Goal: Information Seeking & Learning: Learn about a topic

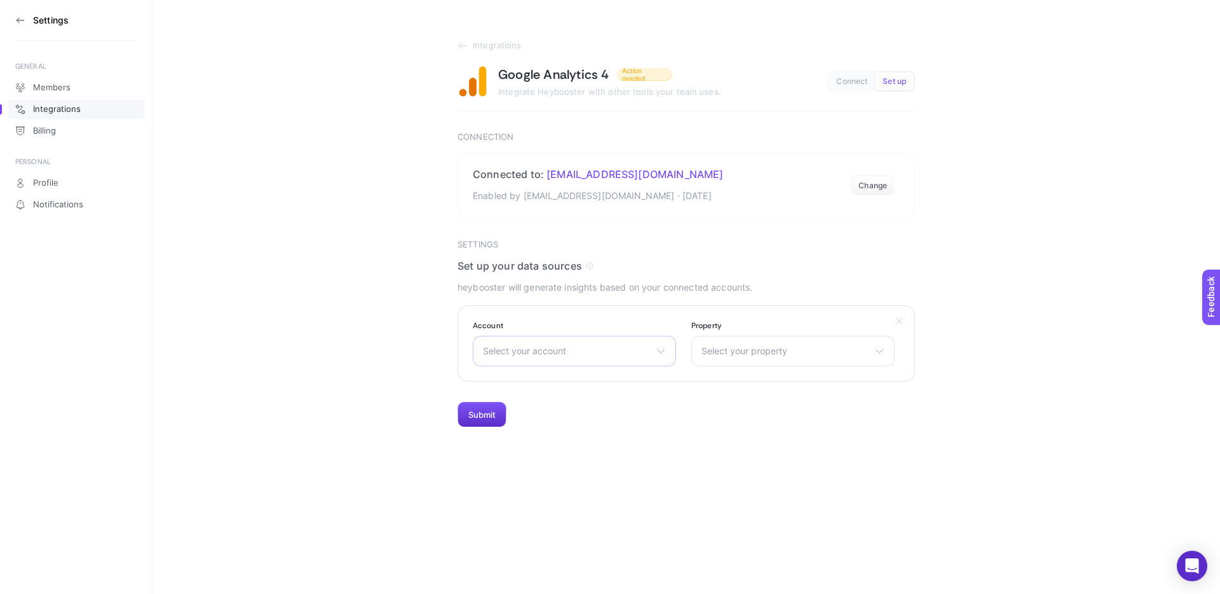
click at [604, 350] on span "Select your account" at bounding box center [567, 351] width 168 height 10
click at [550, 378] on input "text" at bounding box center [574, 381] width 202 height 25
type input "u"
type input "yapay"
click at [538, 411] on span "Yapay Çiçek Al" at bounding box center [515, 407] width 62 height 10
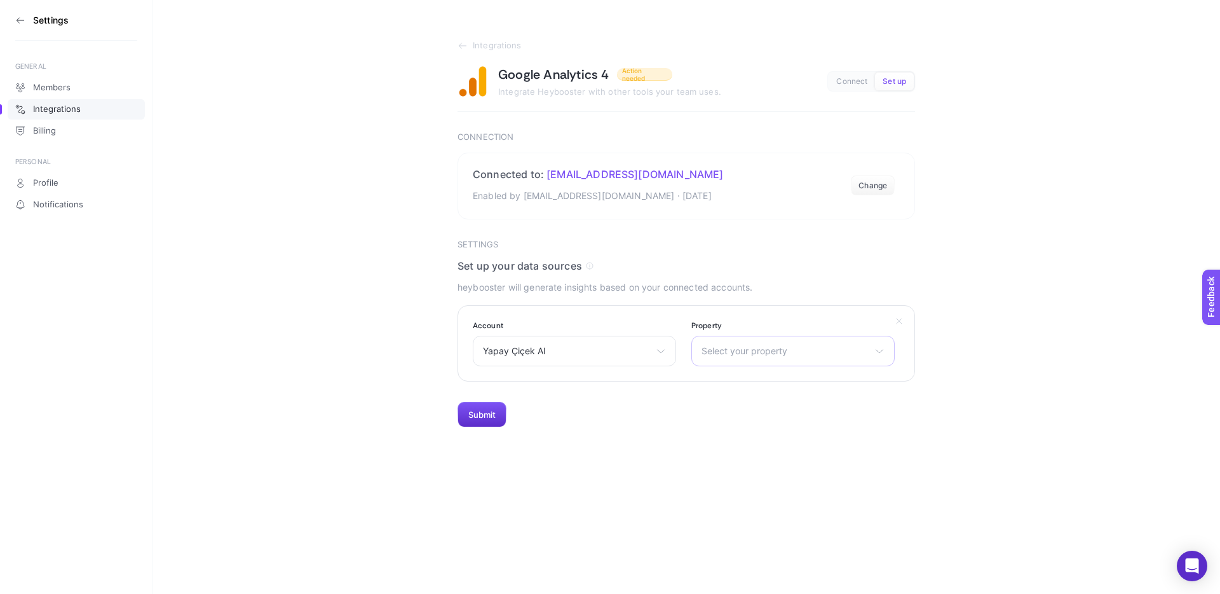
click at [782, 355] on span "Select your property" at bounding box center [786, 351] width 168 height 10
click at [794, 432] on li "Yapaycicekal | GA4" at bounding box center [793, 427] width 197 height 20
click at [489, 413] on button "Submit" at bounding box center [482, 414] width 49 height 25
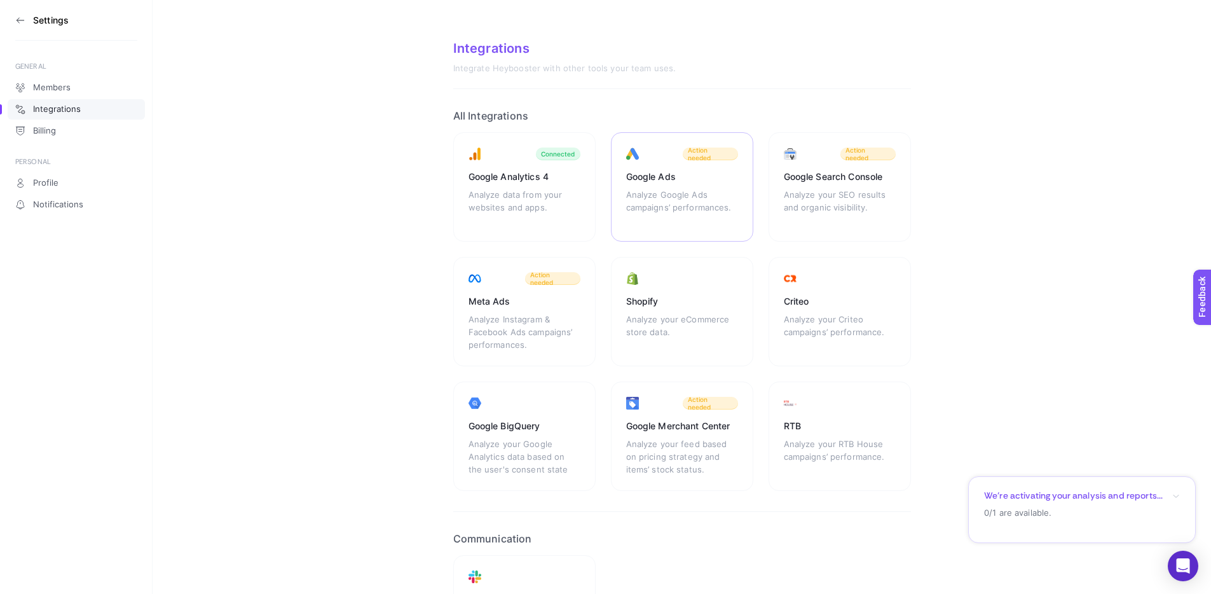
click at [693, 198] on div "Analyze Google Ads campaigns’ performances." at bounding box center [682, 207] width 112 height 38
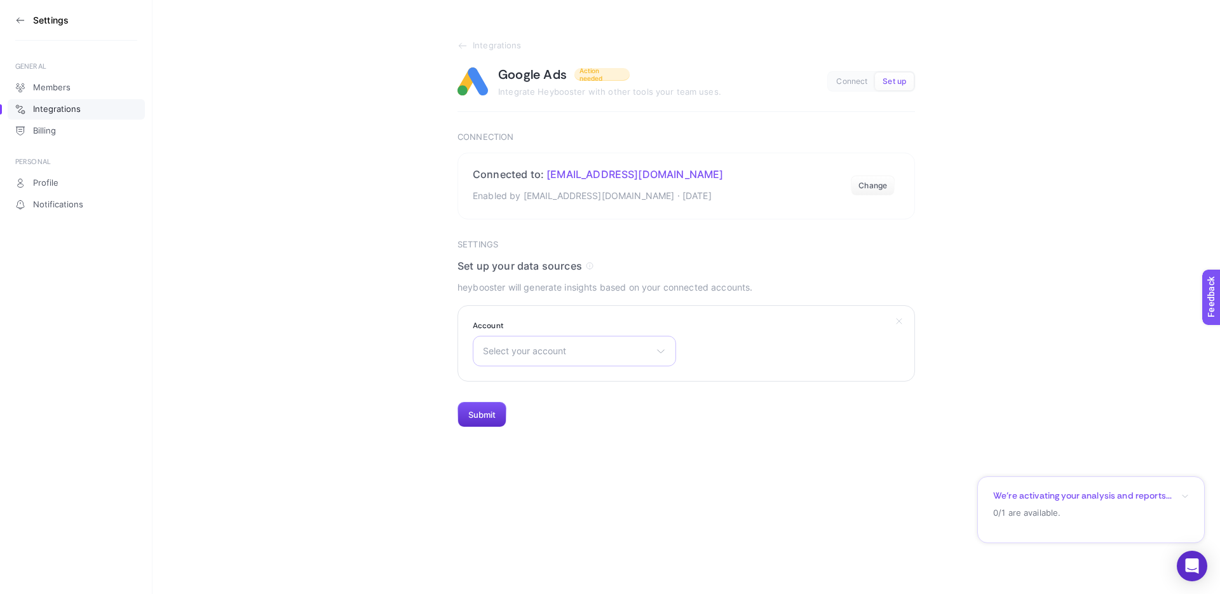
click at [576, 355] on span "Select your account" at bounding box center [567, 351] width 168 height 10
click at [570, 377] on input "text" at bounding box center [574, 381] width 202 height 25
type input "yap"
click at [554, 411] on li "Yapay Çiçek Al" at bounding box center [574, 407] width 197 height 20
click at [489, 418] on button "Submit" at bounding box center [482, 414] width 49 height 25
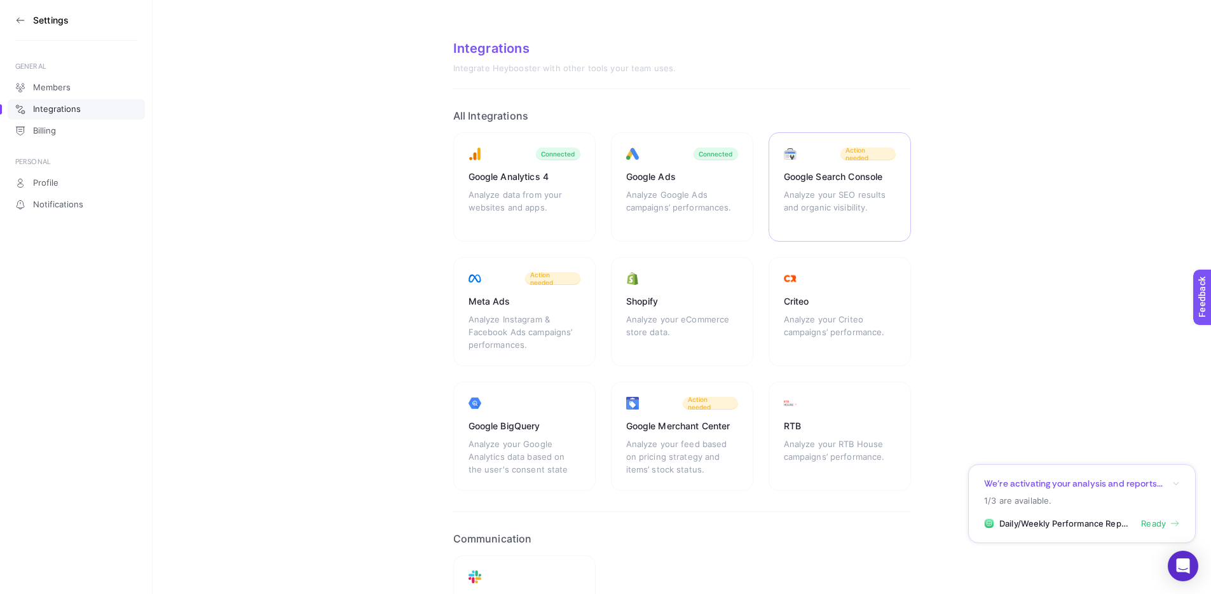
click at [838, 174] on div "Google Search Console" at bounding box center [840, 176] width 112 height 13
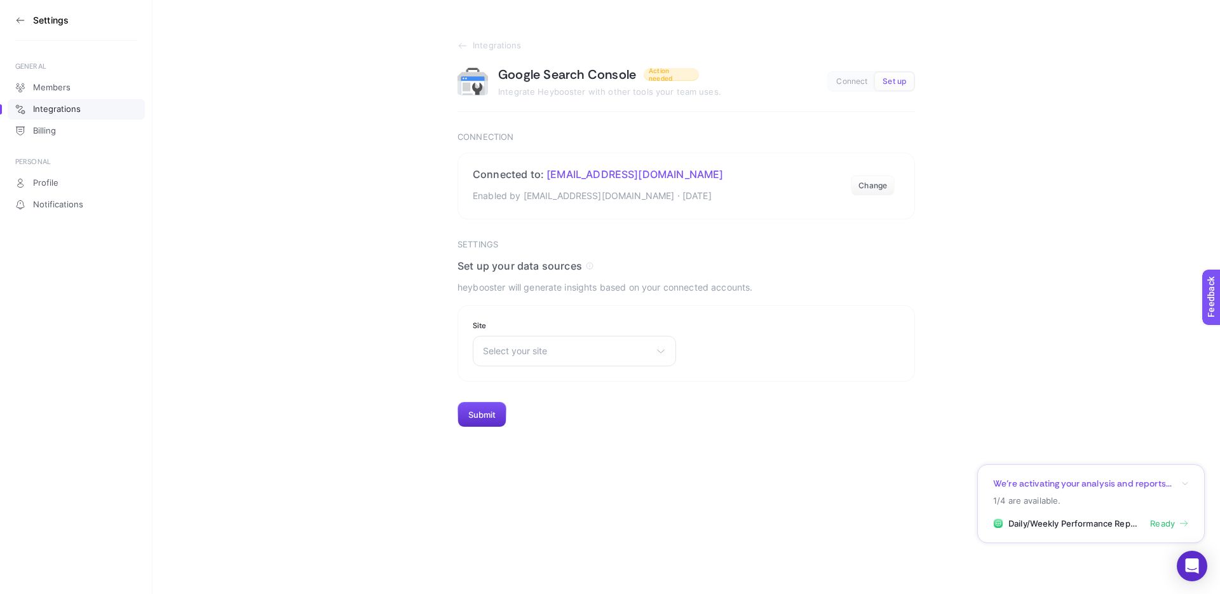
click at [592, 356] on span "Select your site" at bounding box center [567, 351] width 168 height 10
click at [878, 183] on button "Change" at bounding box center [873, 185] width 44 height 20
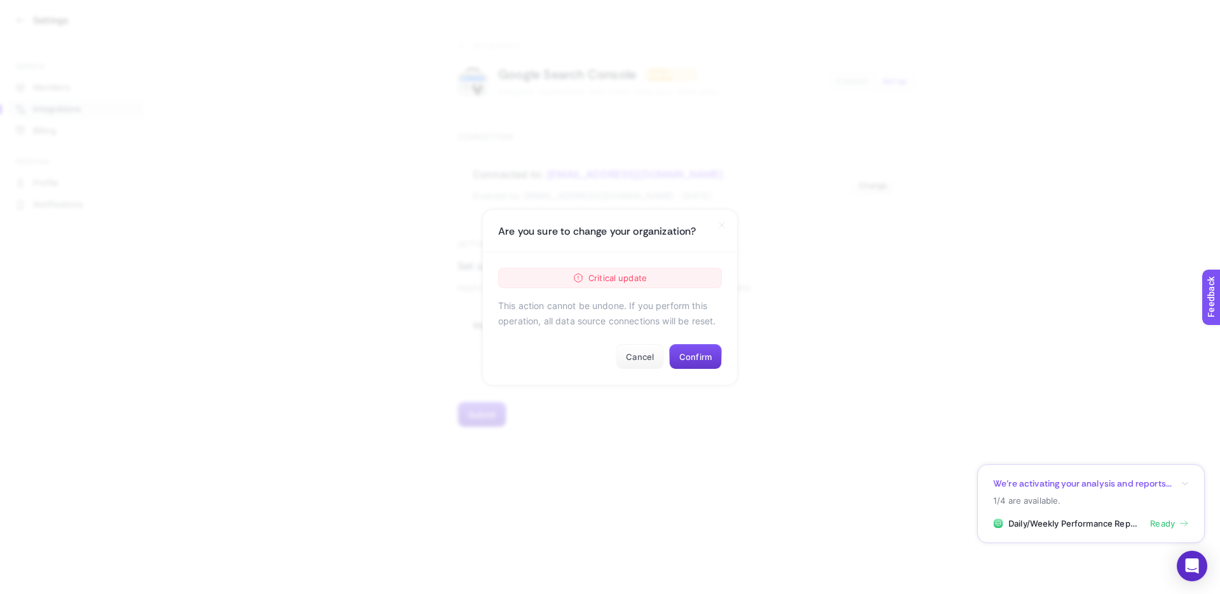
click at [698, 353] on button "Confirm" at bounding box center [695, 356] width 53 height 25
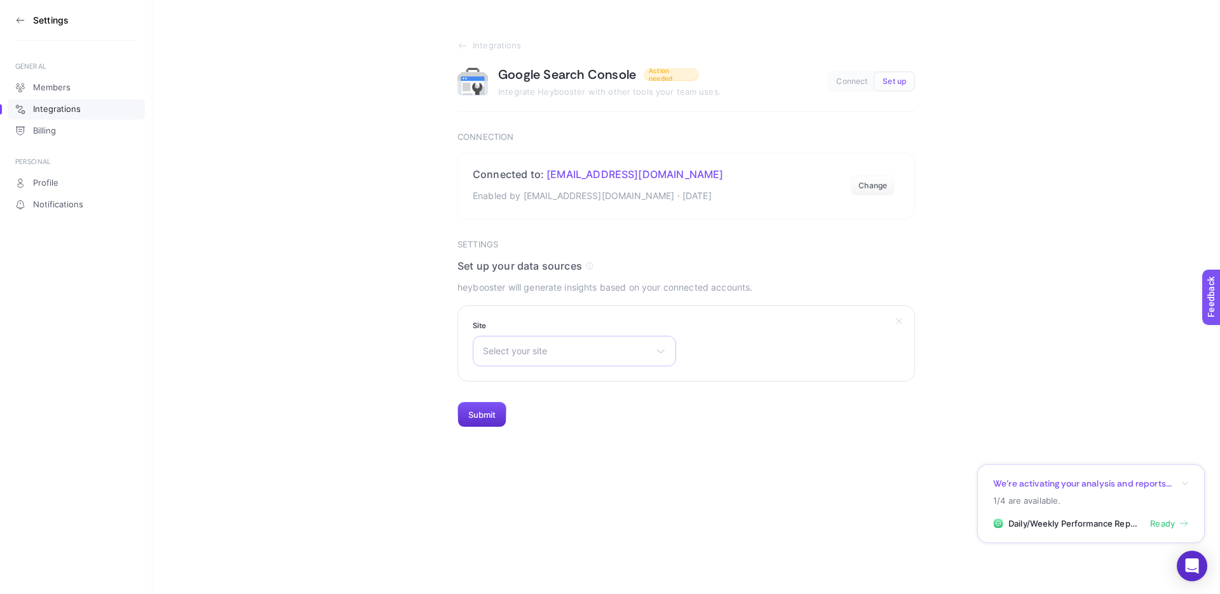
click at [576, 354] on span "Select your site" at bounding box center [567, 351] width 168 height 10
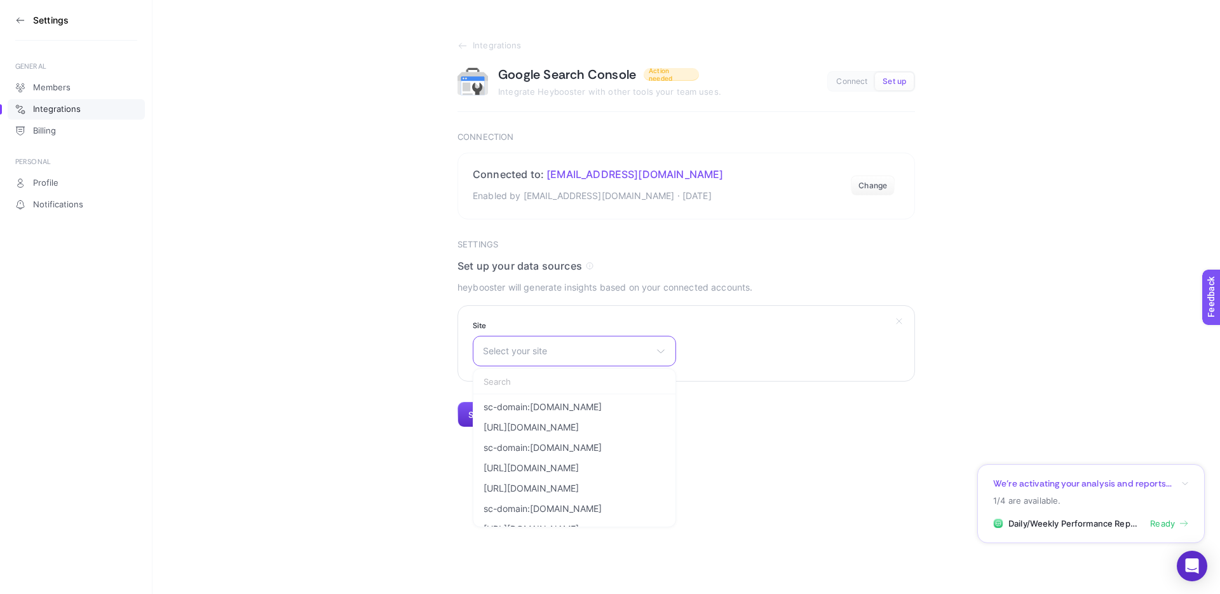
click at [580, 374] on input "text" at bounding box center [574, 381] width 202 height 25
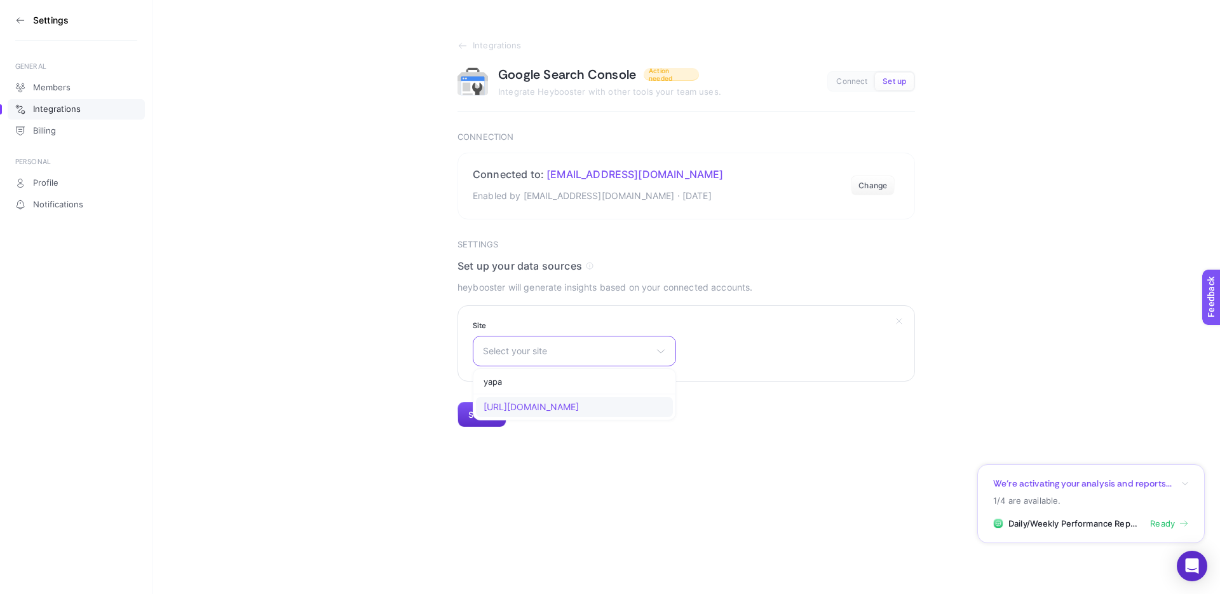
type input "yapa"
click at [579, 409] on span "https://www.yapaycicekal.com/" at bounding box center [531, 407] width 95 height 10
click at [476, 415] on button "Submit" at bounding box center [482, 414] width 49 height 25
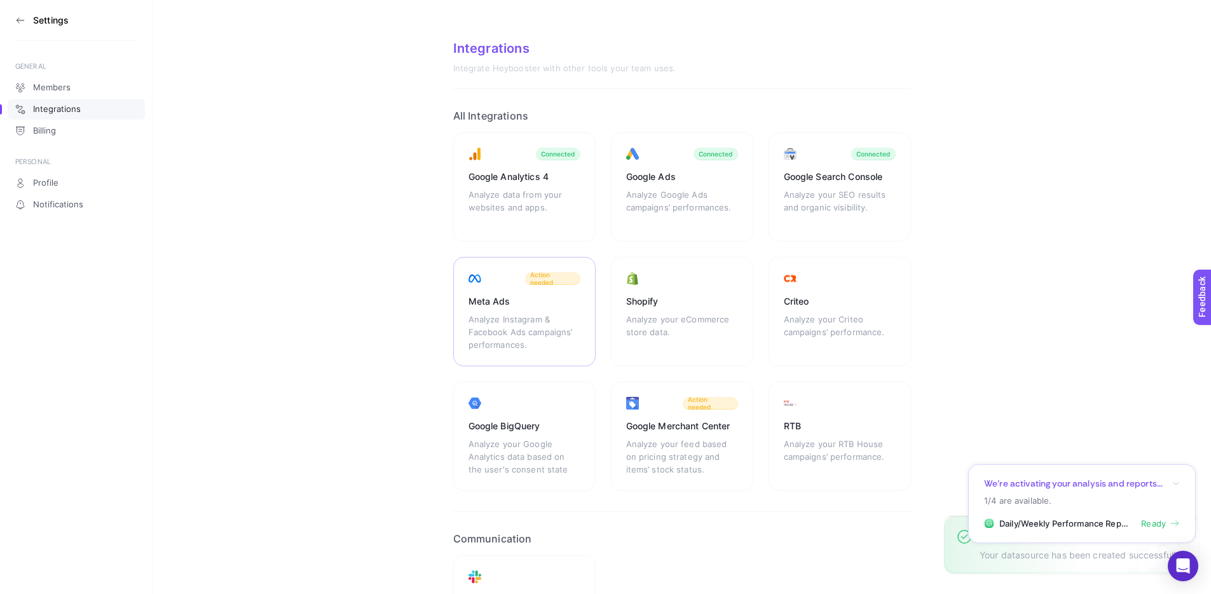
click at [530, 332] on div "Analyze Instagram & Facebook Ads campaigns’ performances." at bounding box center [524, 332] width 112 height 38
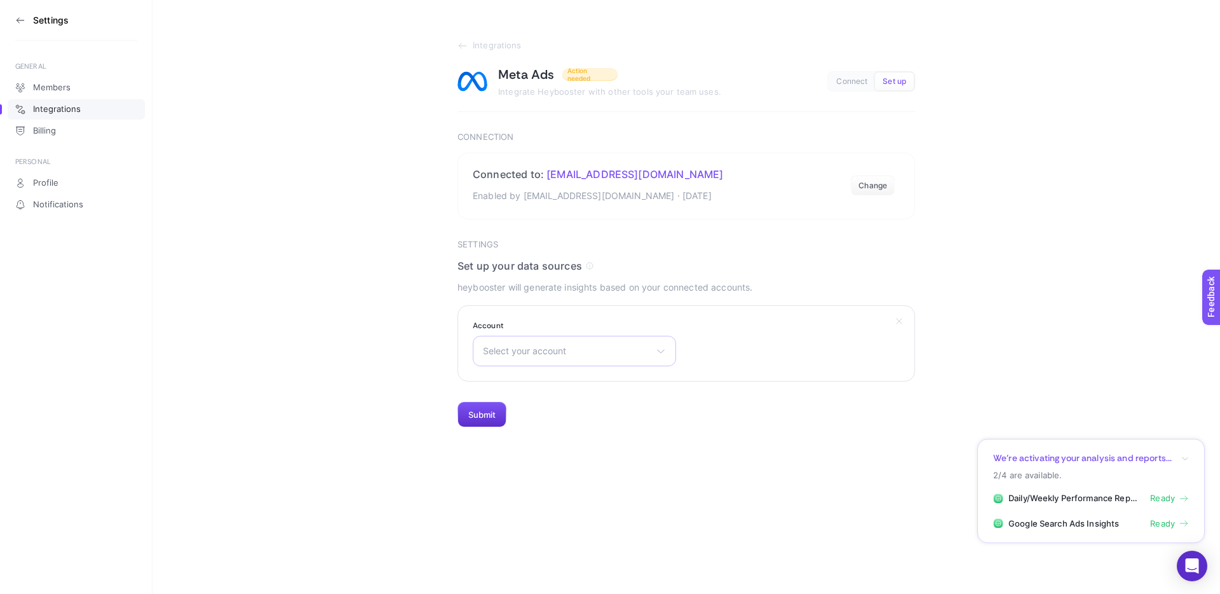
click at [578, 343] on div "Select your account Tuluad Reklam 339910149425752 Solar Çatı Business R.Hesabı …" at bounding box center [574, 351] width 203 height 31
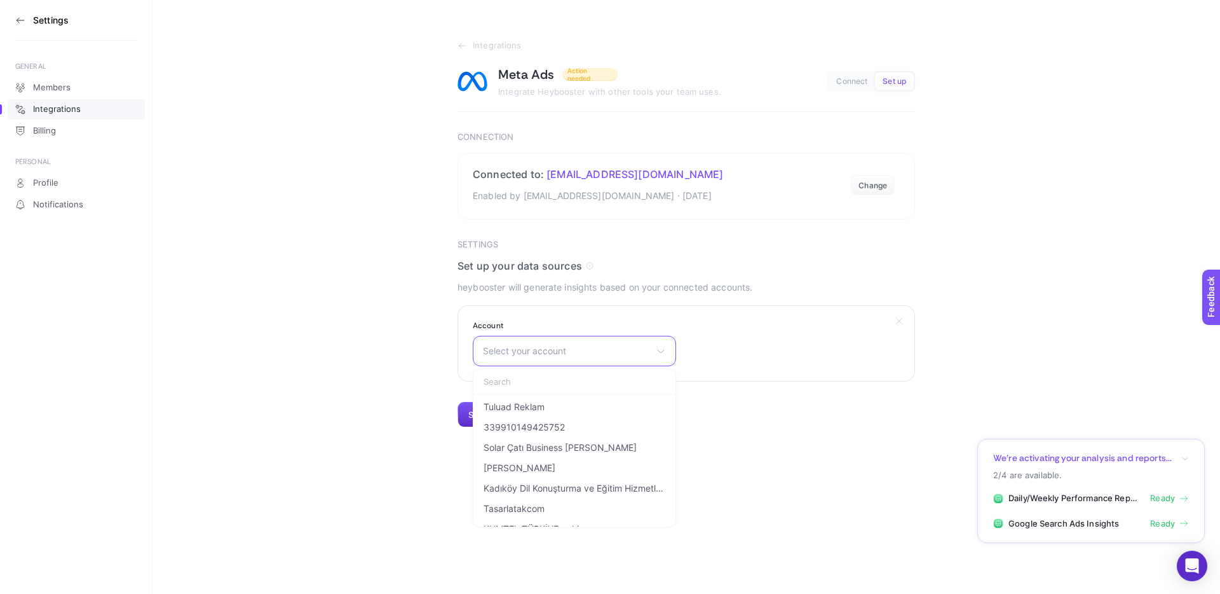
click at [576, 373] on input "text" at bounding box center [574, 381] width 202 height 25
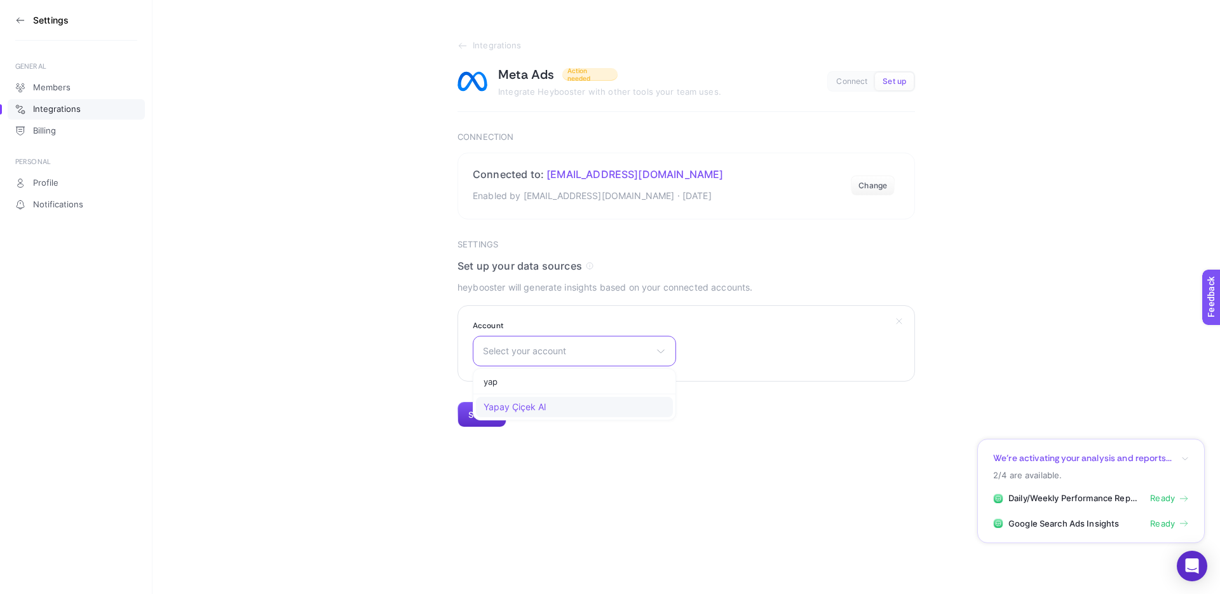
type input "yap"
click at [578, 400] on li "Yapay Çiçek Al" at bounding box center [574, 407] width 197 height 20
click at [491, 419] on button "Submit" at bounding box center [482, 414] width 49 height 25
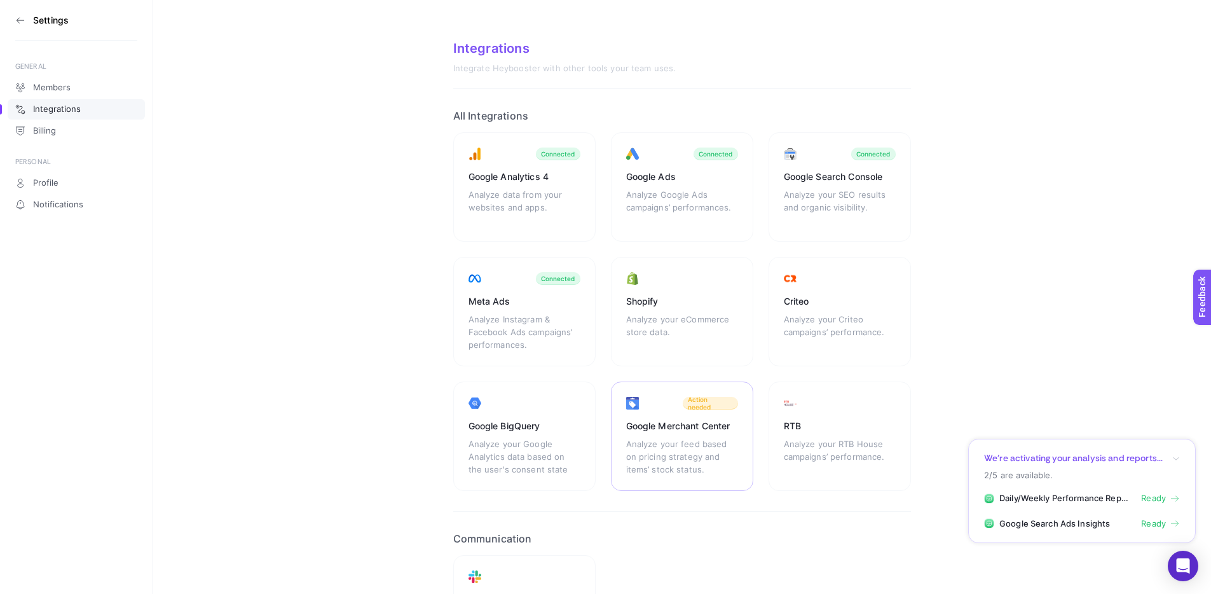
click at [668, 440] on div "Analyze your feed based on pricing strategy and items’ stock status." at bounding box center [682, 456] width 112 height 38
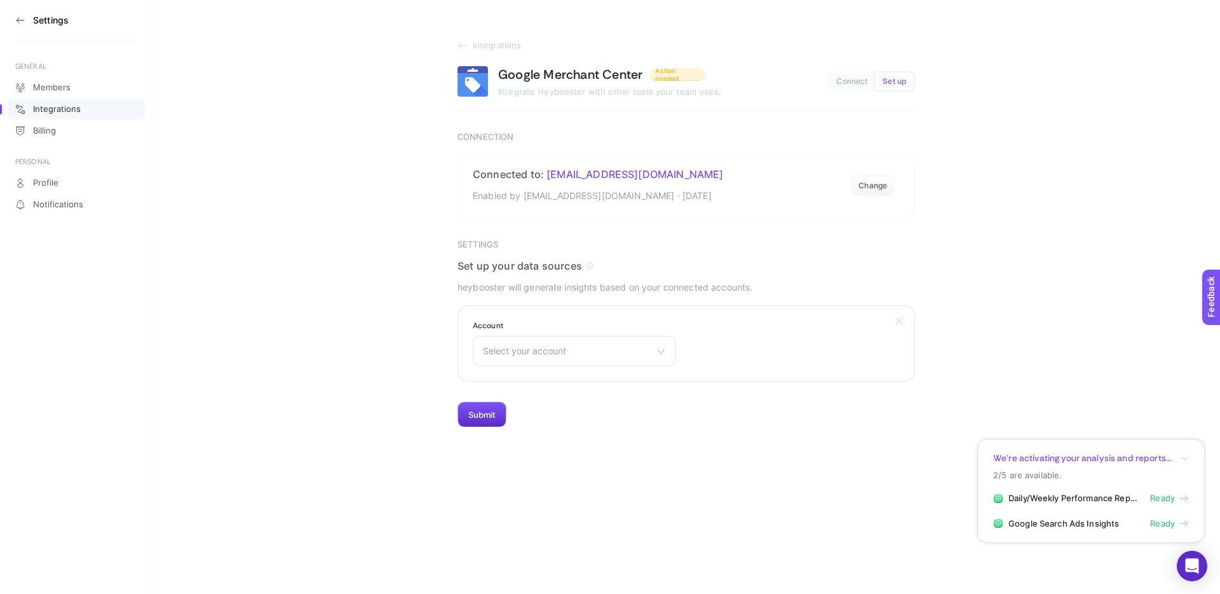
click at [596, 334] on section "Account Select your account There are no matching options available." at bounding box center [574, 343] width 203 height 46
click at [597, 347] on span "Select your account" at bounding box center [567, 351] width 168 height 10
click at [590, 379] on input "text" at bounding box center [574, 381] width 202 height 25
type input "yapa"
click at [786, 393] on section "Settings Set up your data sources heybooster will generate insights based on yo…" at bounding box center [687, 334] width 458 height 188
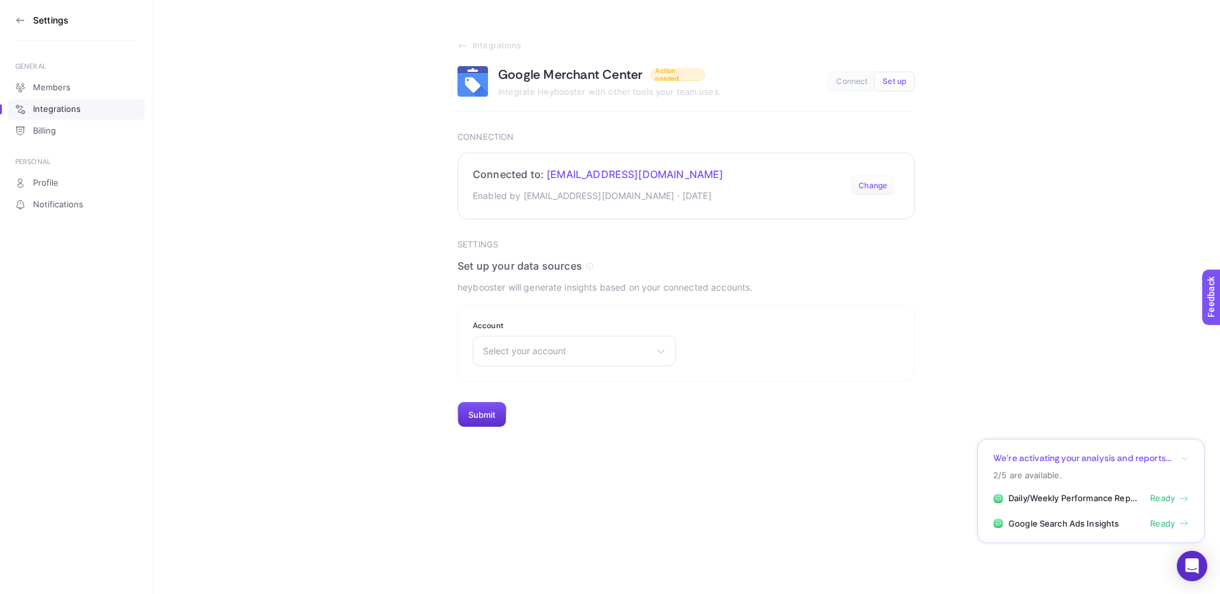
click at [869, 189] on button "Change" at bounding box center [873, 185] width 44 height 20
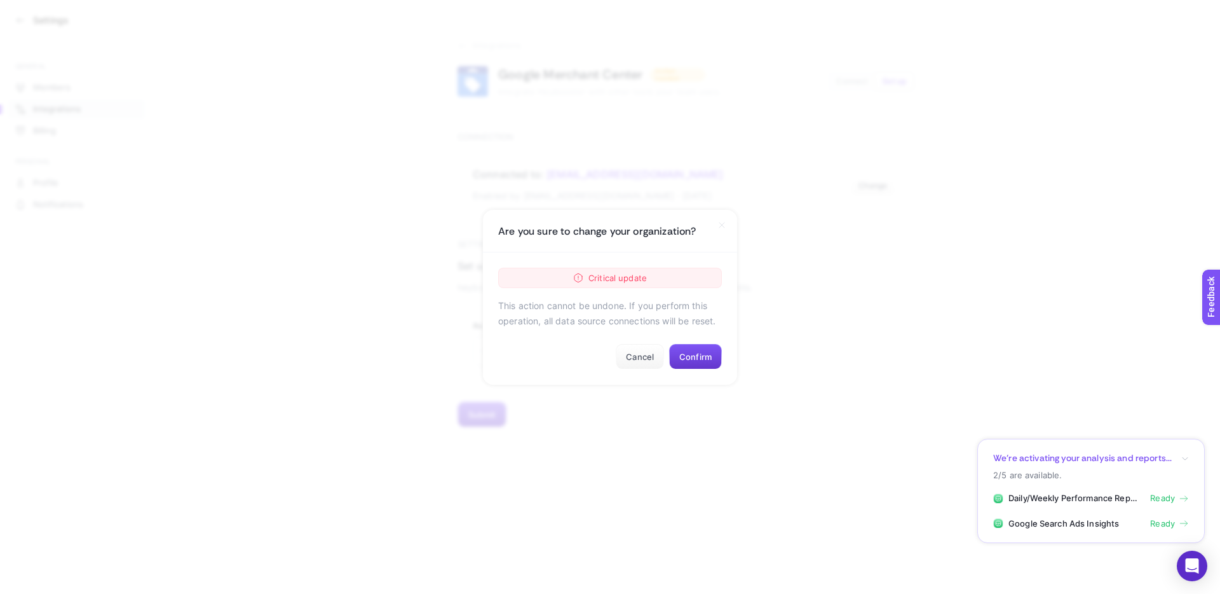
click at [693, 351] on button "Confirm" at bounding box center [695, 356] width 53 height 25
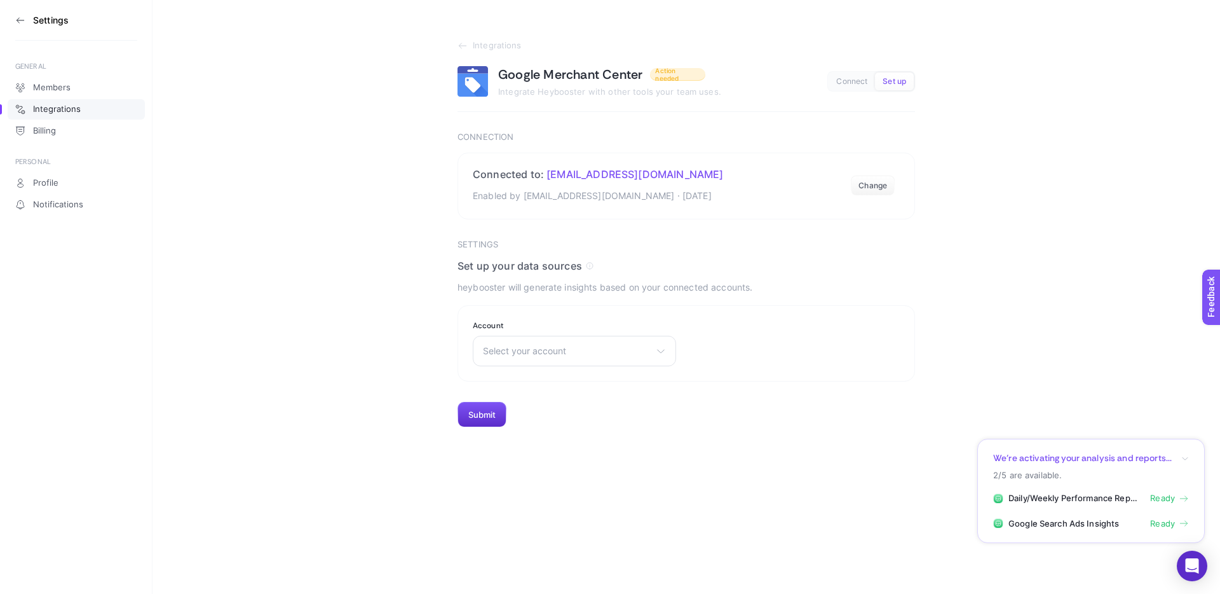
click at [641, 355] on span "Select your account" at bounding box center [567, 351] width 168 height 10
click at [629, 383] on input "text" at bounding box center [574, 381] width 202 height 25
click at [628, 381] on input "text" at bounding box center [574, 381] width 202 height 25
click at [569, 494] on li "Yapay Çiçek Al" at bounding box center [574, 488] width 197 height 20
click at [491, 418] on button "Submit" at bounding box center [482, 414] width 49 height 25
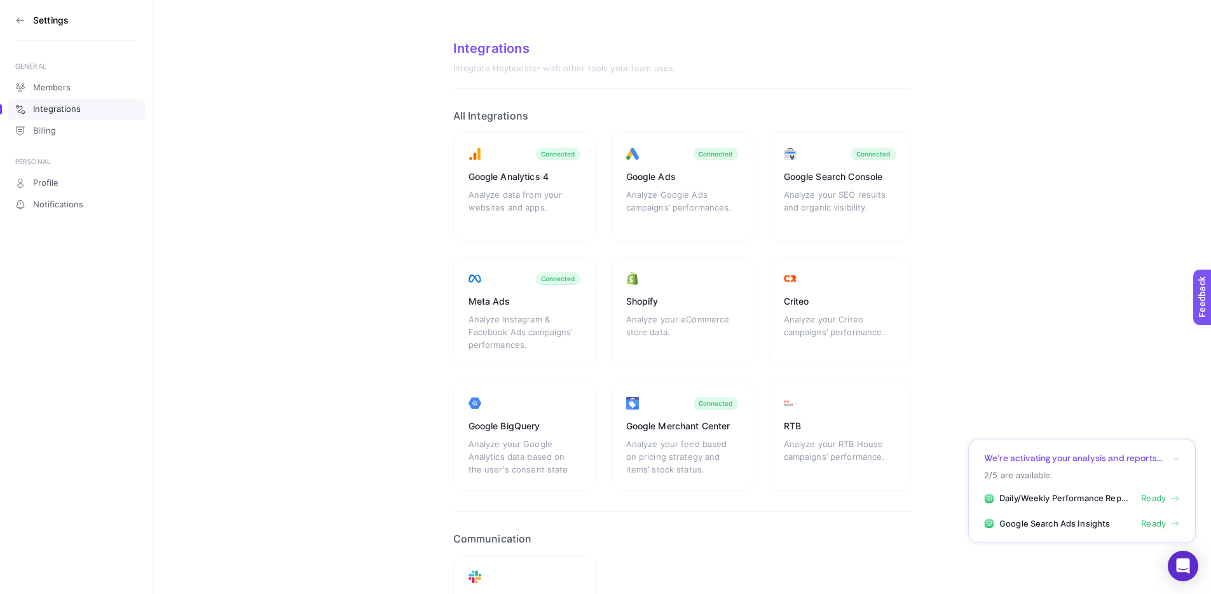
click at [18, 25] on icon at bounding box center [20, 20] width 10 height 10
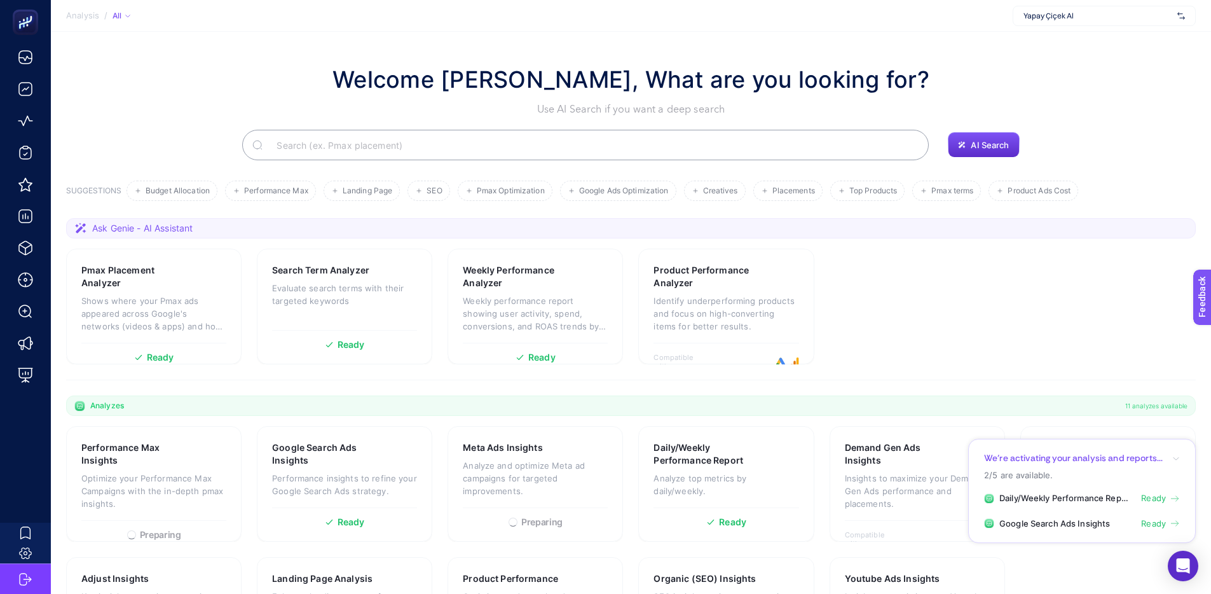
click at [1064, 14] on span "Yapay Çiçek Al" at bounding box center [1097, 16] width 149 height 10
click at [895, 65] on div "Welcome Gökhan, What are you looking for? Use AI Search if you want a deep sear…" at bounding box center [630, 89] width 1129 height 55
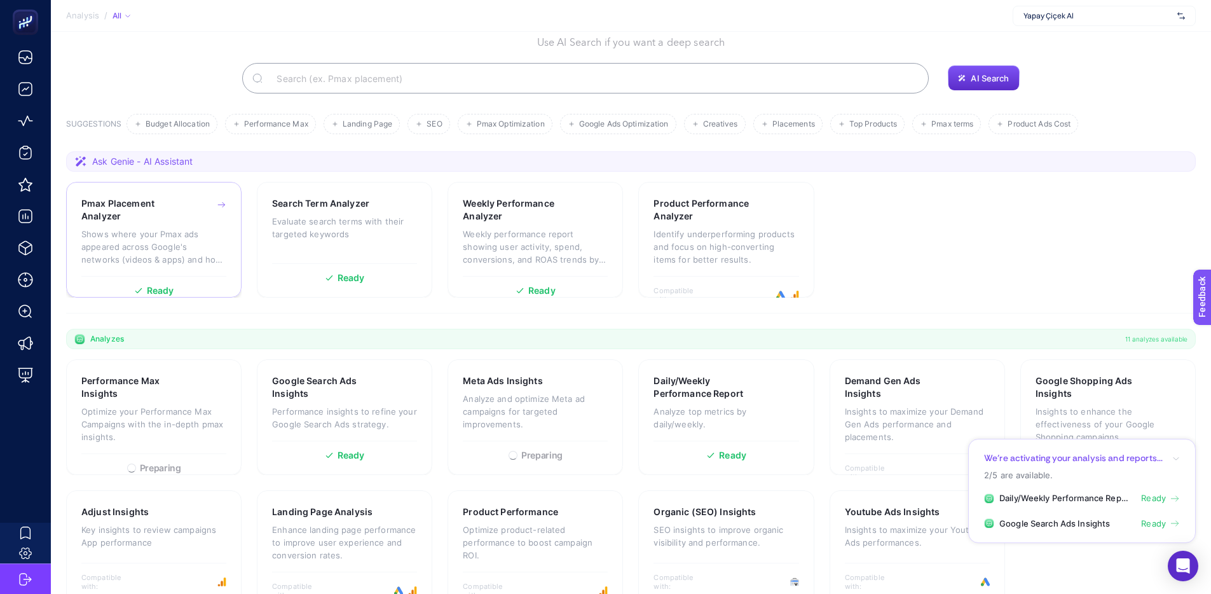
scroll to position [94, 0]
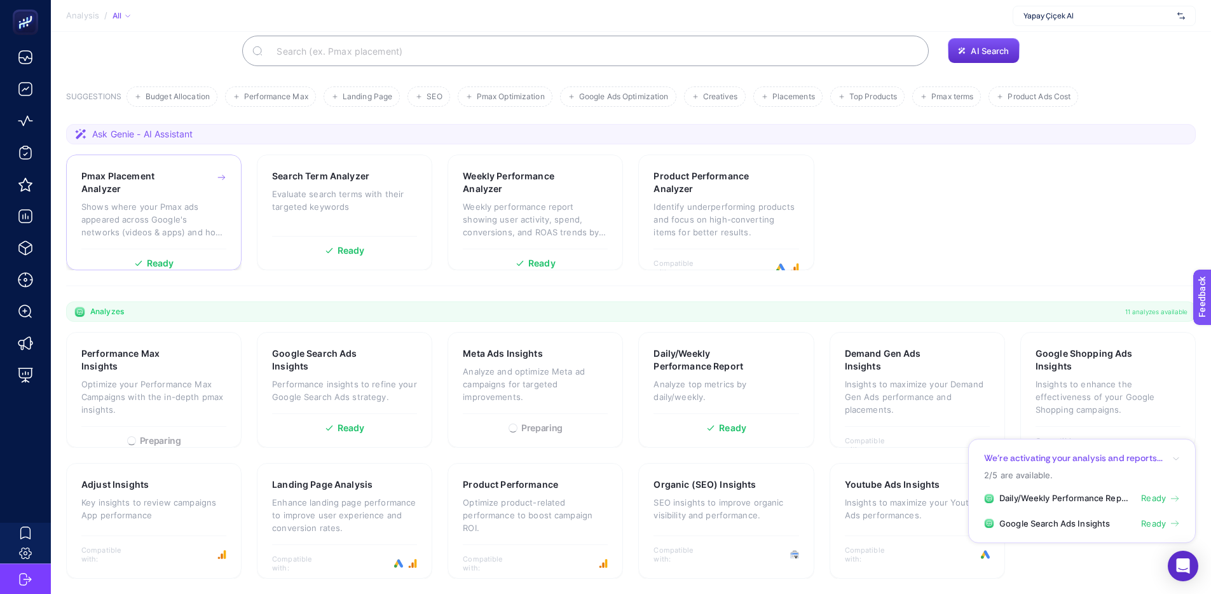
click at [172, 264] on span "Ready" at bounding box center [160, 263] width 27 height 9
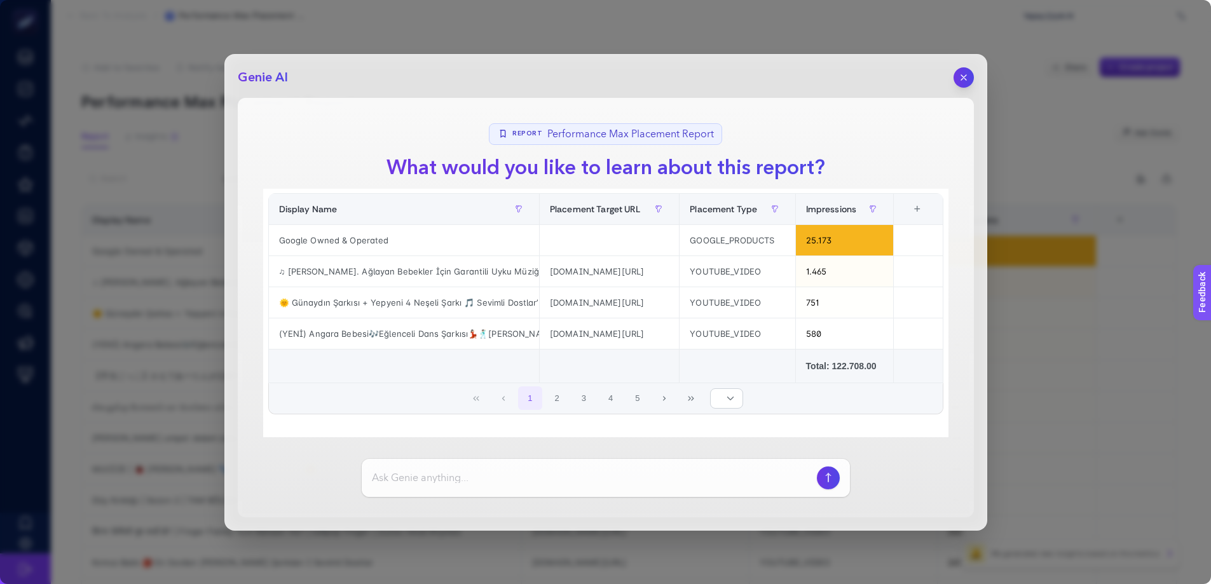
scroll to position [35, 0]
click at [553, 400] on button "2" at bounding box center [557, 397] width 24 height 24
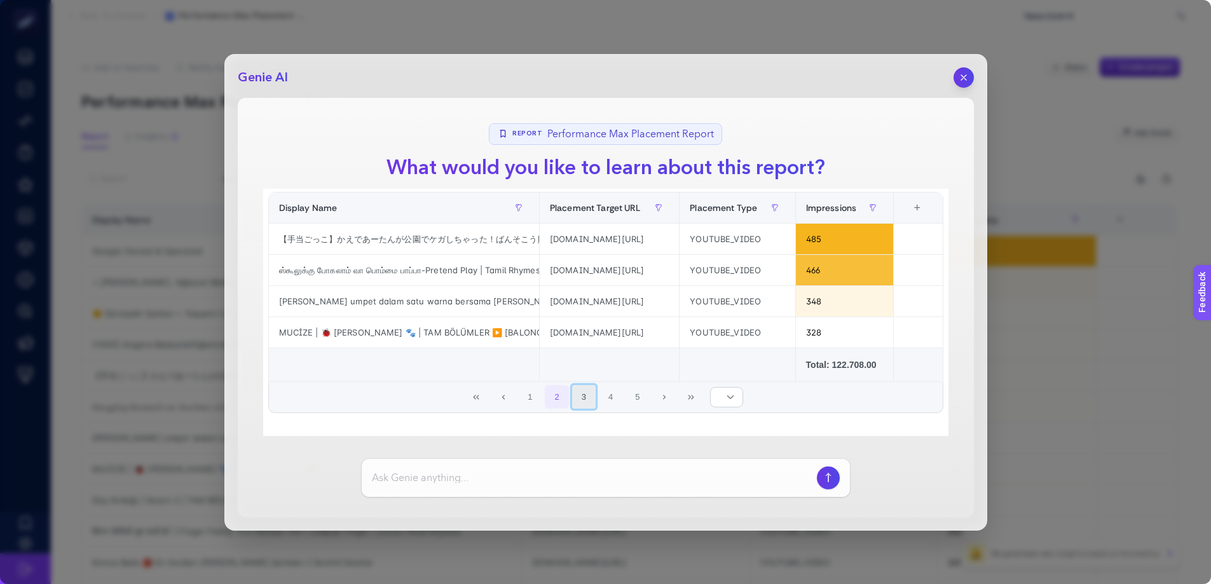
click at [576, 397] on button "3" at bounding box center [584, 397] width 24 height 24
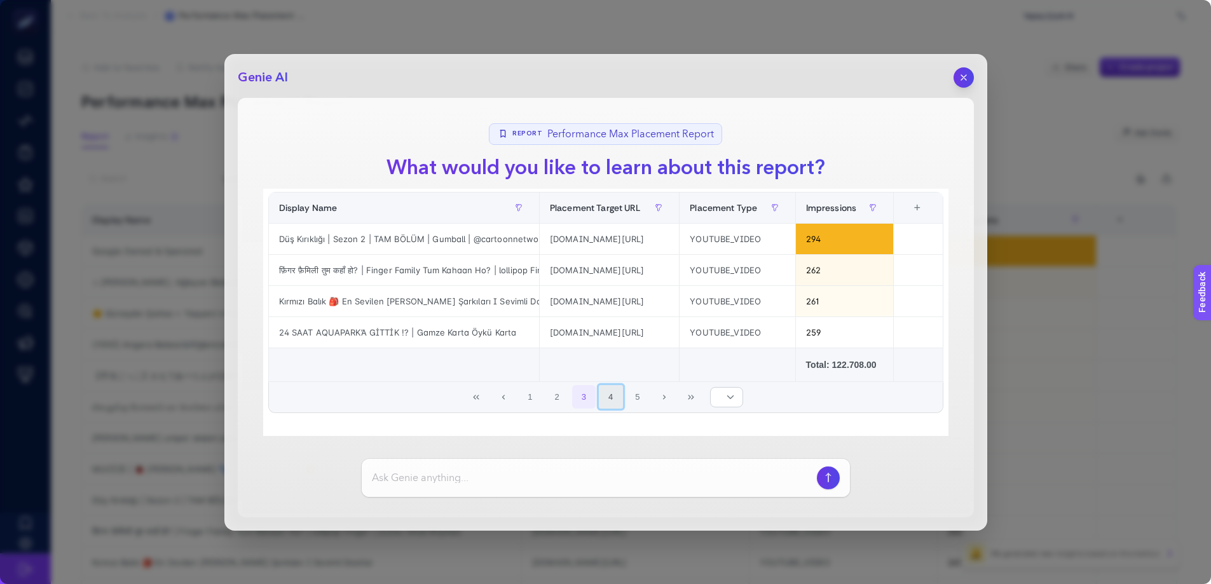
click at [607, 404] on button "4" at bounding box center [611, 397] width 24 height 24
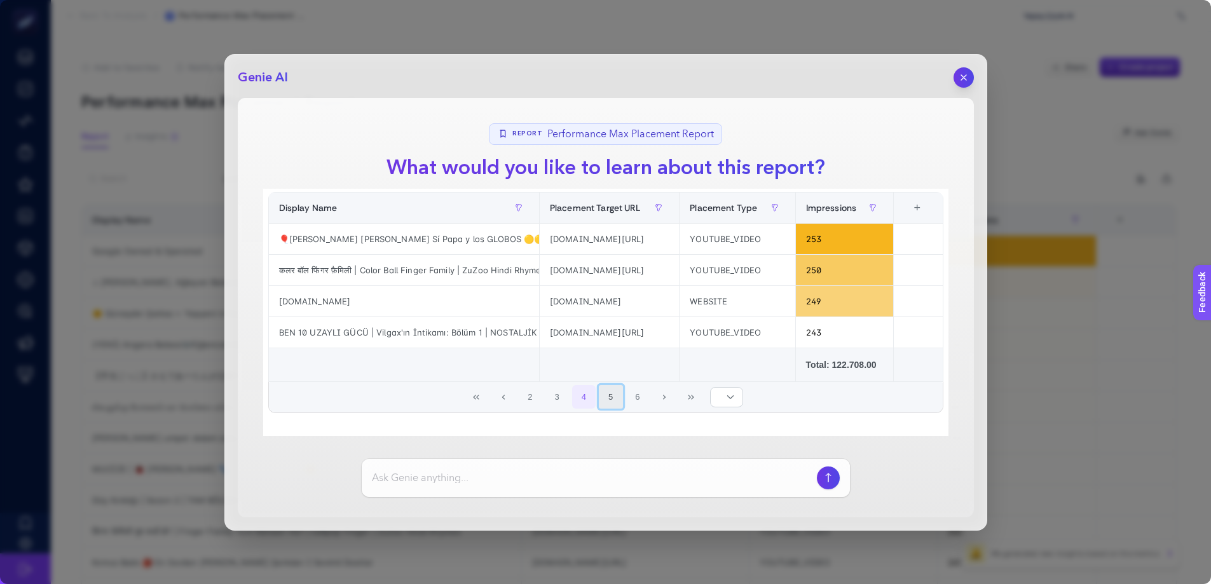
click at [608, 403] on button "5" at bounding box center [611, 397] width 24 height 24
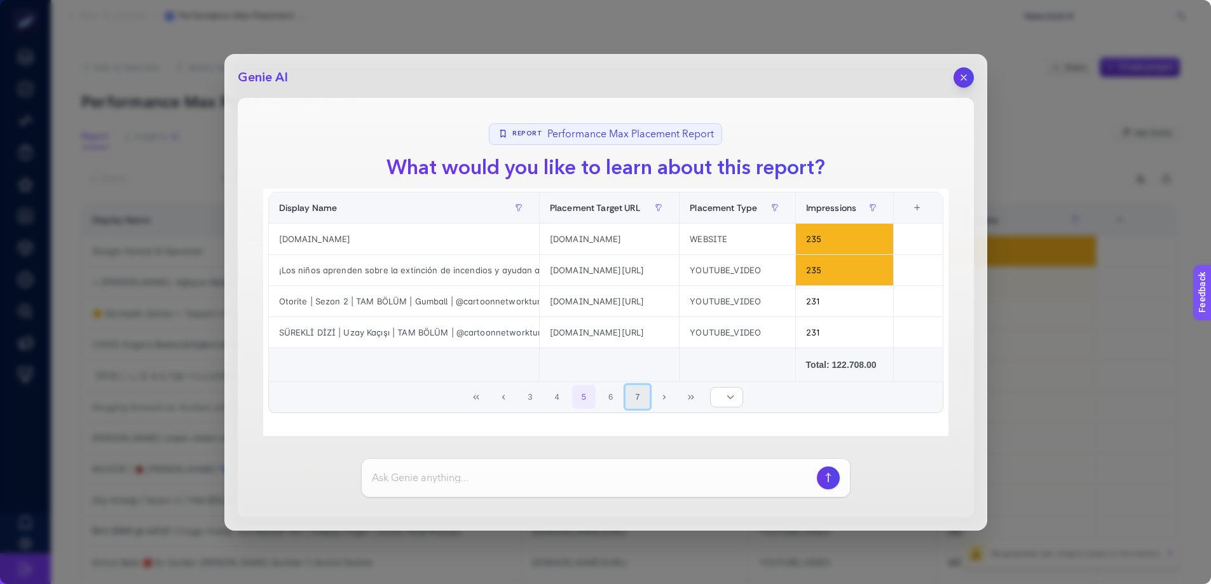
click at [631, 406] on button "7" at bounding box center [637, 397] width 24 height 24
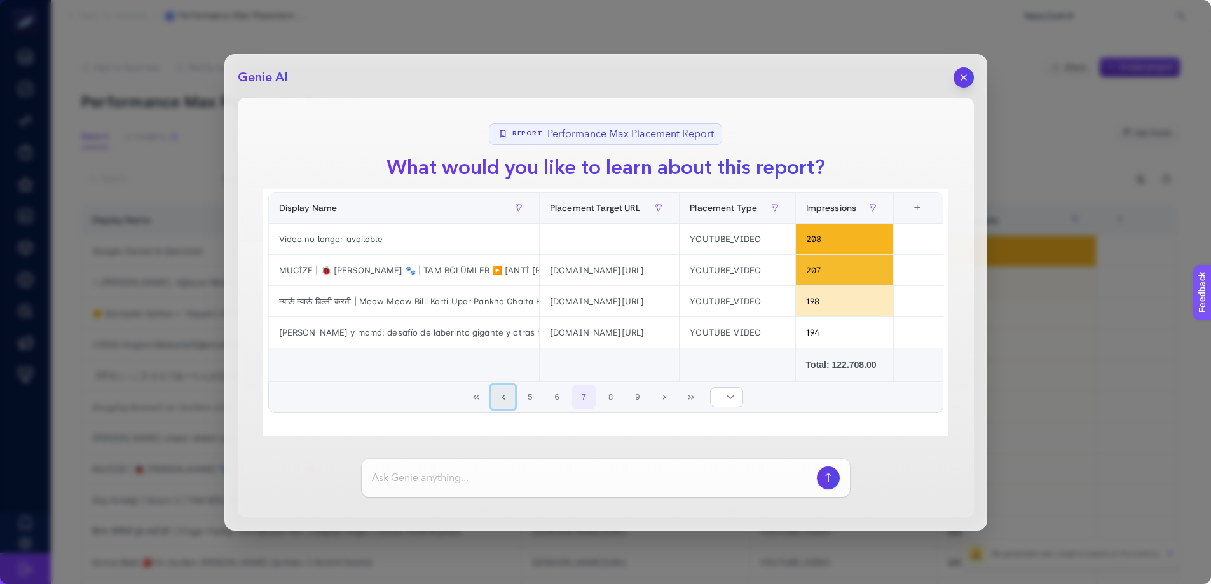
click at [491, 394] on button "Previous Page" at bounding box center [503, 397] width 24 height 24
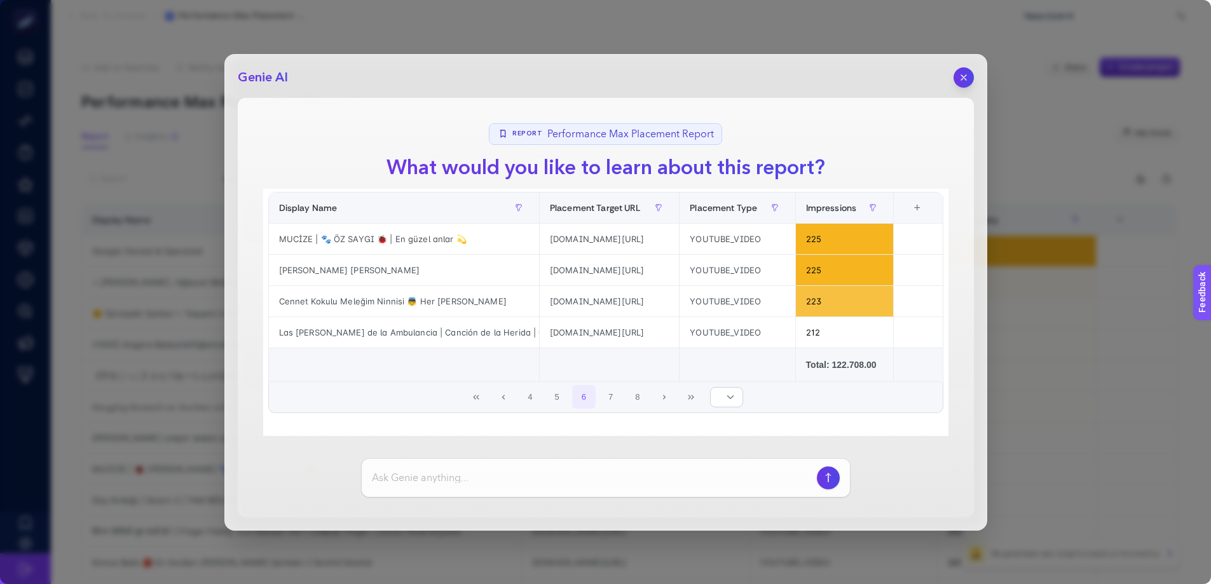
click at [517, 399] on span "4 5 6 7 8" at bounding box center [584, 396] width 134 height 27
click at [501, 398] on button "Previous Page" at bounding box center [503, 397] width 24 height 24
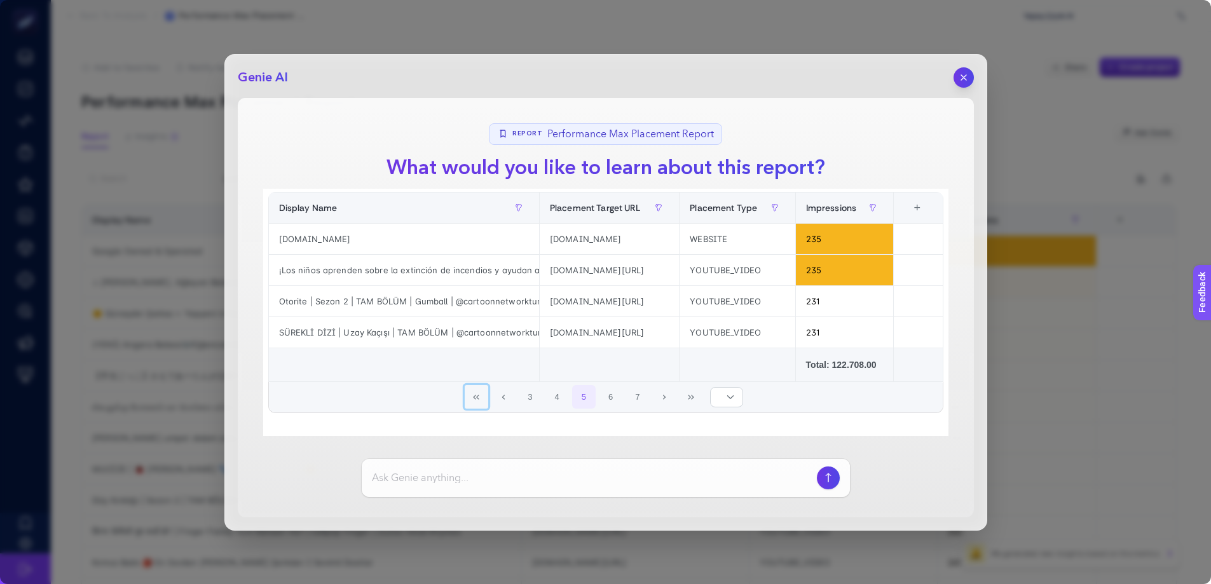
click at [472, 396] on icon "First Page" at bounding box center [476, 397] width 8 height 8
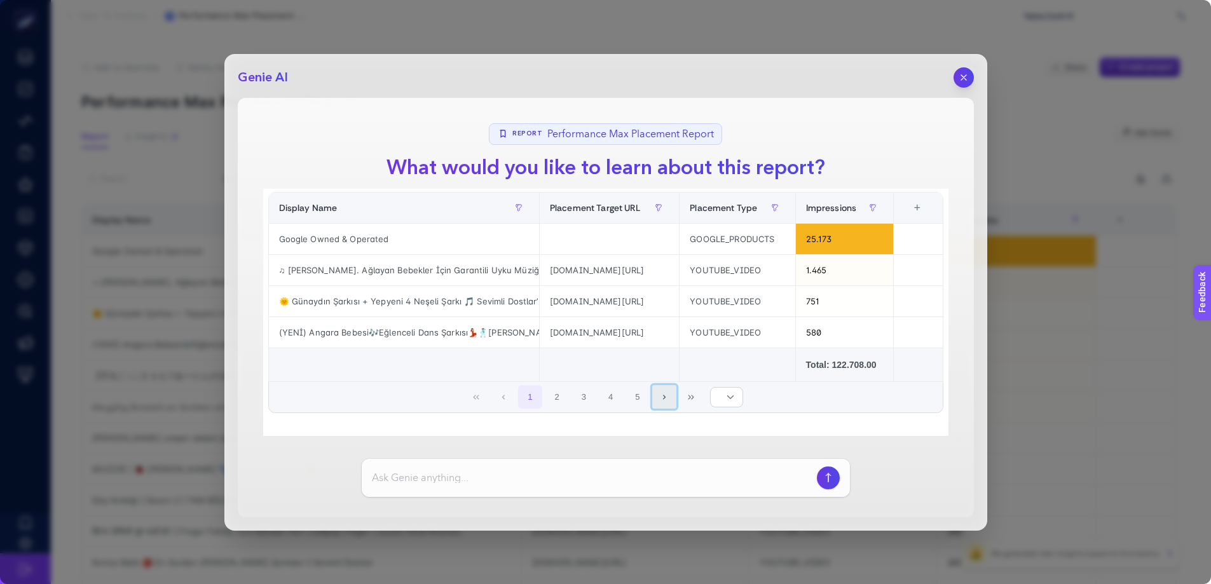
click at [654, 390] on button "Next Page" at bounding box center [664, 397] width 24 height 24
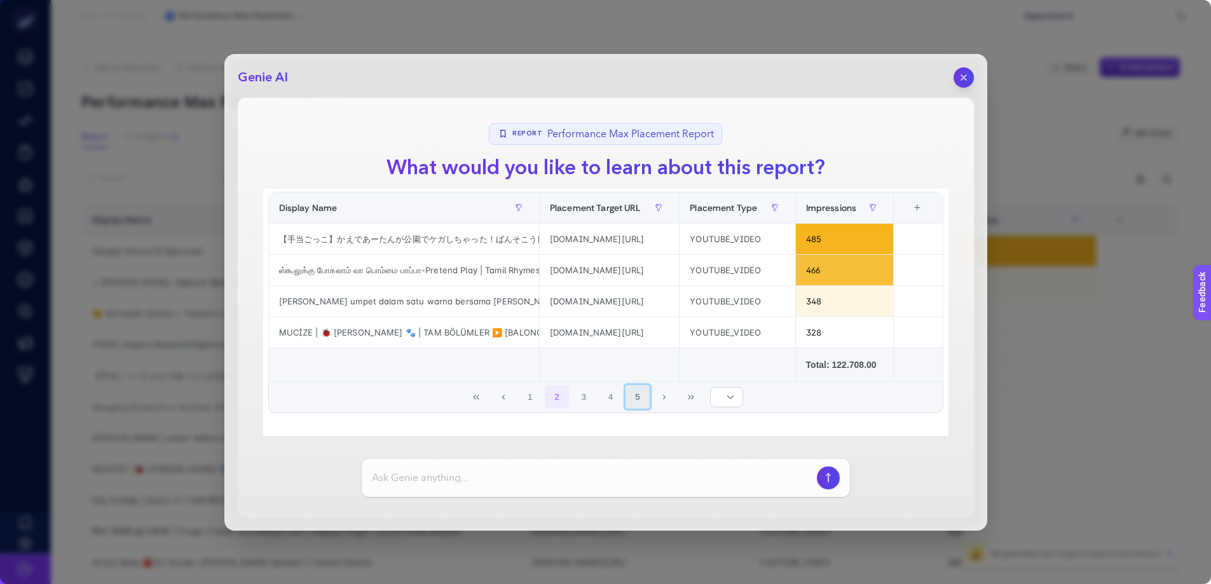
click at [636, 400] on button "5" at bounding box center [637, 397] width 24 height 24
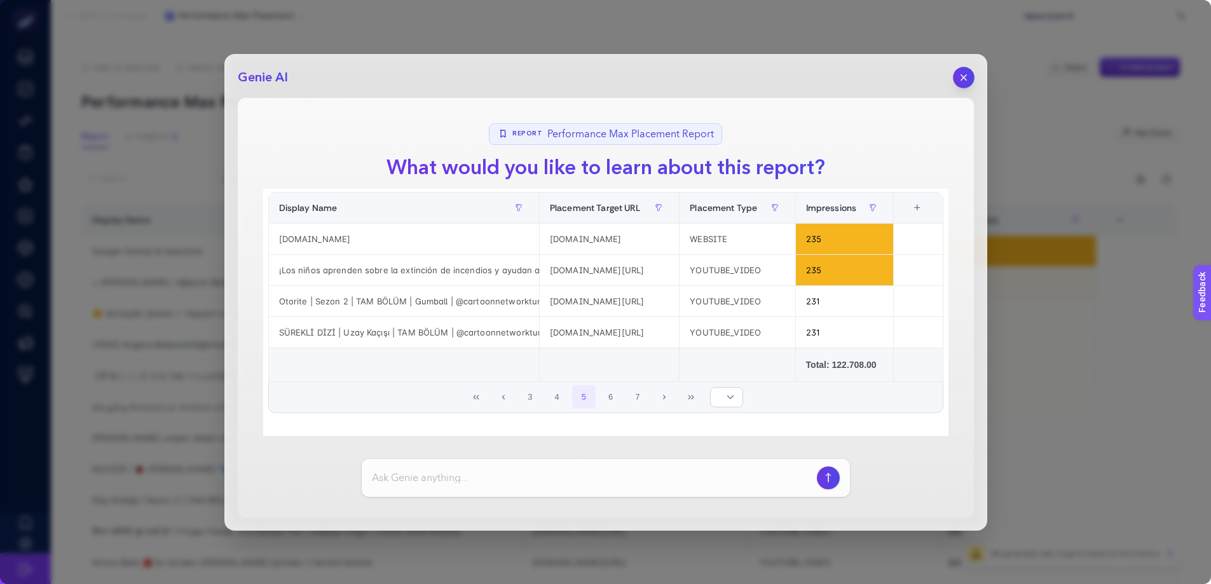
click at [969, 81] on button "button" at bounding box center [964, 78] width 22 height 22
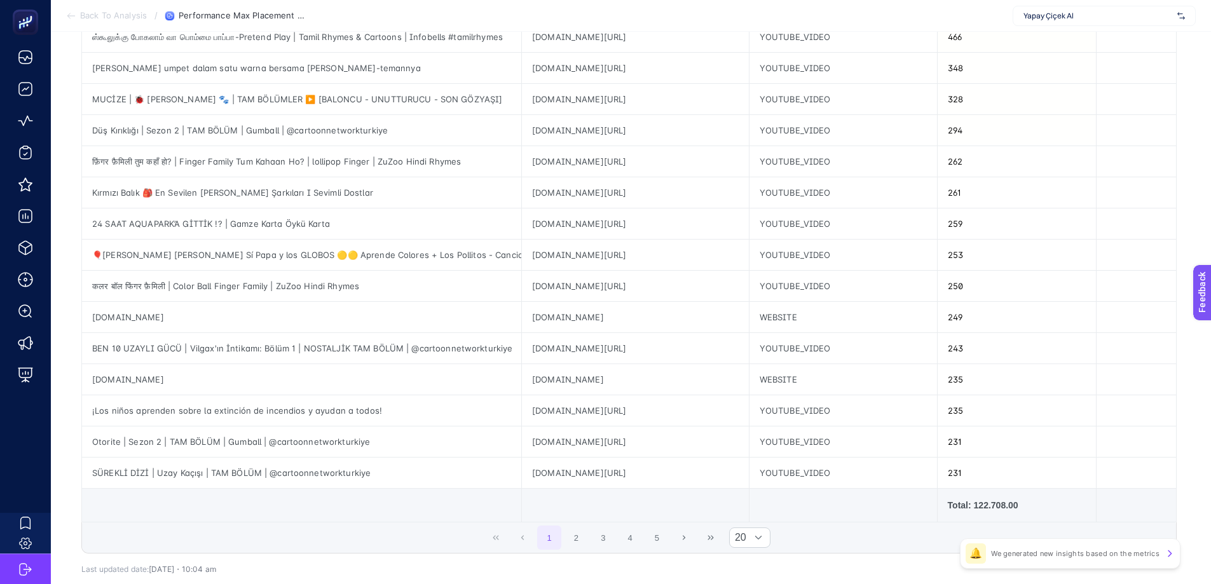
scroll to position [0, 0]
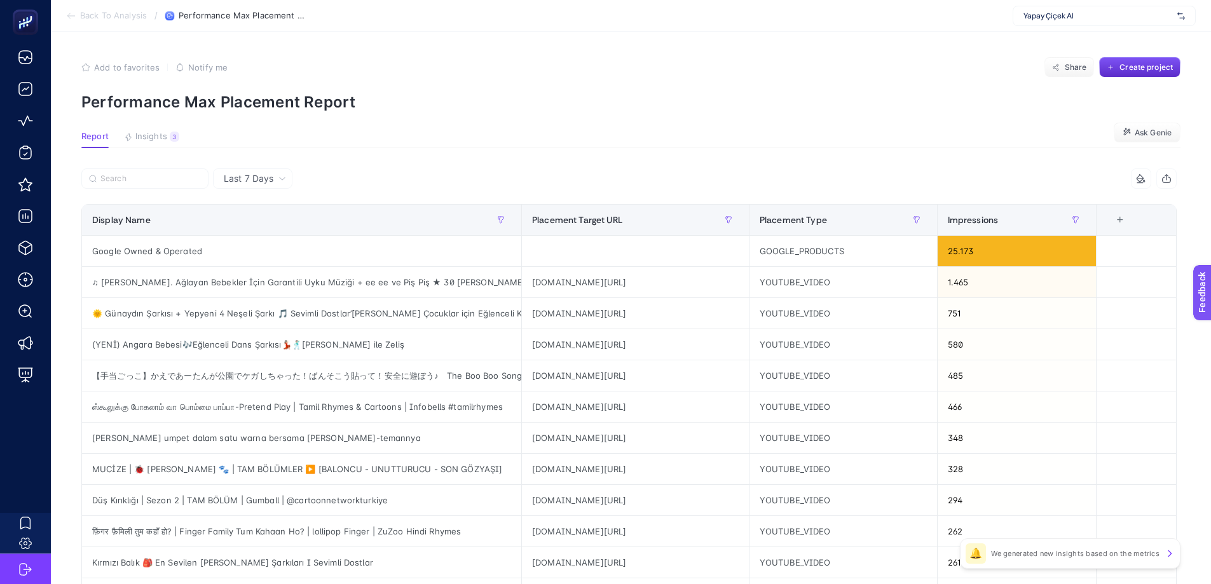
click at [1146, 180] on icon at bounding box center [1141, 178] width 10 height 10
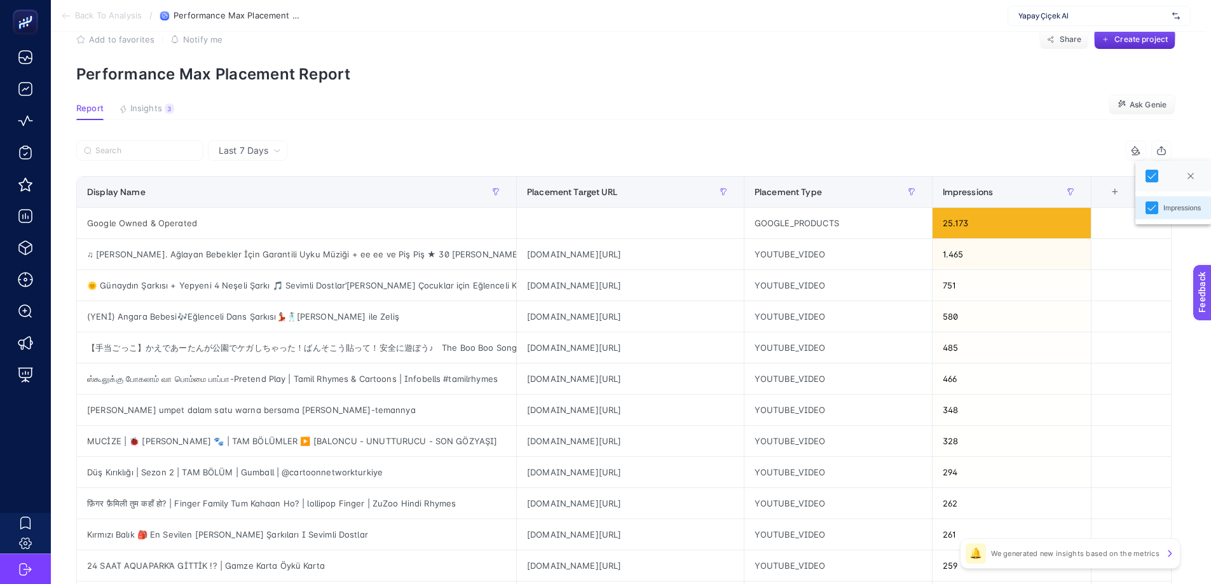
click at [998, 131] on article "Add to favorites false Notify me Share Create project Performance Max Placement…" at bounding box center [626, 500] width 1160 height 993
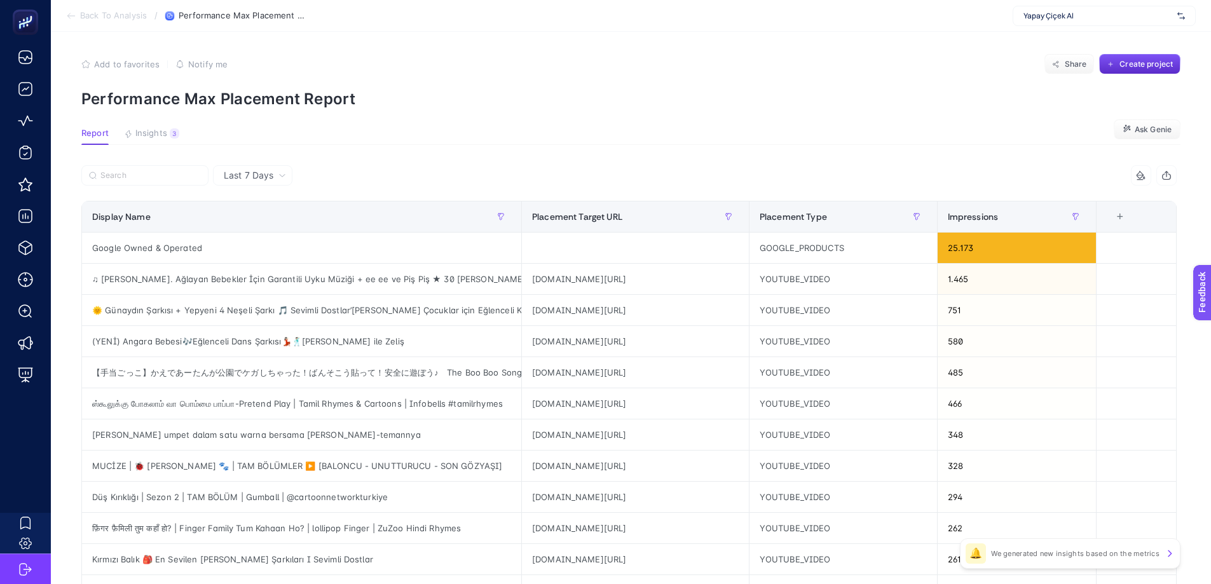
scroll to position [0, 6]
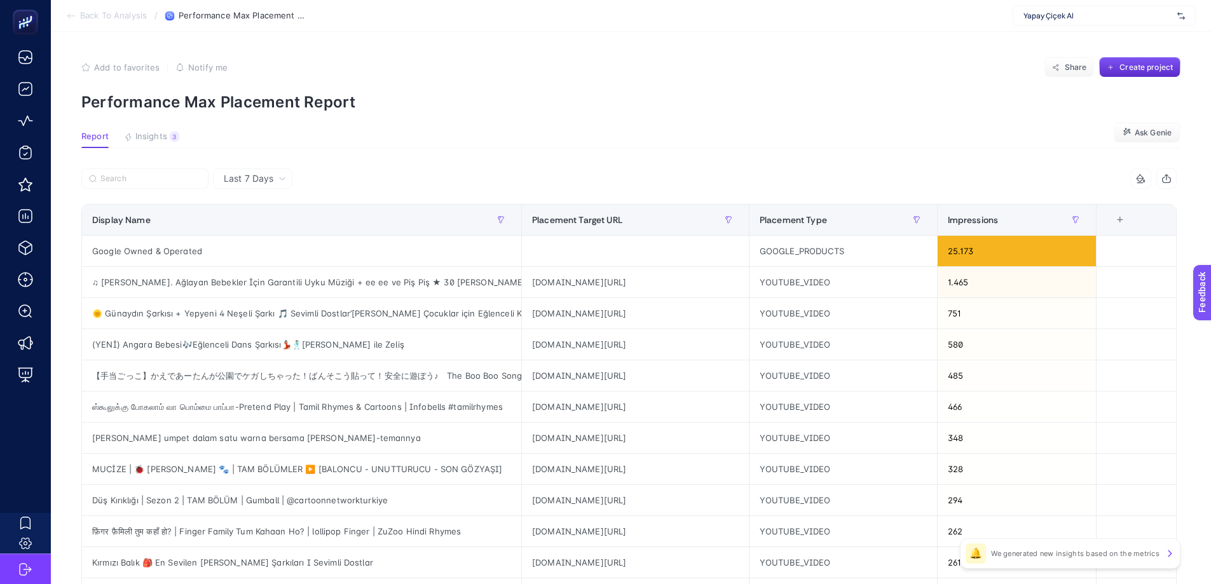
click at [224, 179] on span "Last 7 Days" at bounding box center [249, 178] width 50 height 13
click at [247, 234] on li "Last 30 Days" at bounding box center [253, 228] width 72 height 23
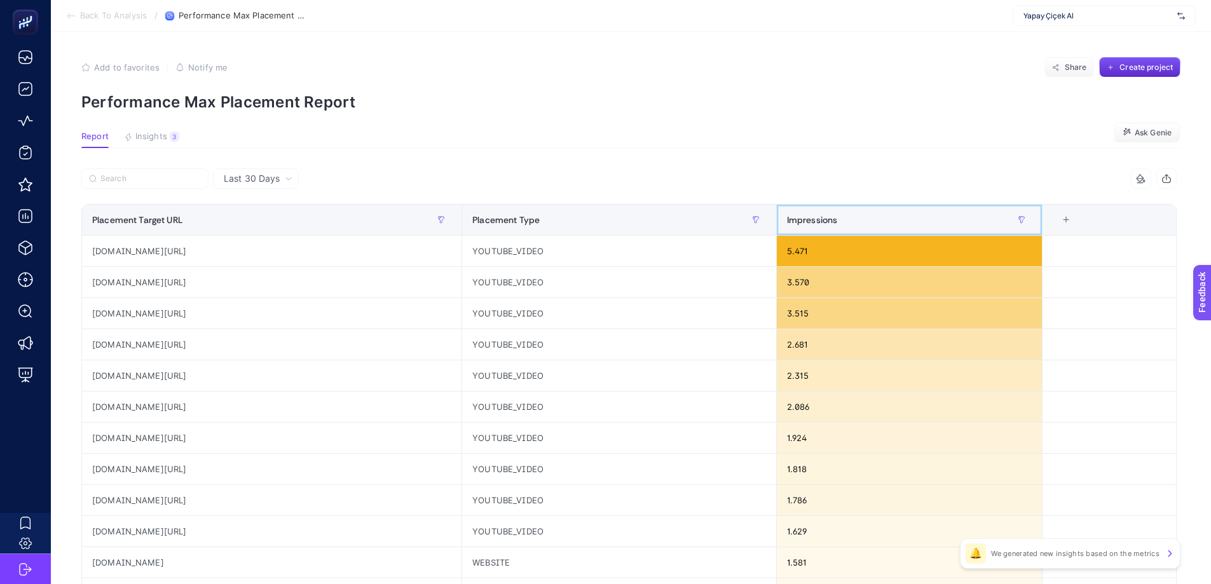
click at [838, 215] on span "Impressions" at bounding box center [812, 220] width 51 height 10
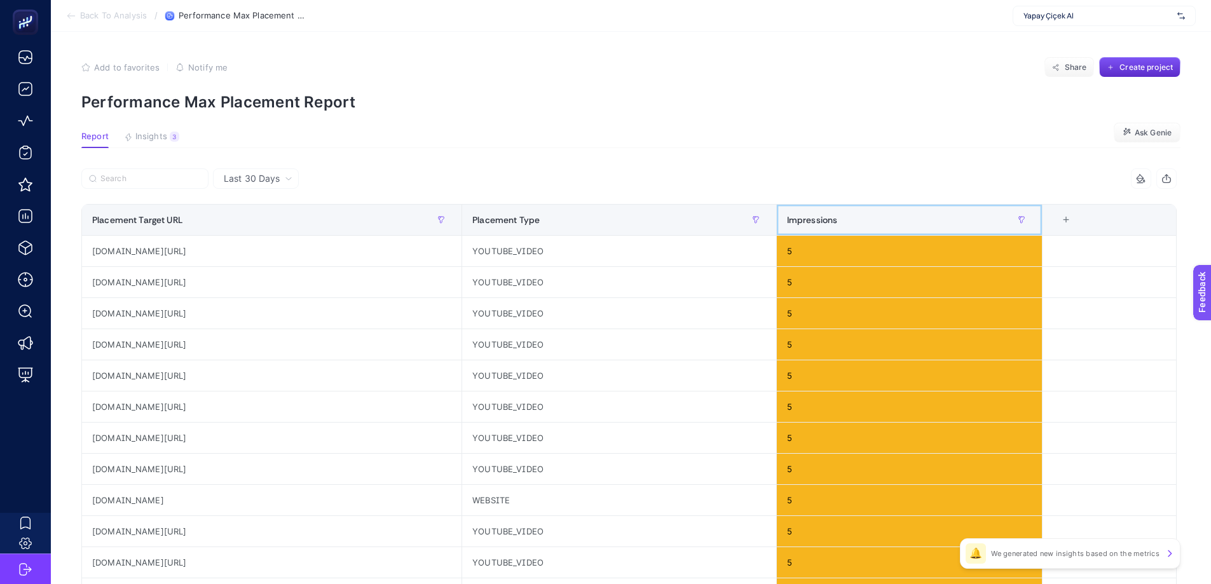
click at [838, 215] on span "Impressions" at bounding box center [812, 220] width 51 height 10
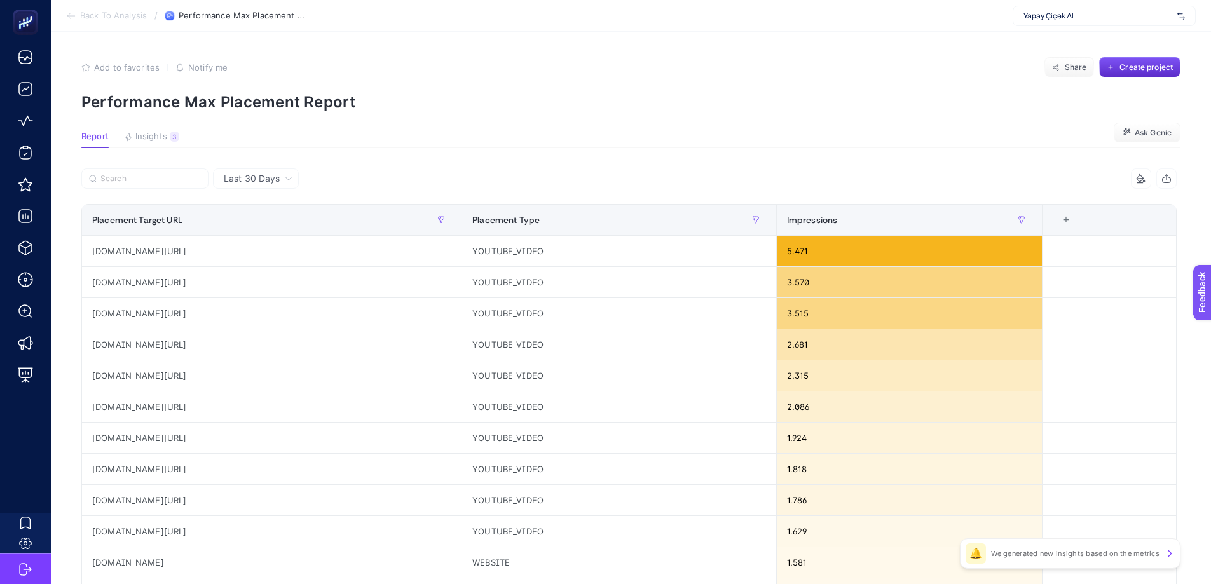
click at [261, 171] on div "Last 30 Days" at bounding box center [256, 178] width 86 height 20
click at [257, 207] on li "Last 7 Days" at bounding box center [256, 205] width 78 height 23
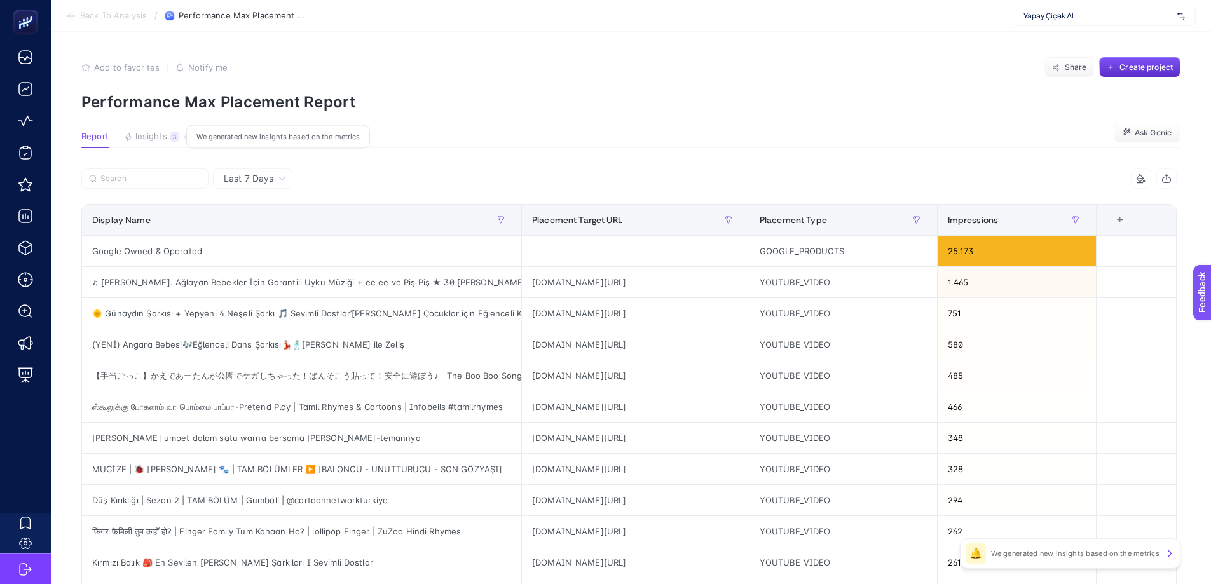
click at [154, 140] on span "Insights" at bounding box center [151, 137] width 32 height 10
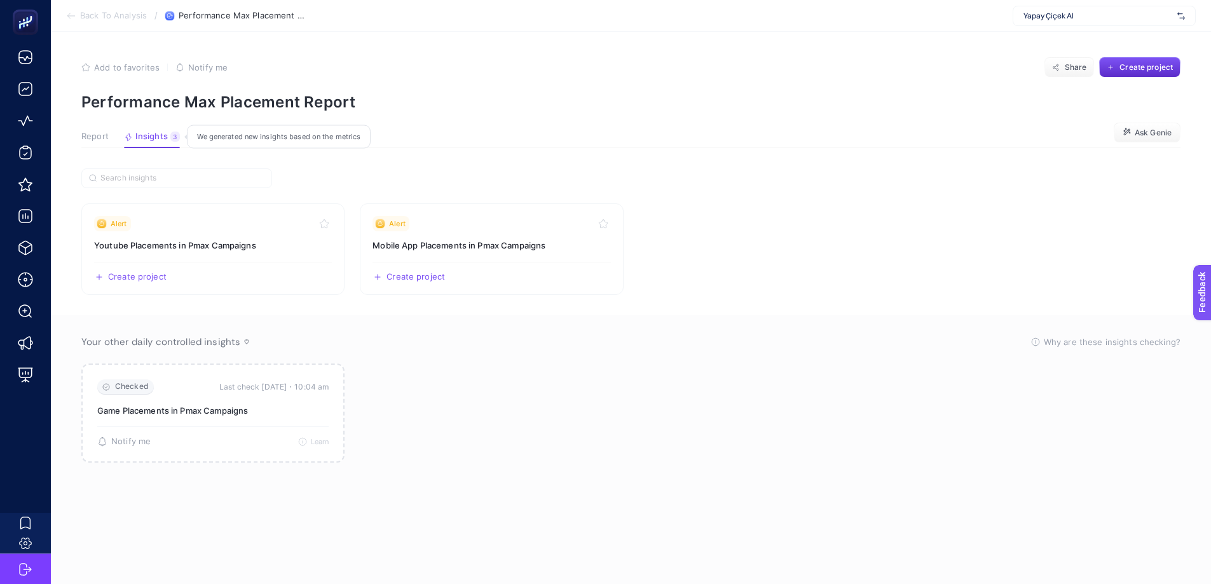
scroll to position [0, 0]
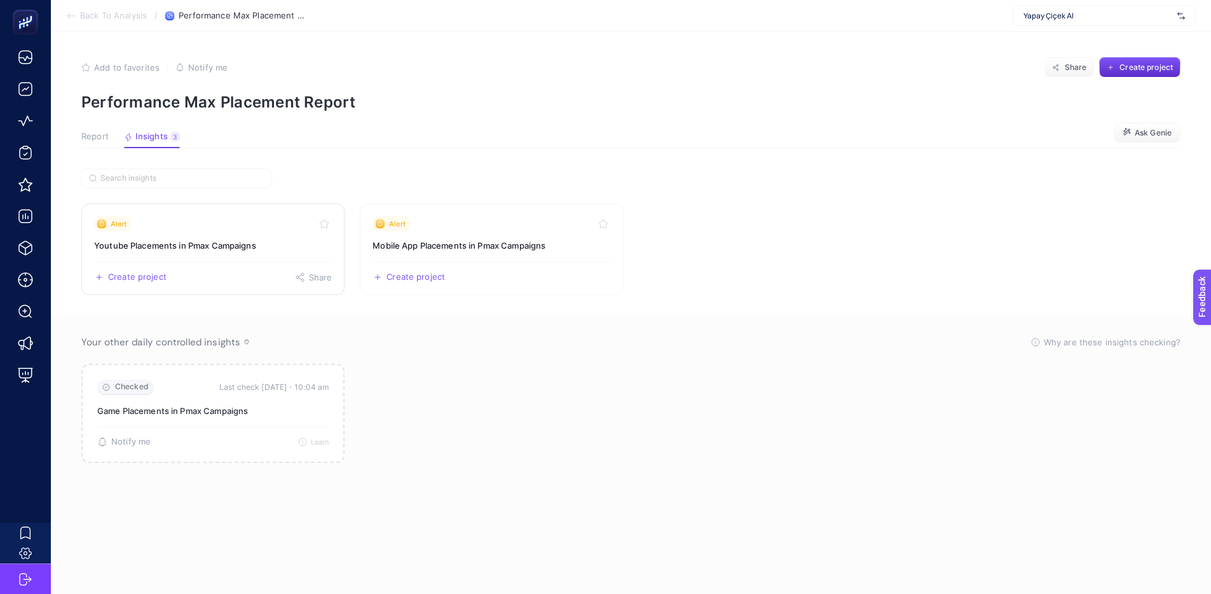
click at [255, 249] on h3 "Youtube Placements in Pmax Campaigns" at bounding box center [213, 245] width 238 height 13
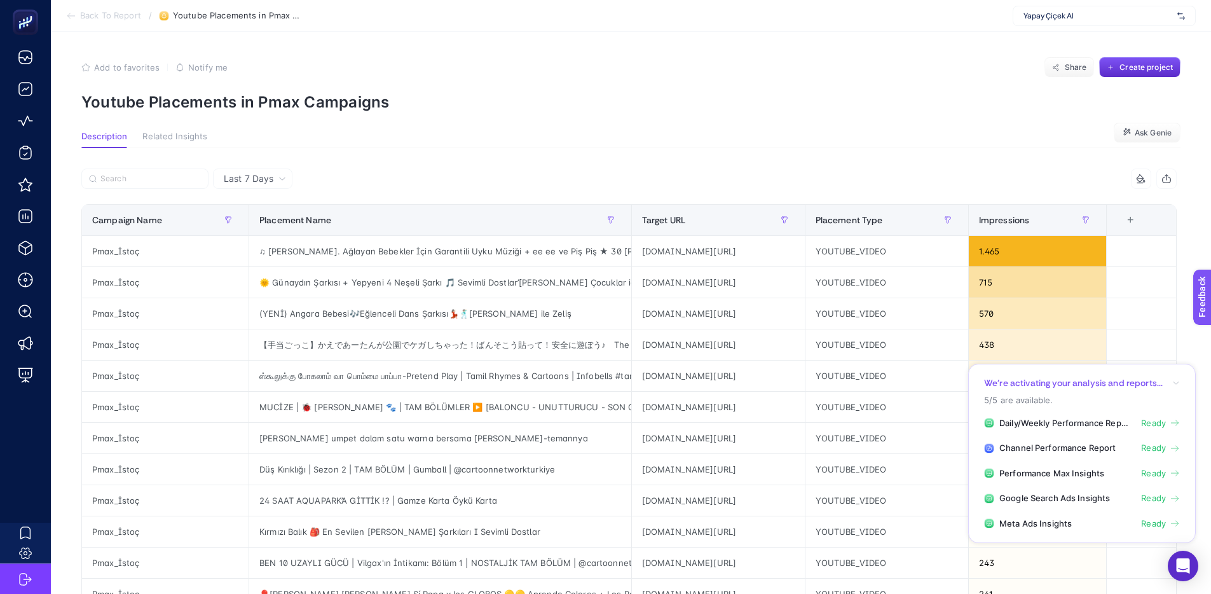
click at [105, 15] on span "Back To Report" at bounding box center [110, 16] width 61 height 10
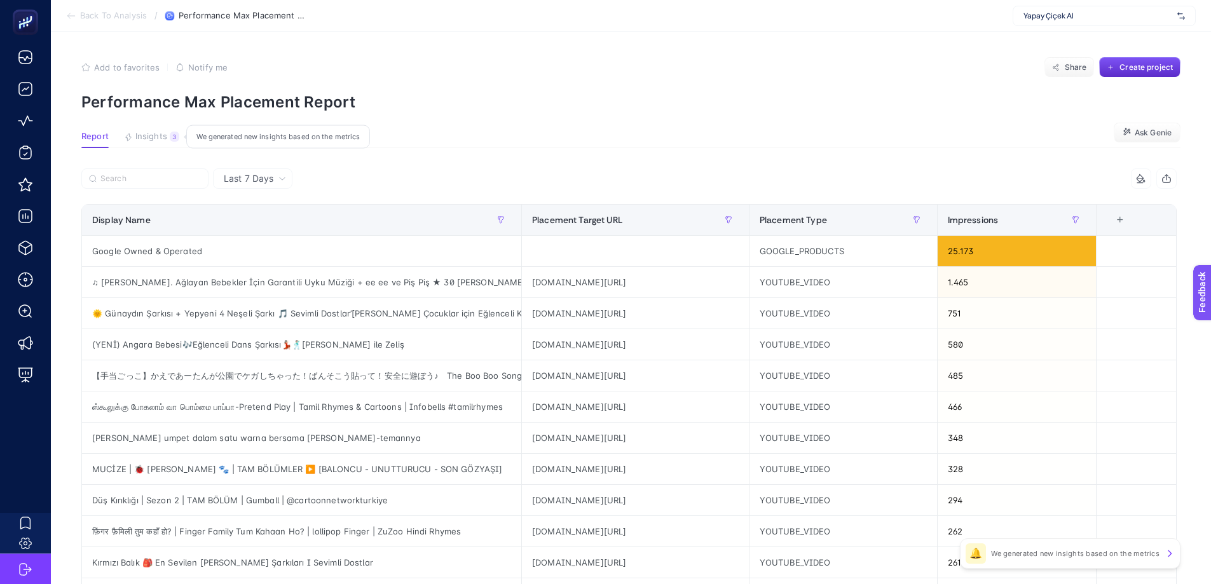
click at [156, 132] on span "Insights" at bounding box center [151, 137] width 32 height 10
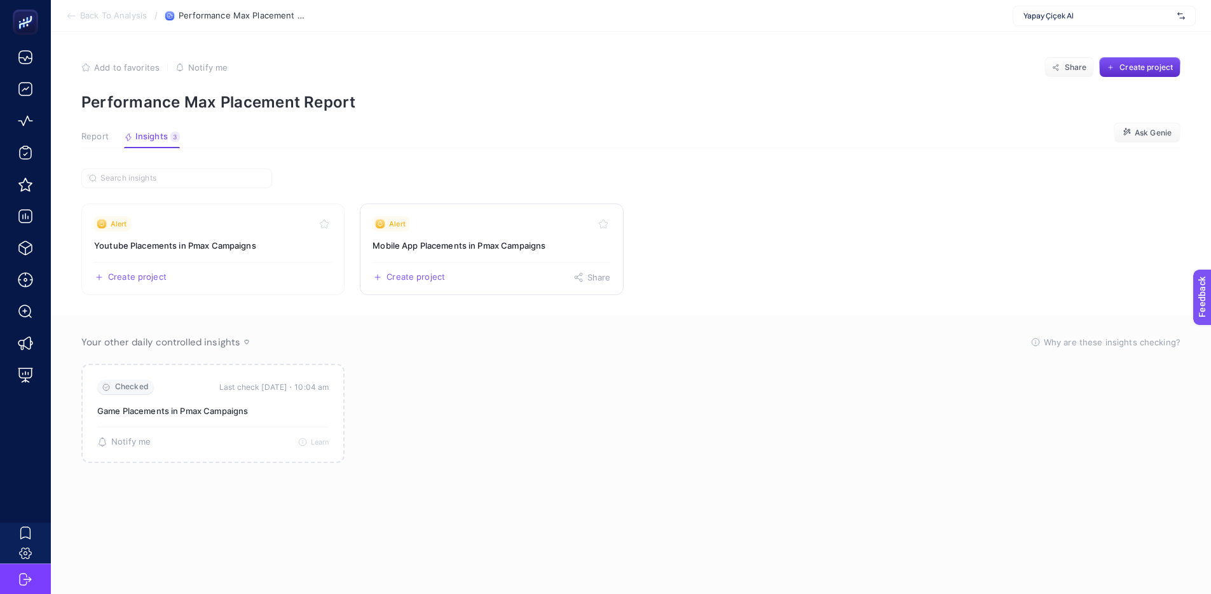
click at [499, 254] on link "Alert Mobile App Placements in Pmax Campaigns Create project Share" at bounding box center [491, 249] width 263 height 92
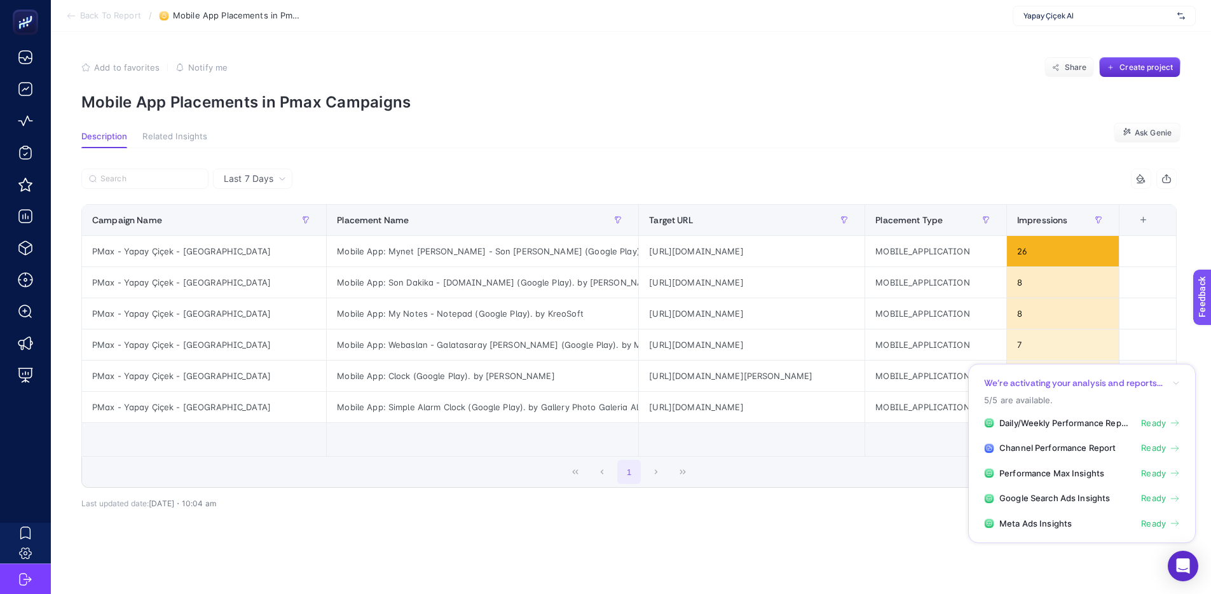
click at [117, 18] on span "Back To Report" at bounding box center [110, 16] width 61 height 10
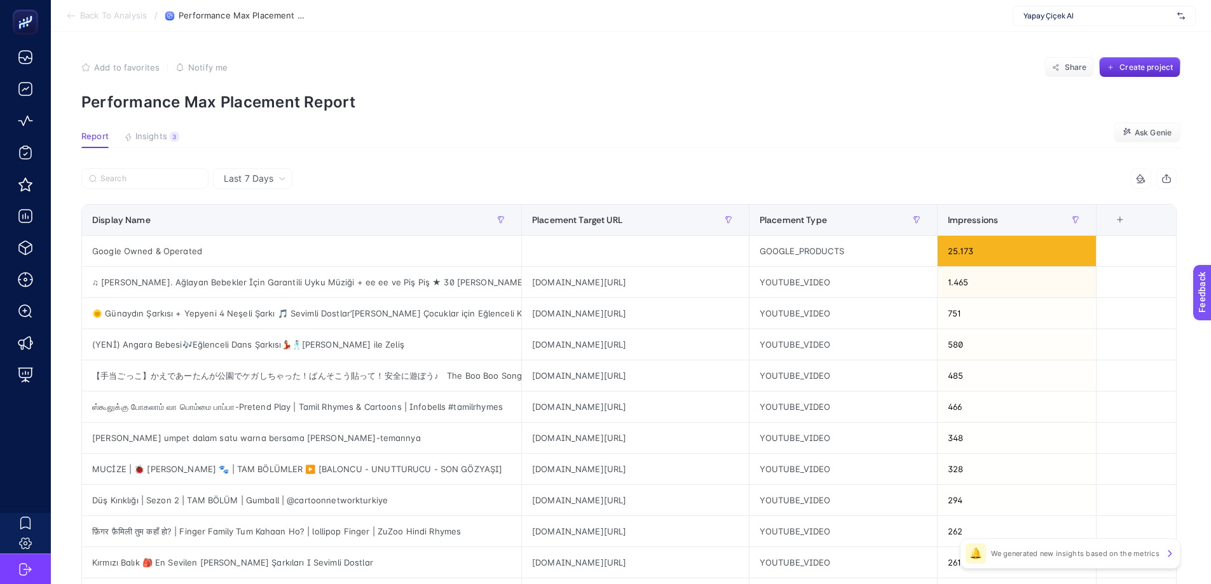
click at [122, 11] on span "Back To Analysis" at bounding box center [113, 16] width 67 height 10
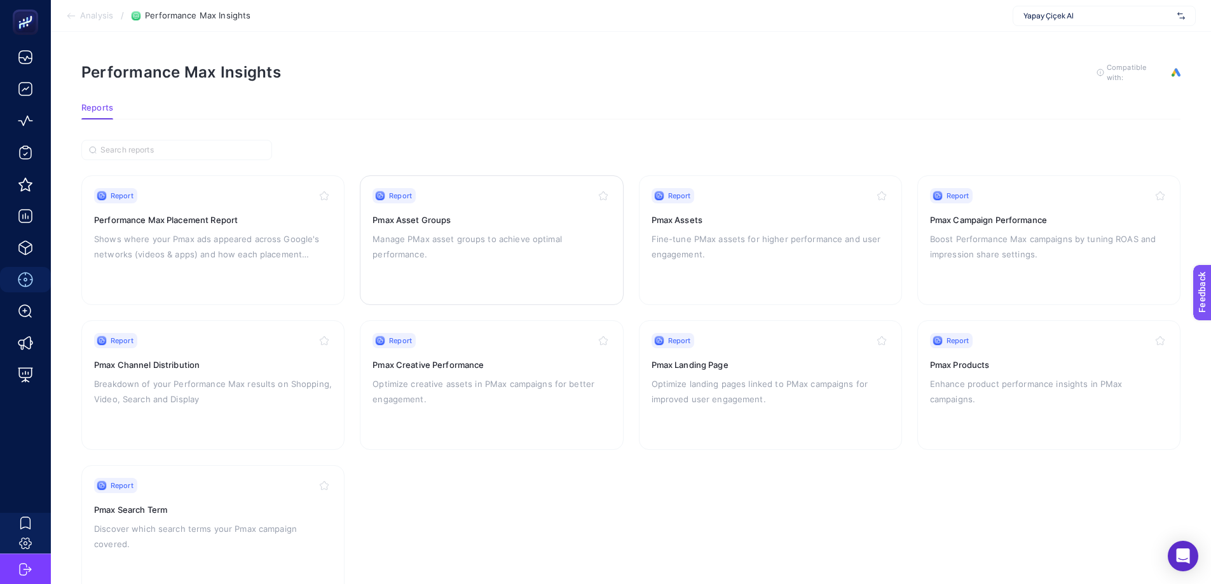
click at [490, 260] on div "Report Pmax Asset Groups Manage PMax asset groups to achieve optimal performanc…" at bounding box center [491, 240] width 238 height 104
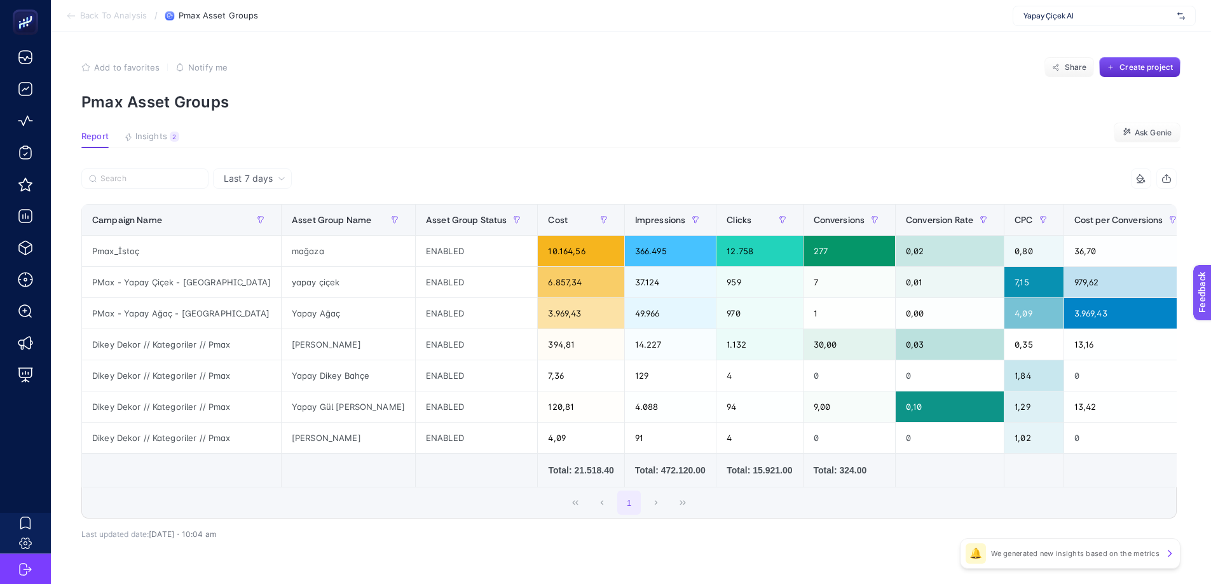
click at [125, 17] on span "Back To Analysis" at bounding box center [113, 16] width 67 height 10
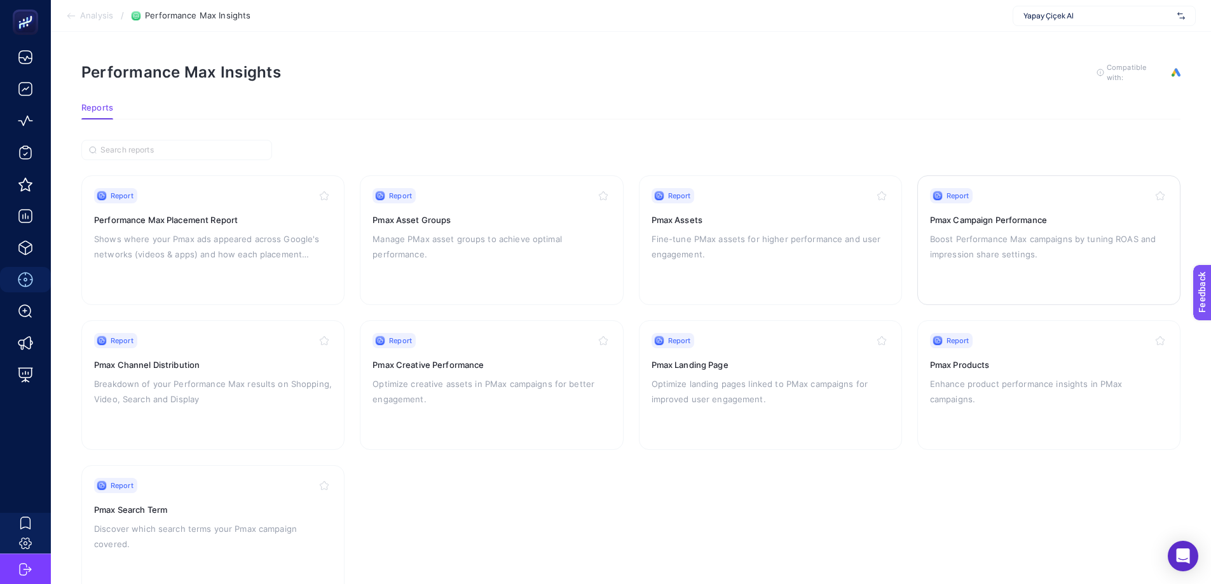
click at [983, 265] on div "Report Pmax Campaign Performance Boost Performance Max campaigns by tuning ROAS…" at bounding box center [1049, 240] width 238 height 104
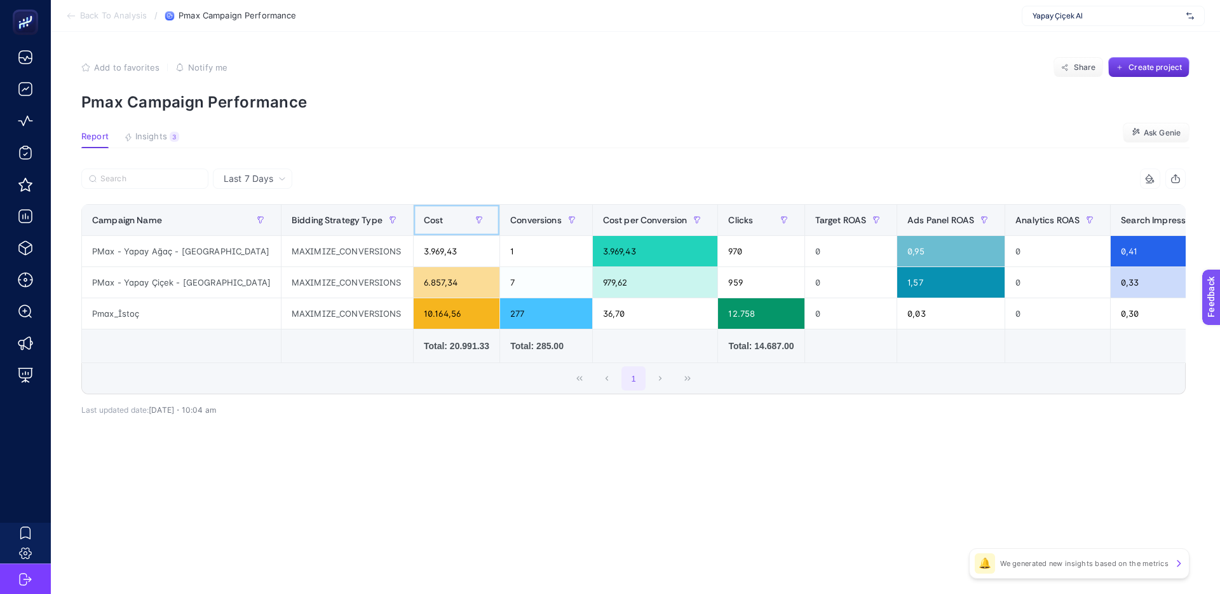
click at [424, 226] on div "Cost" at bounding box center [456, 220] width 65 height 20
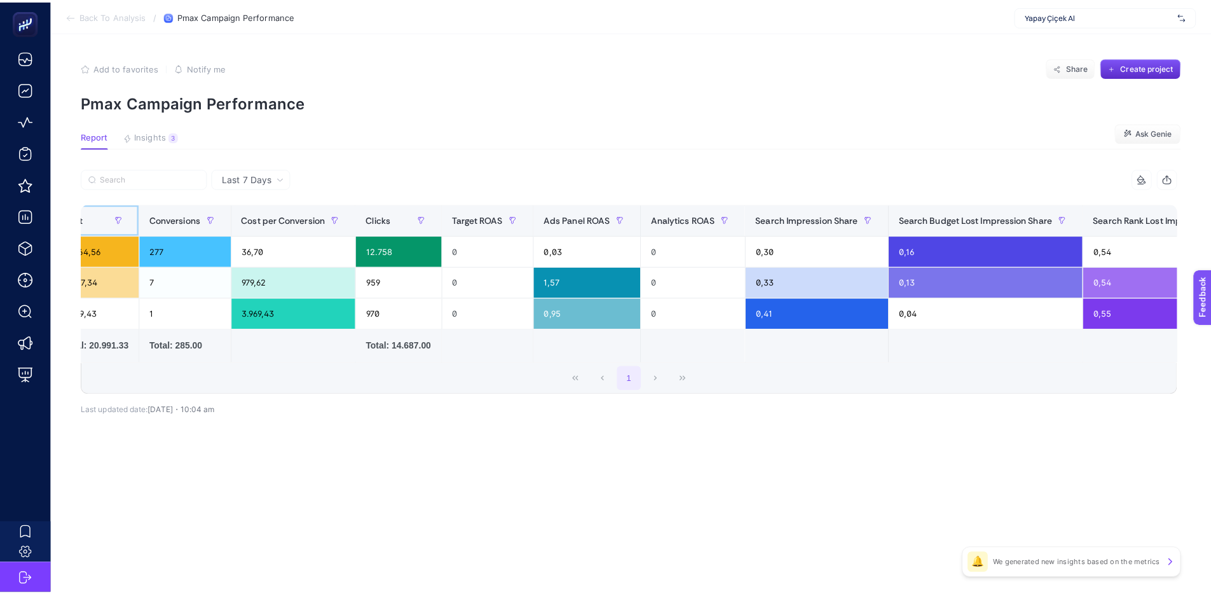
scroll to position [0, 508]
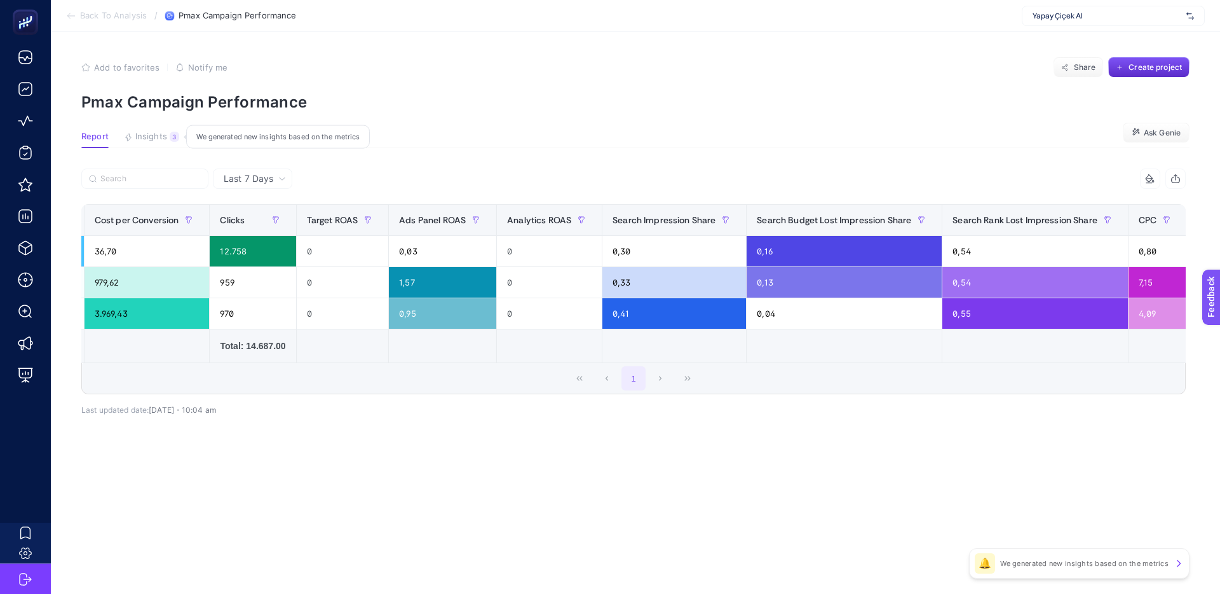
click at [163, 139] on span "Insights" at bounding box center [151, 137] width 32 height 10
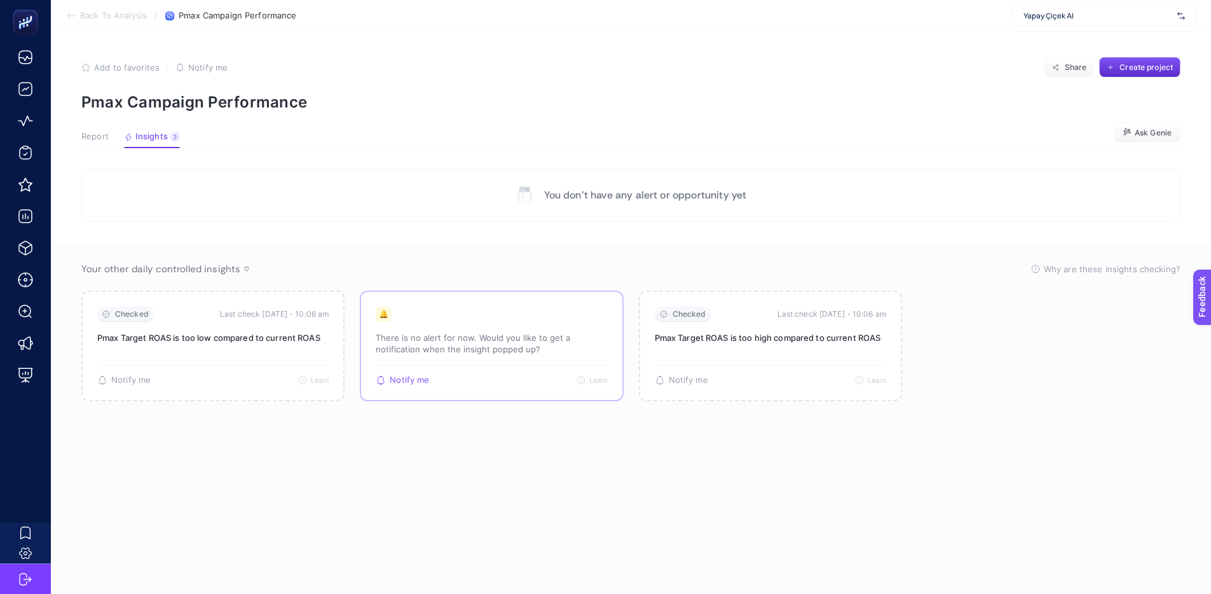
click at [491, 334] on p "There is no alert for now. Would you like to get a notification when the insigh…" at bounding box center [491, 343] width 231 height 23
click at [93, 140] on span "Report" at bounding box center [94, 137] width 27 height 10
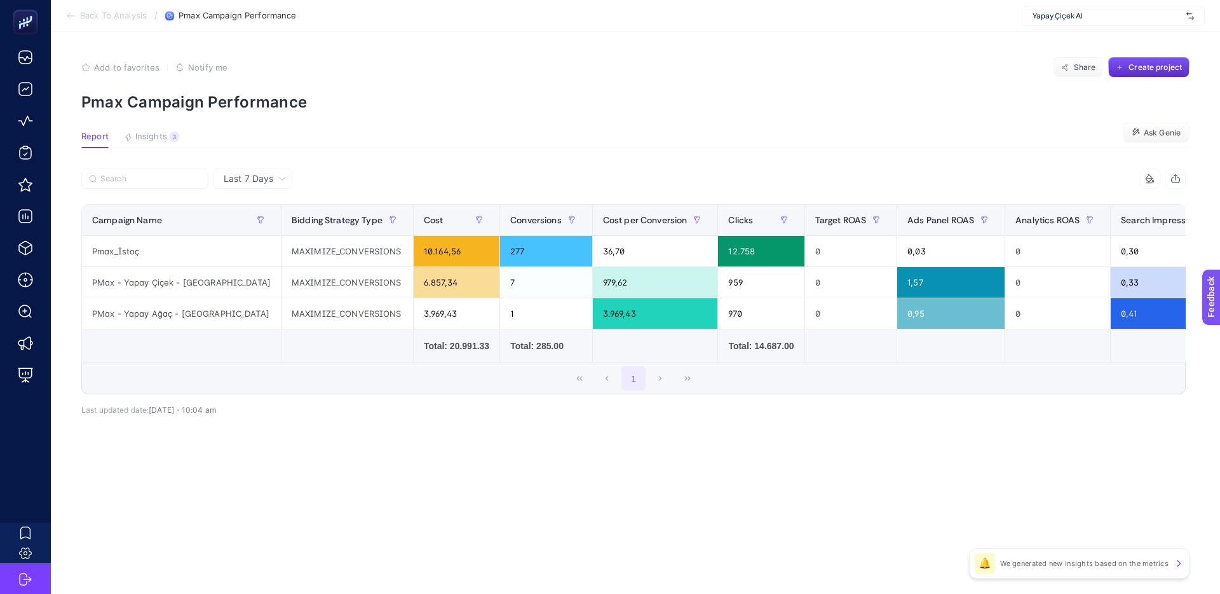
click at [133, 15] on span "Back To Analysis" at bounding box center [113, 16] width 67 height 10
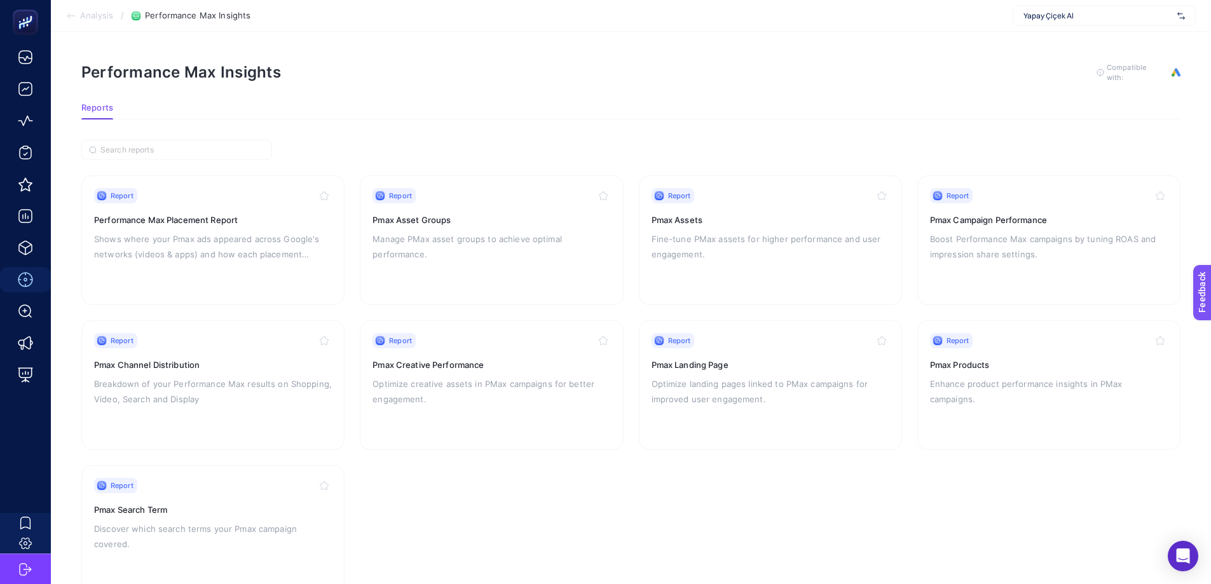
click at [102, 13] on span "Analysis" at bounding box center [96, 16] width 33 height 10
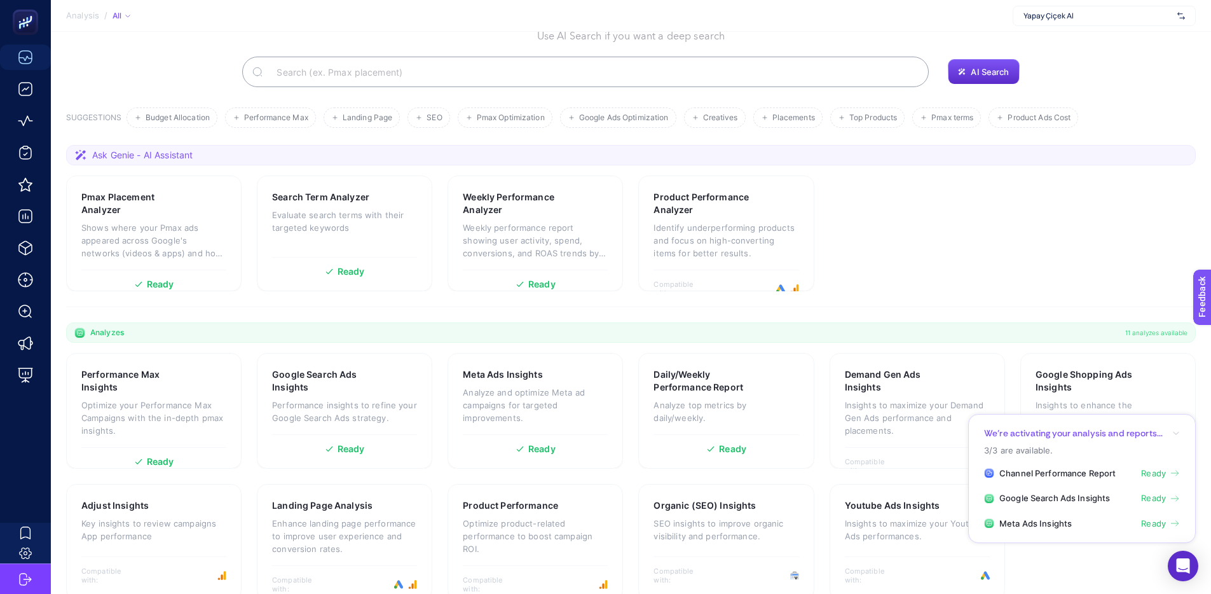
scroll to position [94, 0]
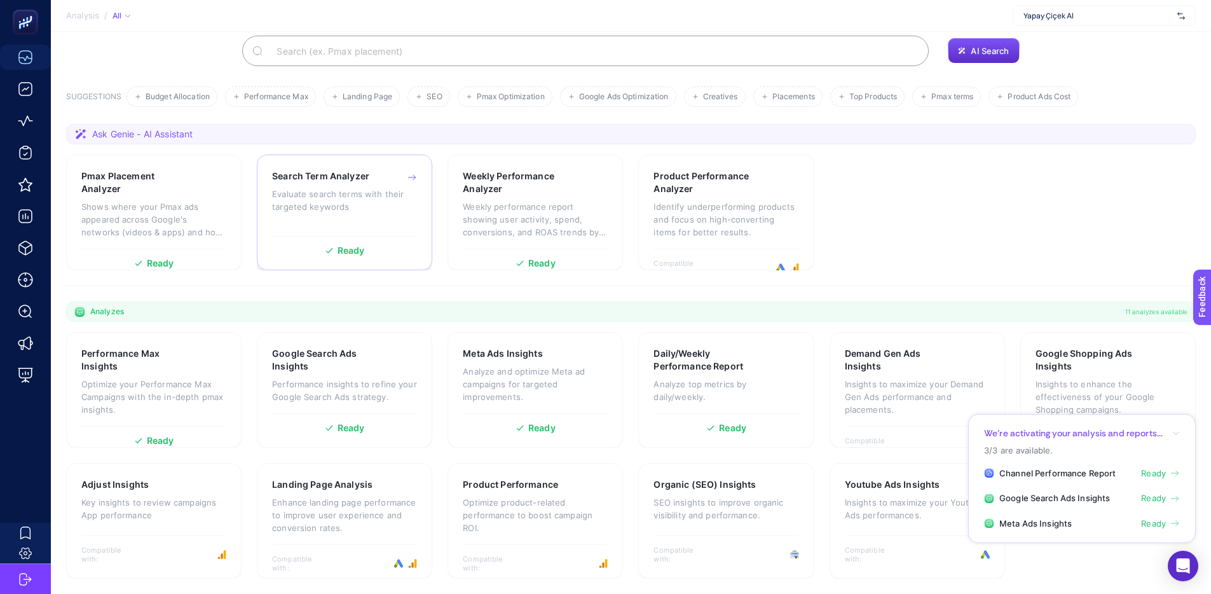
click at [304, 257] on div "Search Term Analyzer Evaluate search terms with their targeted keywords Ready" at bounding box center [344, 212] width 175 height 116
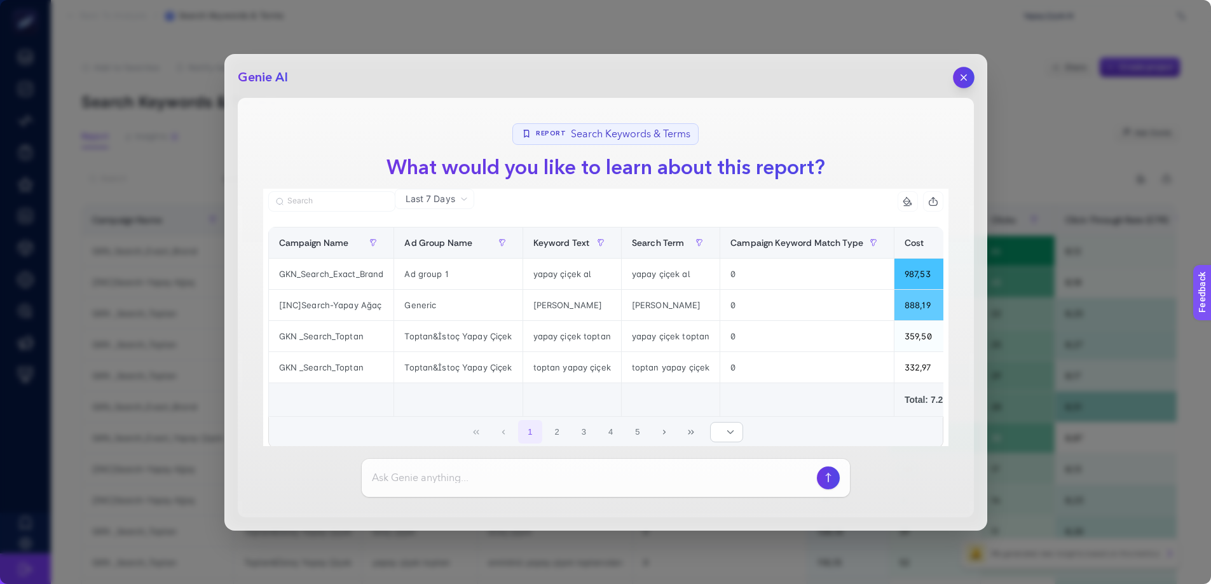
click at [967, 72] on icon "button" at bounding box center [963, 77] width 11 height 11
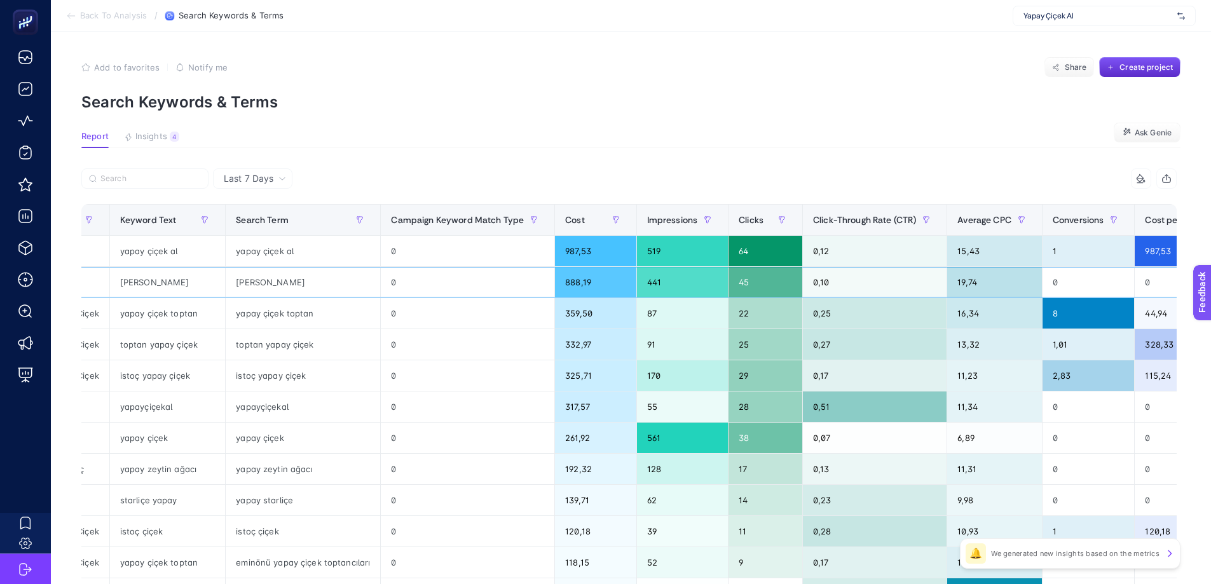
scroll to position [0, 540]
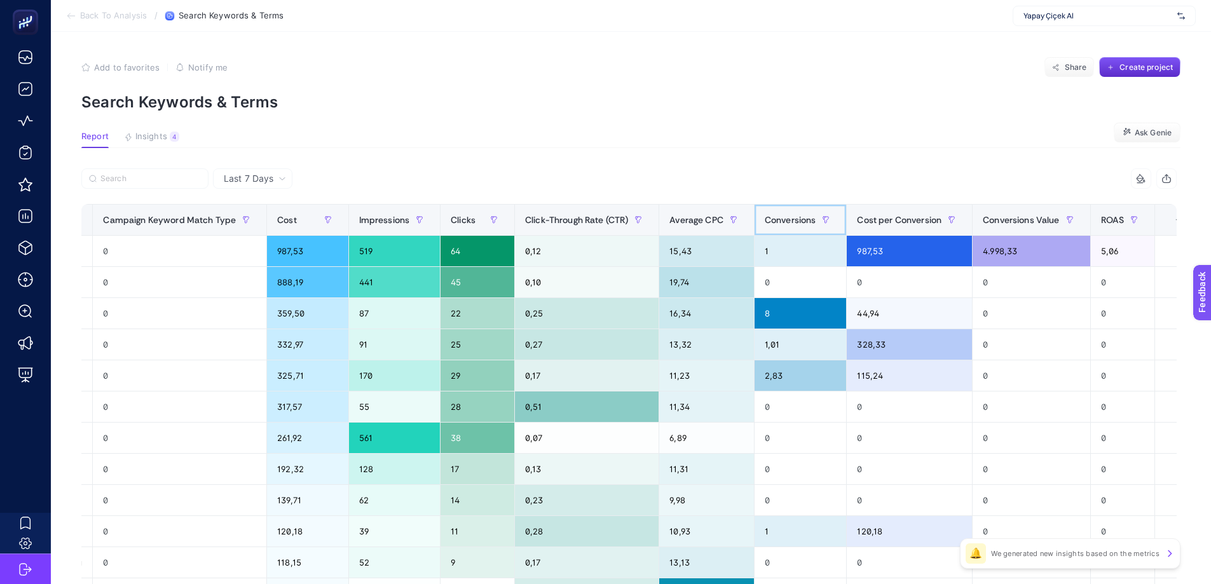
click at [772, 223] on span "Conversions" at bounding box center [790, 220] width 51 height 10
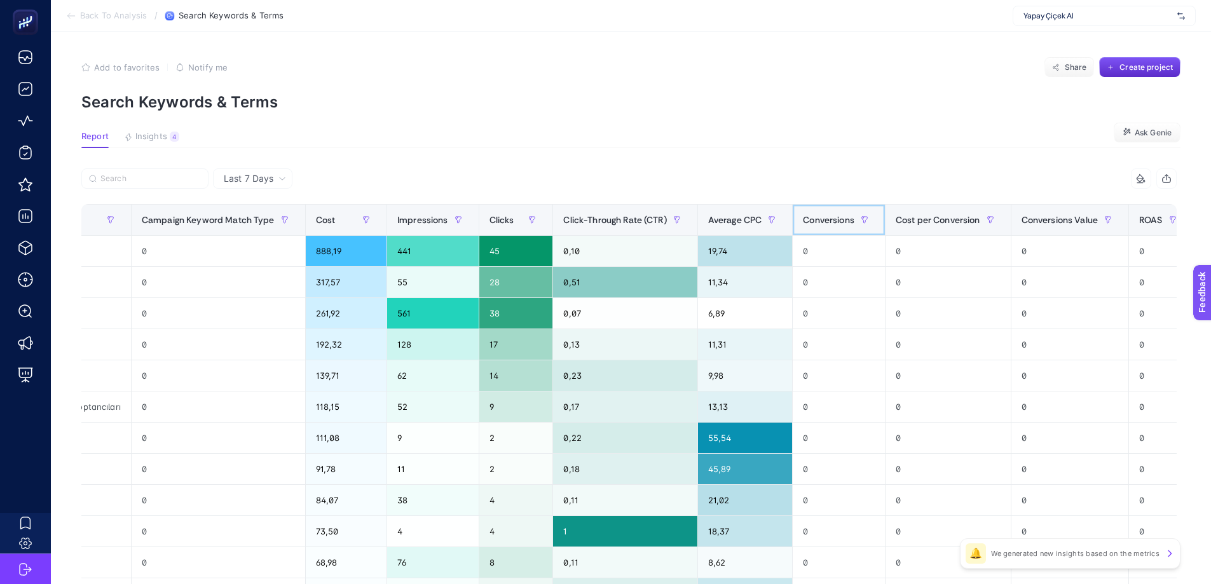
click at [823, 224] on span "Conversions" at bounding box center [828, 220] width 51 height 10
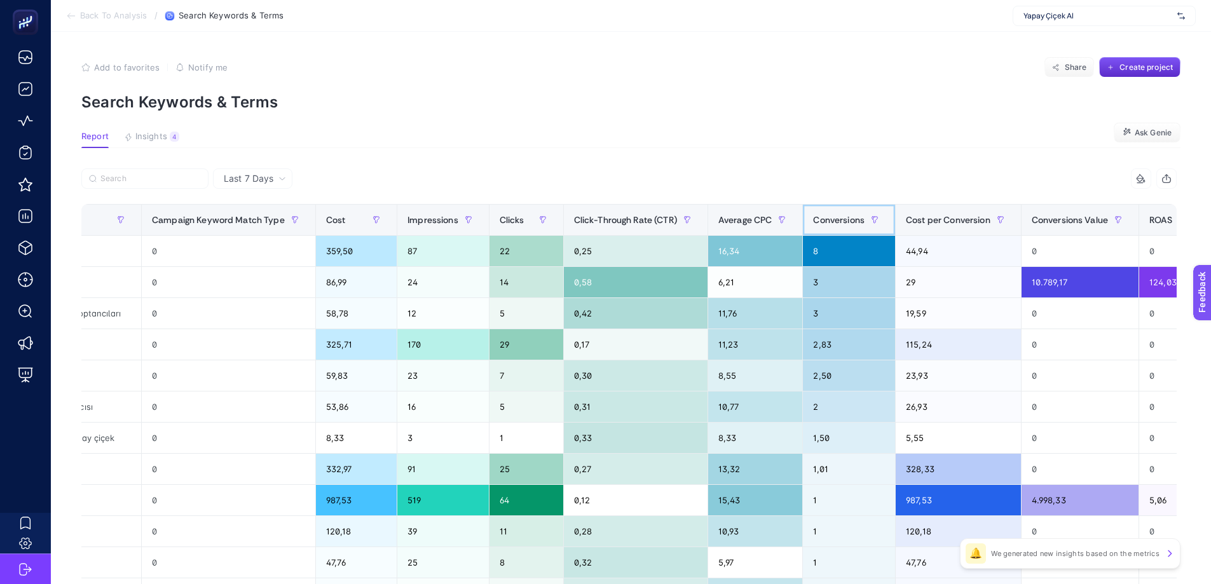
scroll to position [0, 588]
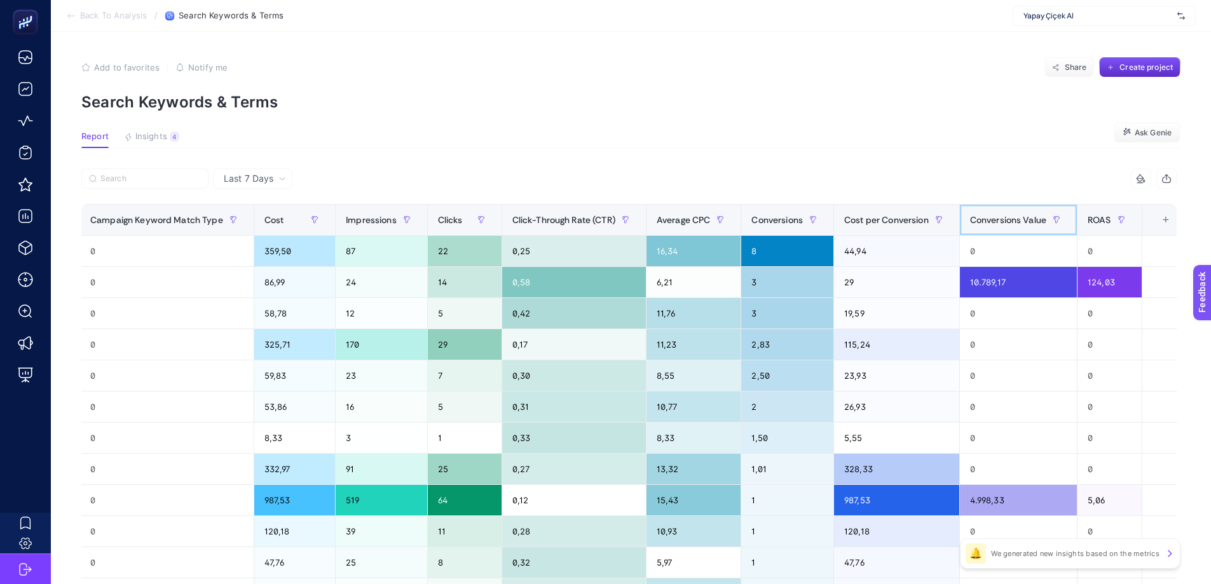
click at [1002, 221] on span "Conversions Value" at bounding box center [1008, 220] width 76 height 10
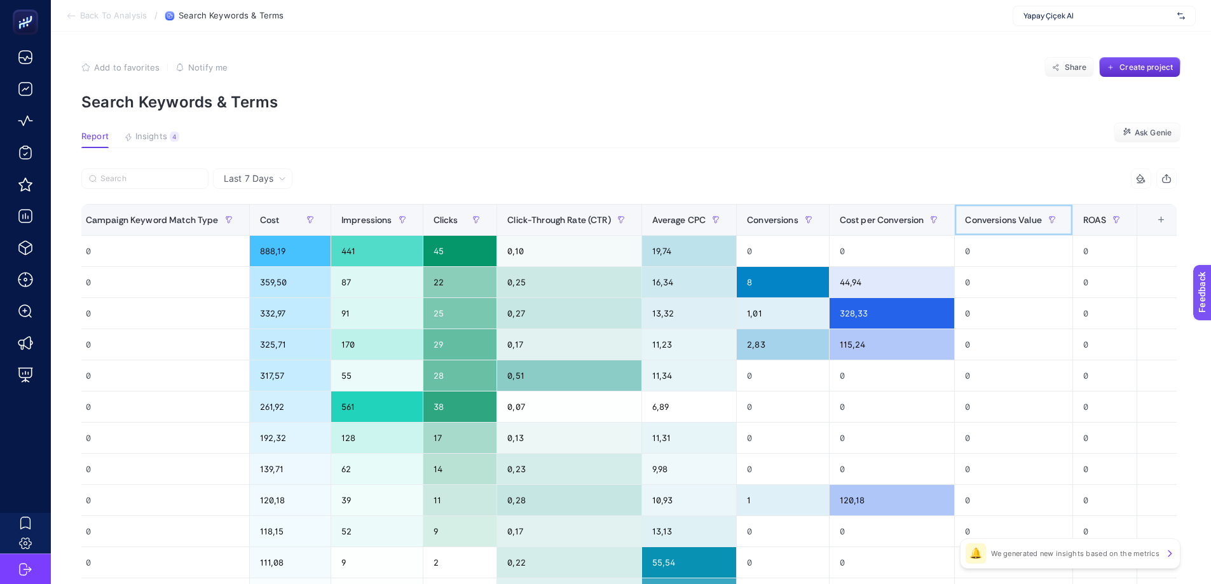
click at [1002, 221] on span "Conversions Value" at bounding box center [1003, 220] width 76 height 10
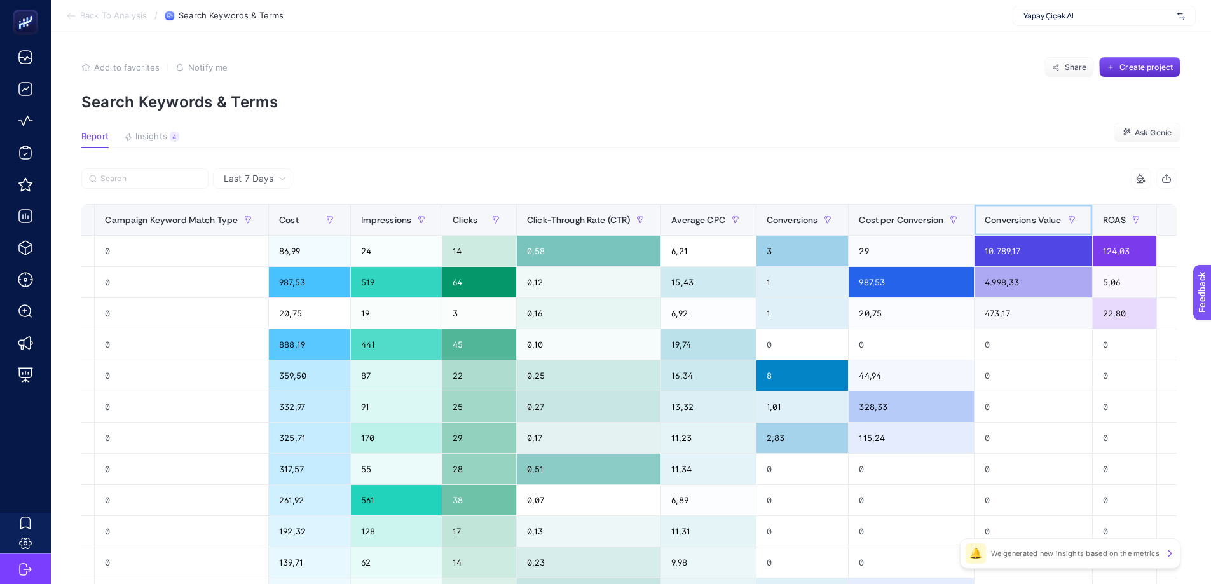
scroll to position [0, 0]
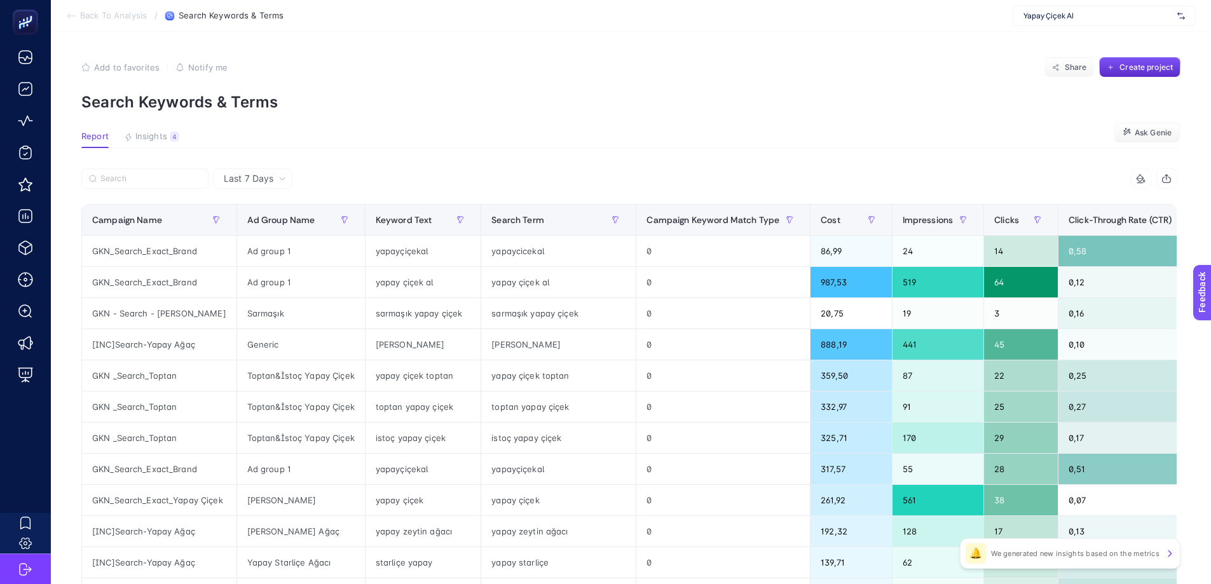
click at [252, 177] on span "Last 7 Days" at bounding box center [249, 178] width 50 height 13
click at [257, 221] on li "Last 30 Days" at bounding box center [253, 228] width 72 height 23
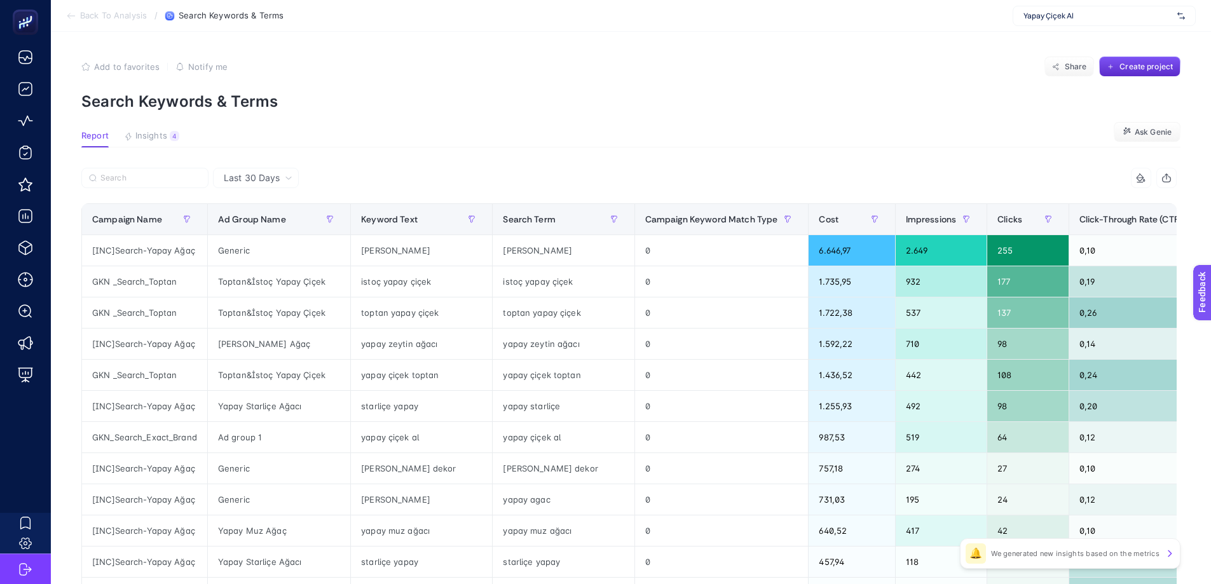
scroll to position [0, 509]
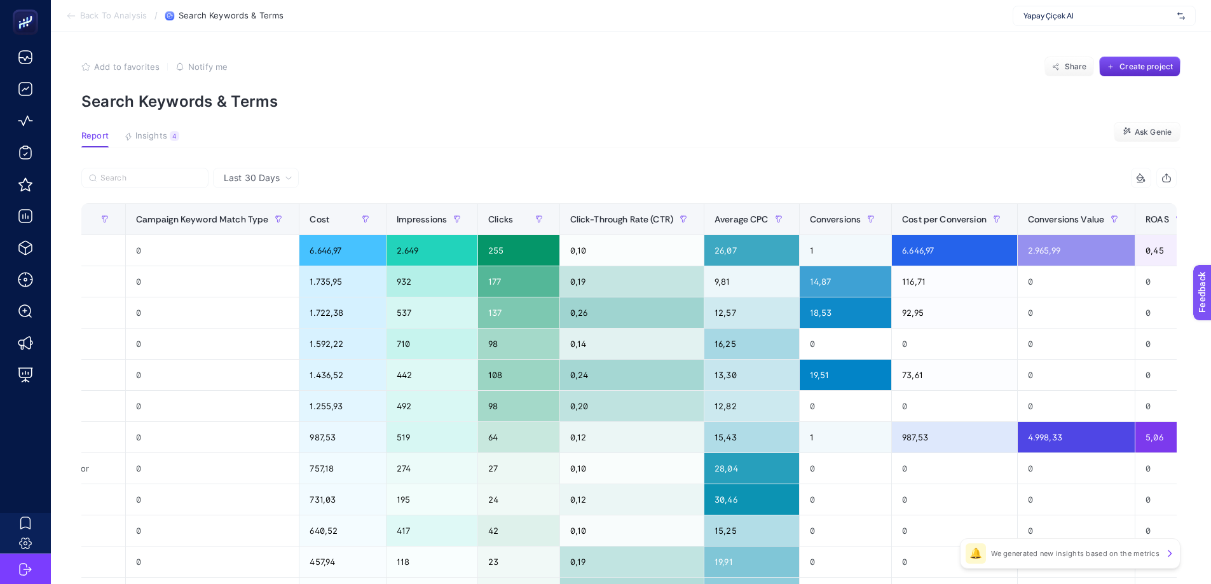
click at [105, 6] on section "Back To Analysis / Search Keywords & Terms Yapay Çiçek Al" at bounding box center [631, 16] width 1160 height 32
click at [105, 10] on section "Back To Analysis / Search Keywords & Terms Yapay Çiçek Al" at bounding box center [631, 16] width 1160 height 32
click at [108, 18] on span "Back To Analysis" at bounding box center [113, 16] width 67 height 10
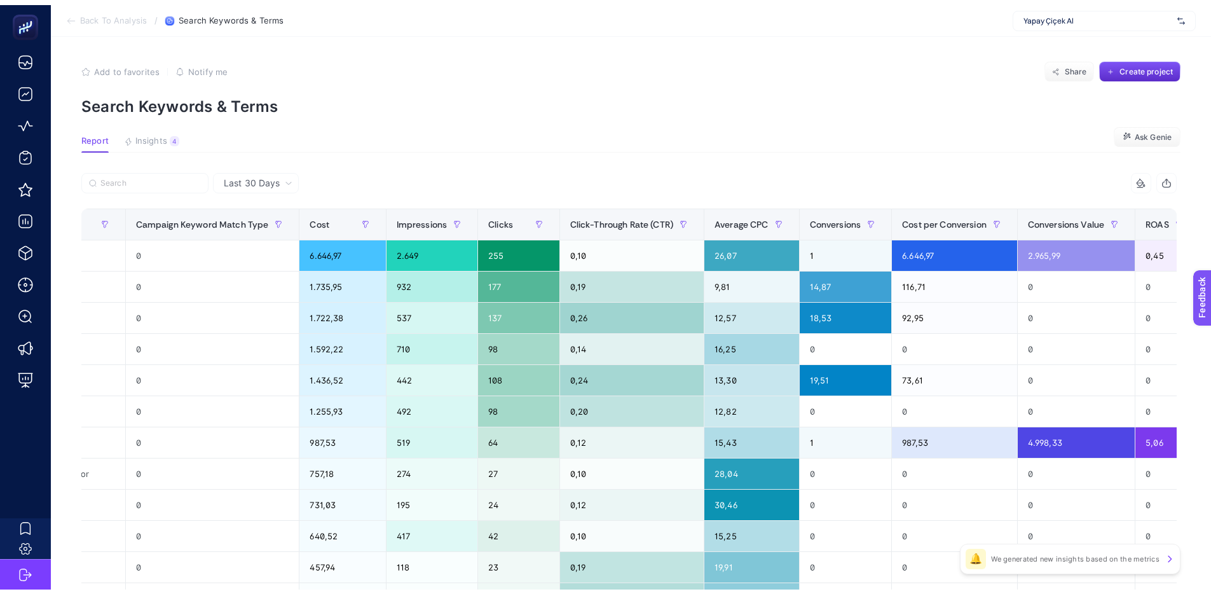
scroll to position [1, 0]
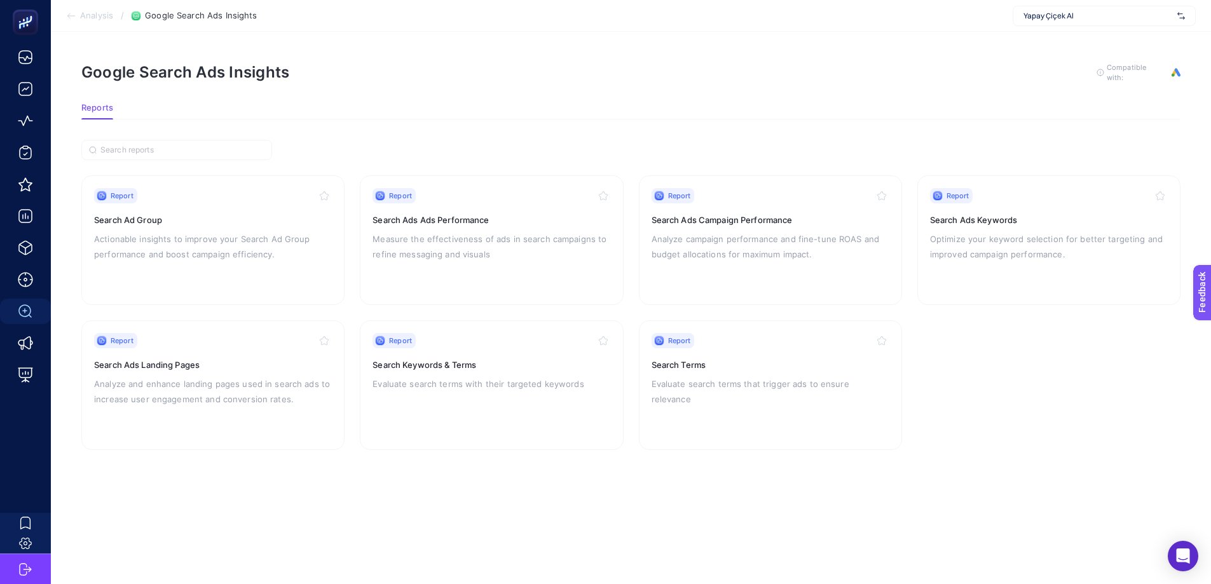
click at [100, 15] on span "Analysis" at bounding box center [96, 16] width 33 height 10
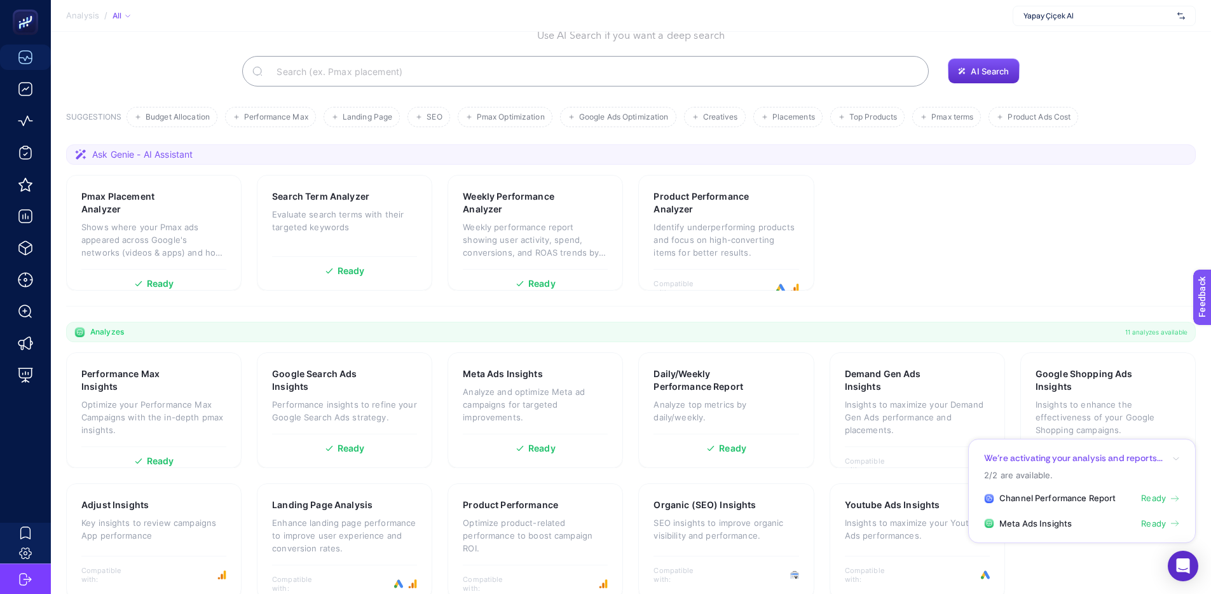
scroll to position [94, 0]
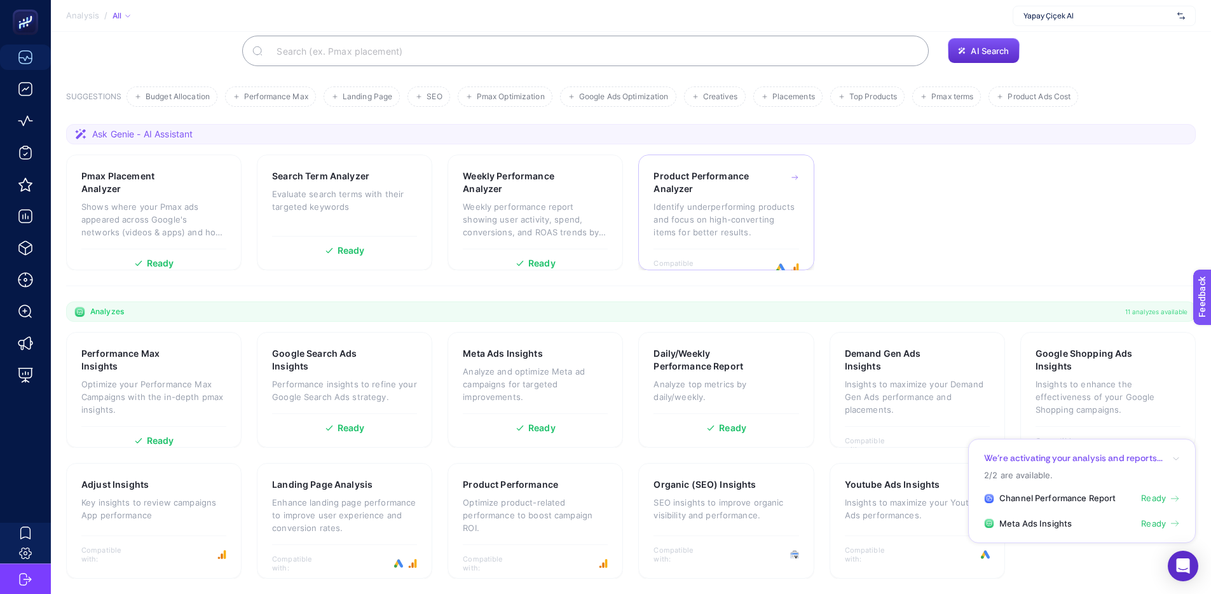
click at [709, 225] on p "Identify underperforming products and focus on high-converting items for better…" at bounding box center [725, 219] width 145 height 38
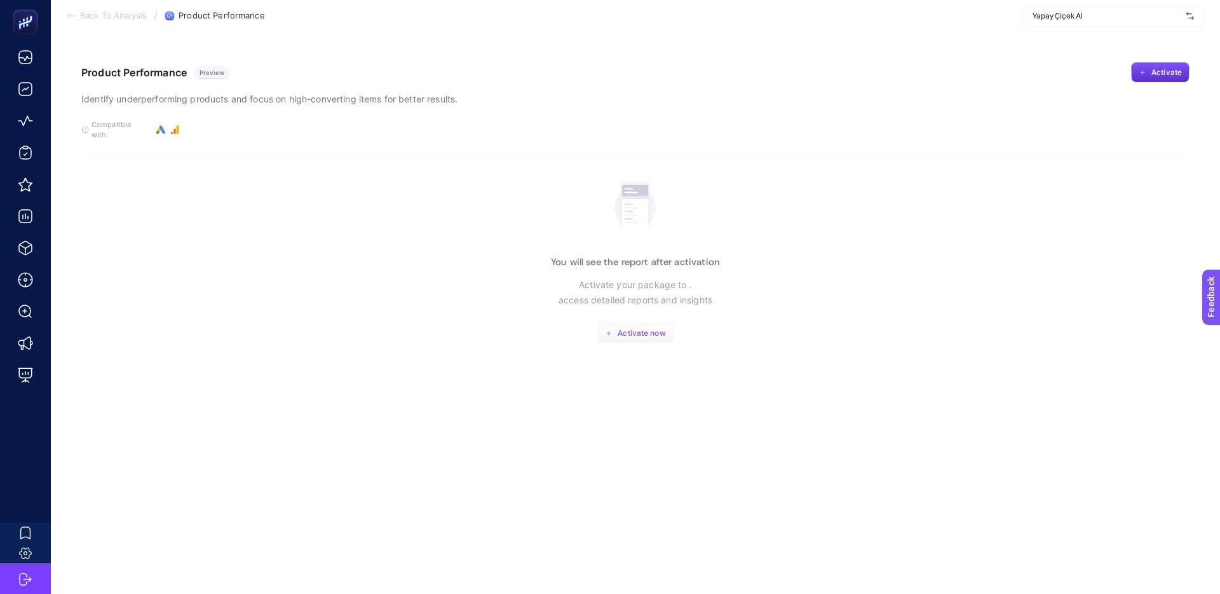
click at [634, 328] on span "Activate now" at bounding box center [642, 333] width 48 height 10
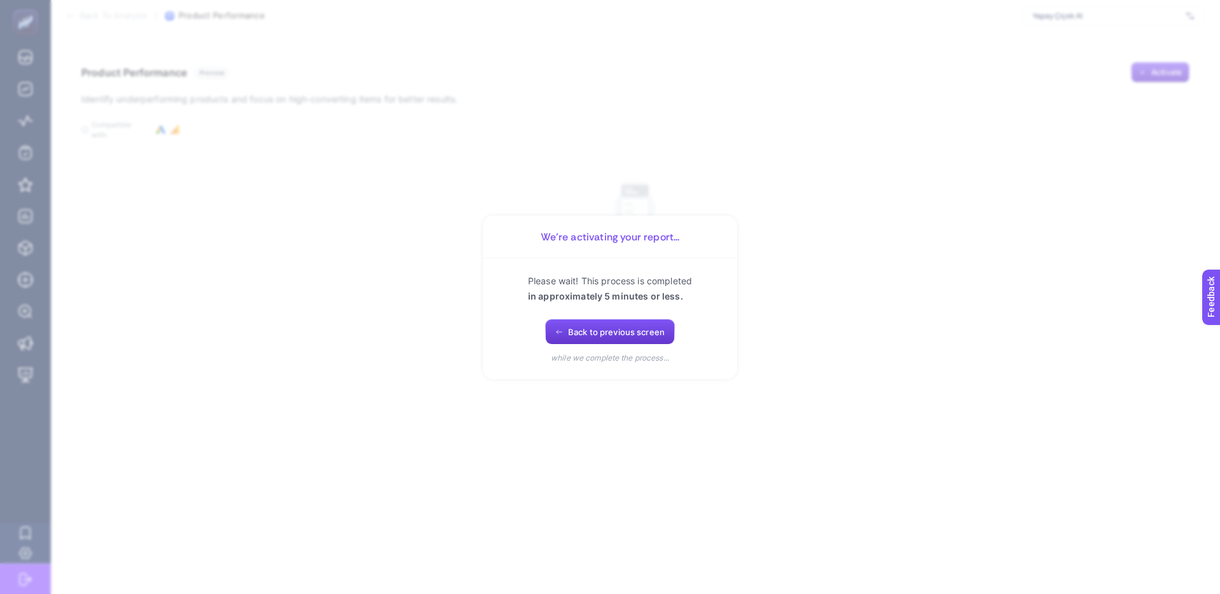
click at [587, 332] on span "Back to previous screen" at bounding box center [616, 332] width 97 height 10
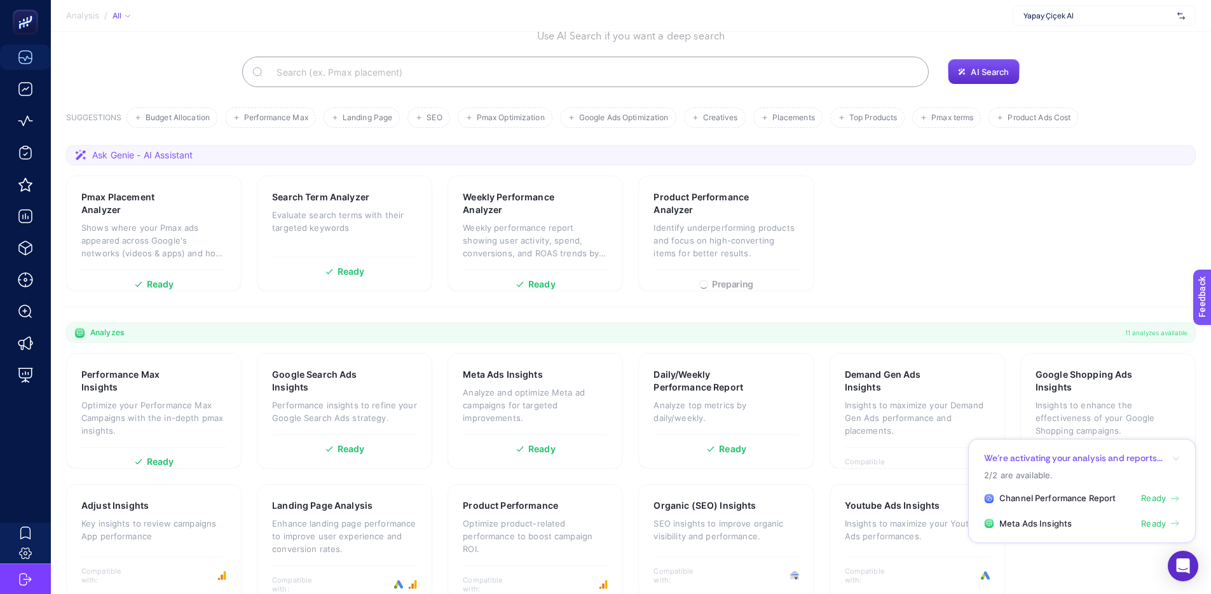
scroll to position [94, 0]
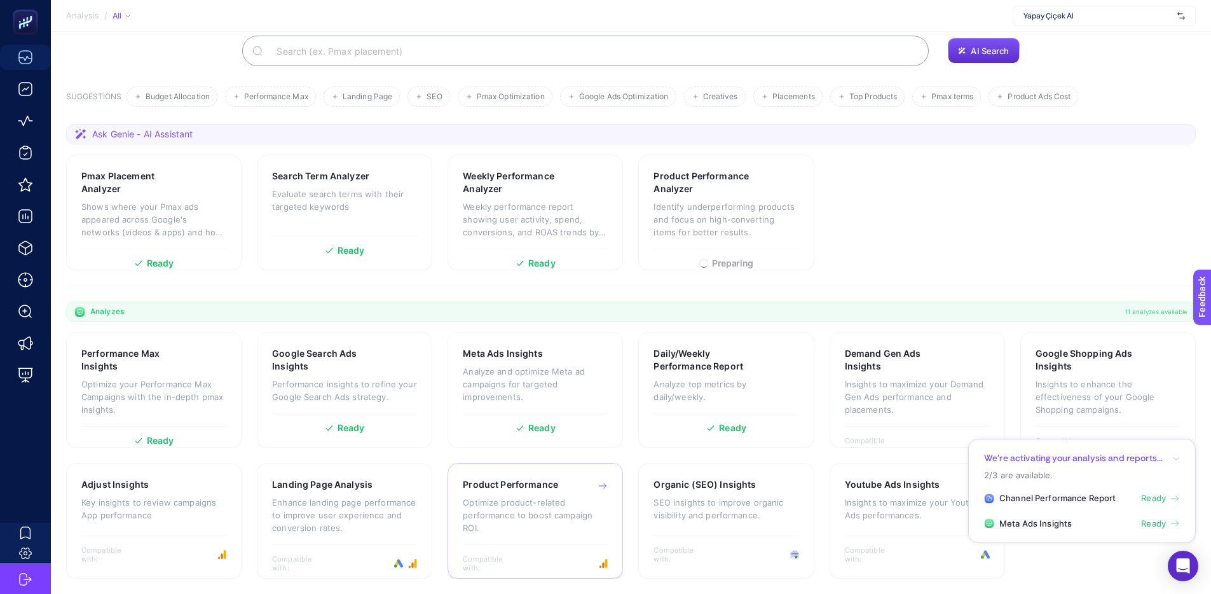
click at [552, 517] on p "Optimize product-related performance to boost campaign ROI." at bounding box center [535, 515] width 145 height 38
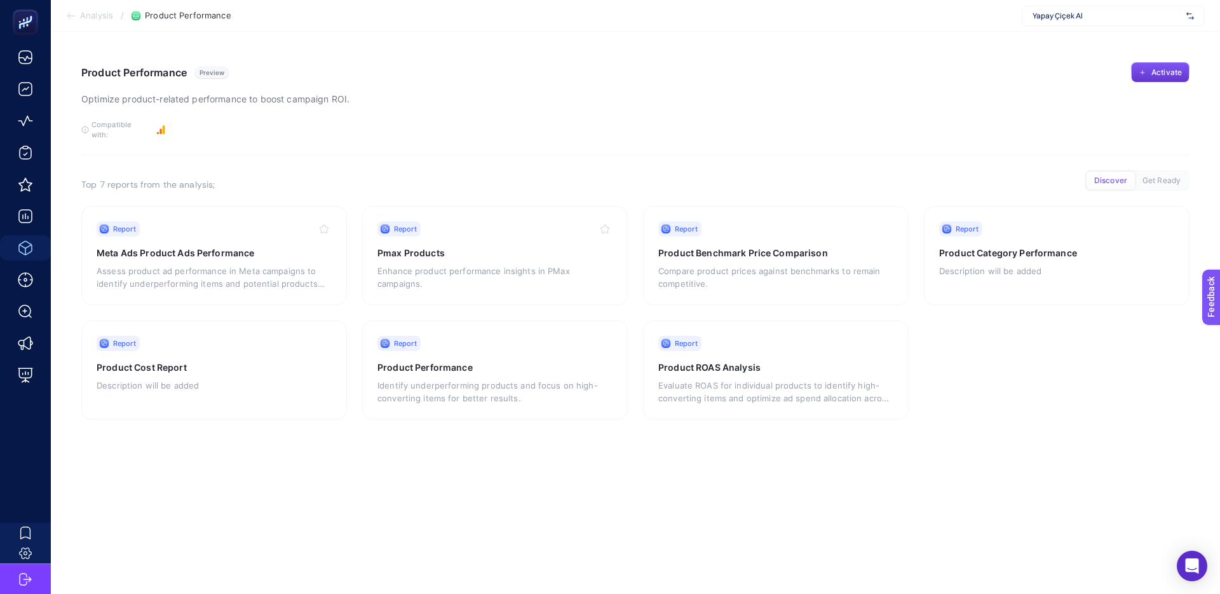
click at [1154, 82] on button "Activate" at bounding box center [1160, 72] width 58 height 20
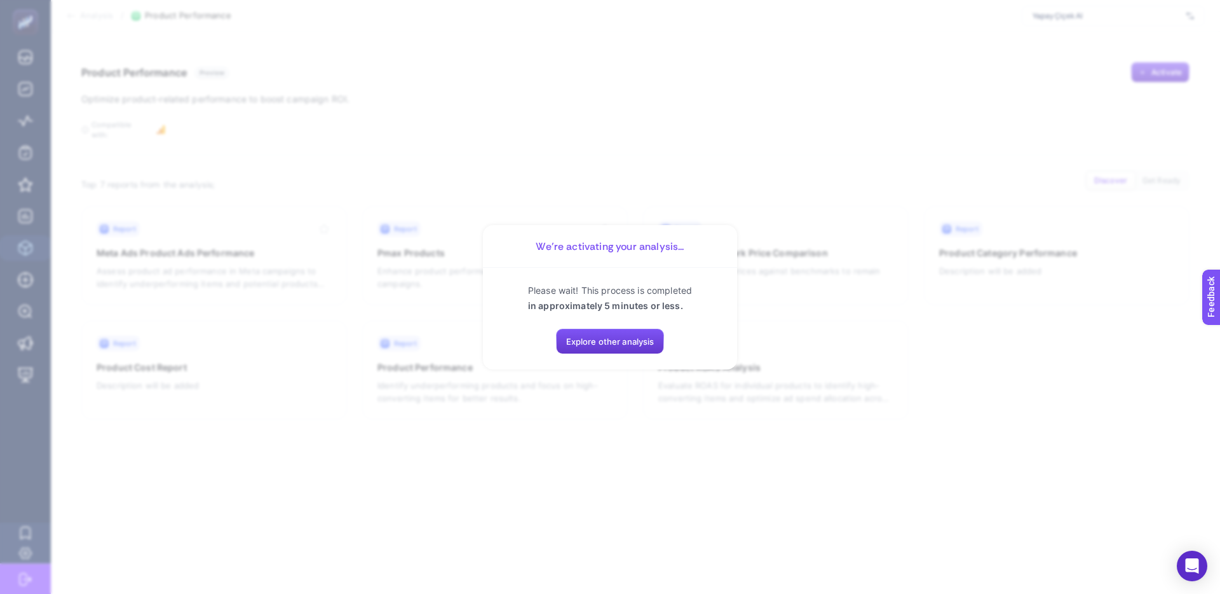
click at [583, 350] on button "Explore other analysis" at bounding box center [610, 341] width 109 height 25
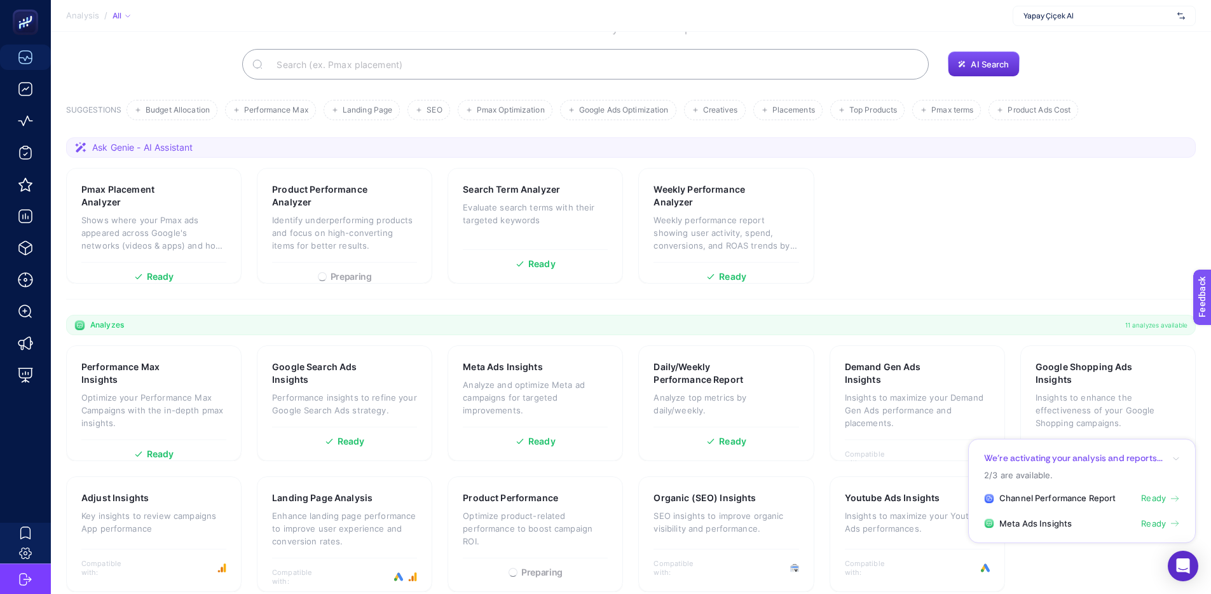
scroll to position [94, 0]
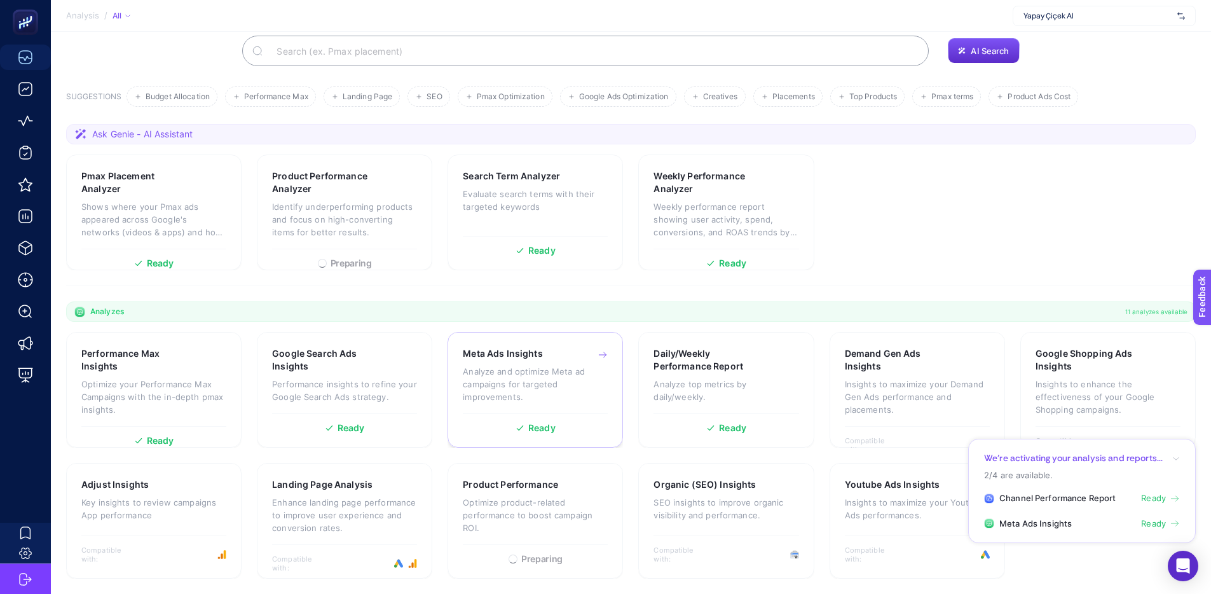
click at [517, 433] on div "Meta Ads Insights Analyze and optimize Meta ad campaigns for targeted improveme…" at bounding box center [534, 390] width 175 height 116
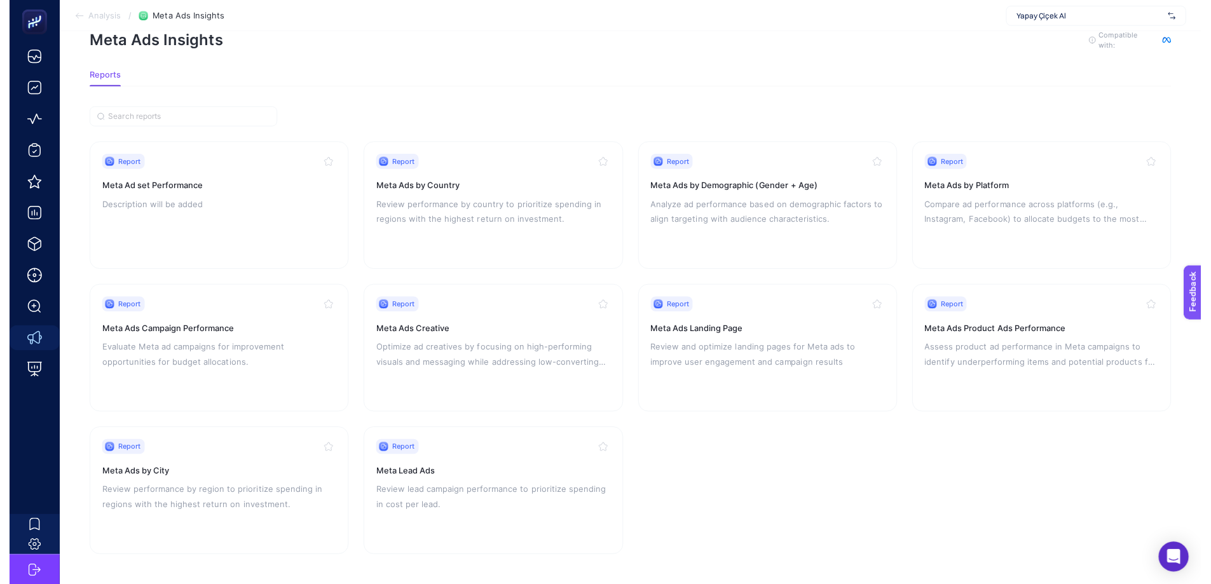
scroll to position [39, 0]
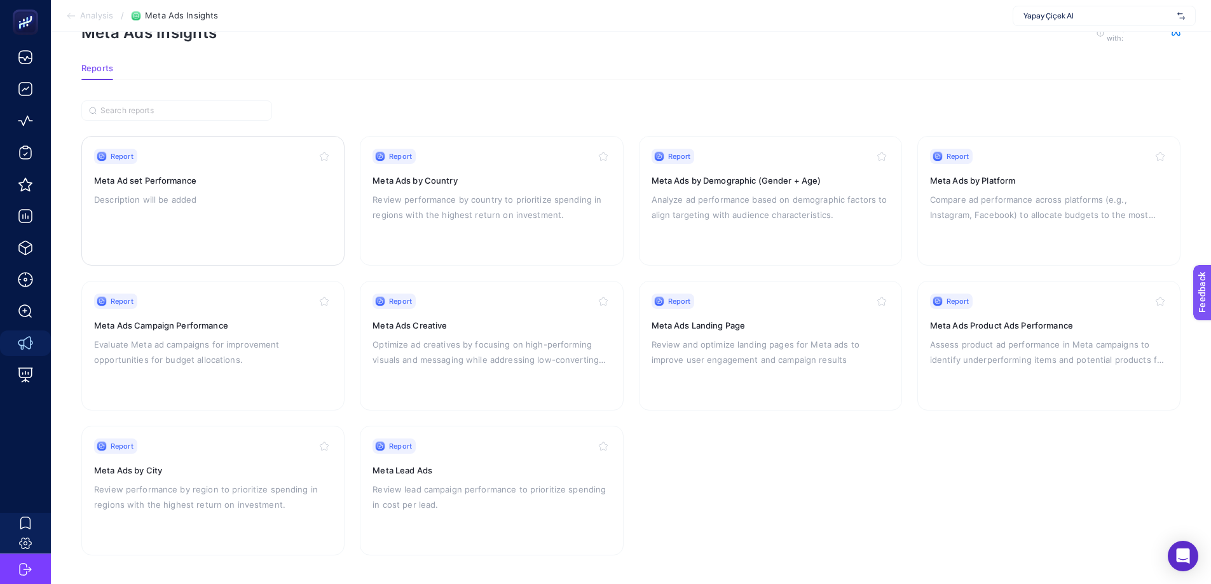
click at [239, 198] on p "Description will be added" at bounding box center [213, 199] width 238 height 15
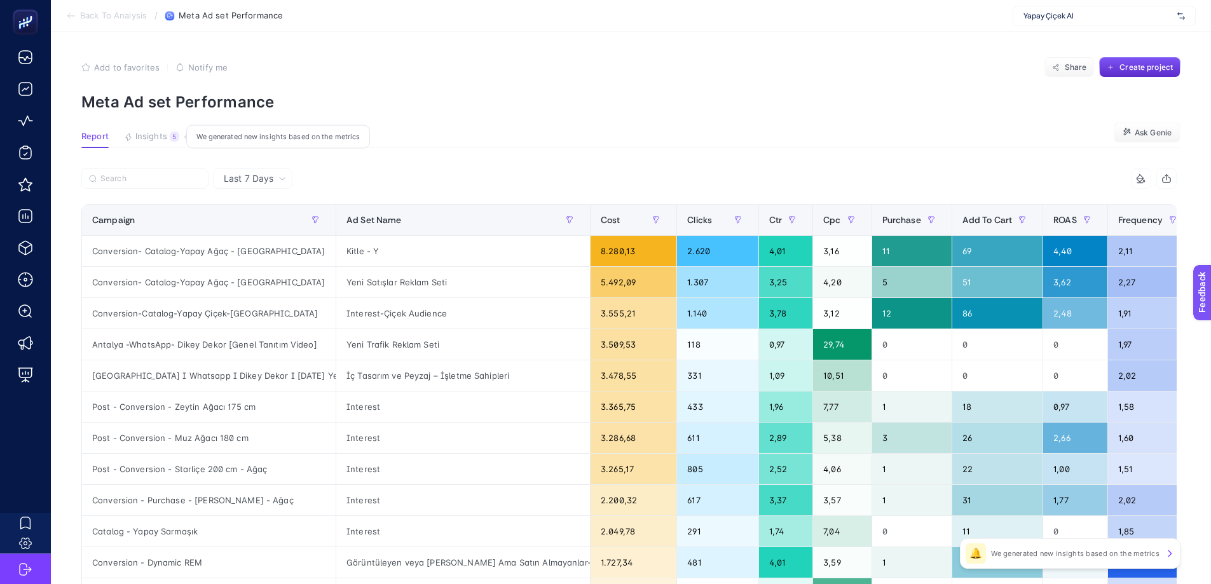
click at [170, 138] on div "5" at bounding box center [175, 137] width 10 height 10
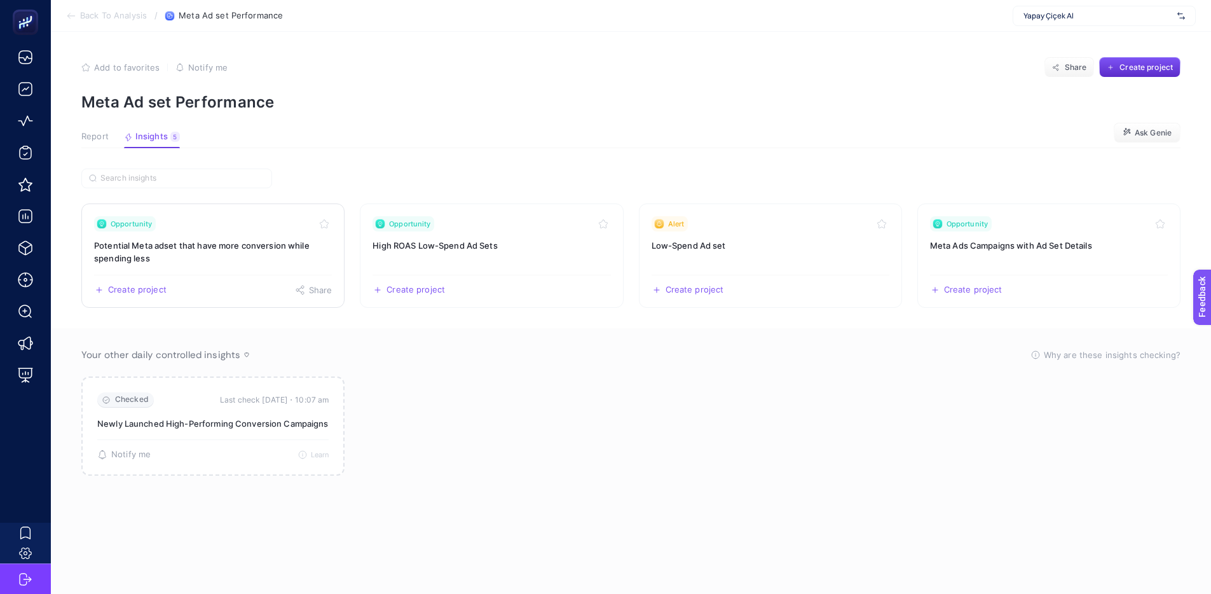
click at [177, 261] on h3 "Potential Meta adset that have more conversion while spending less" at bounding box center [213, 251] width 238 height 25
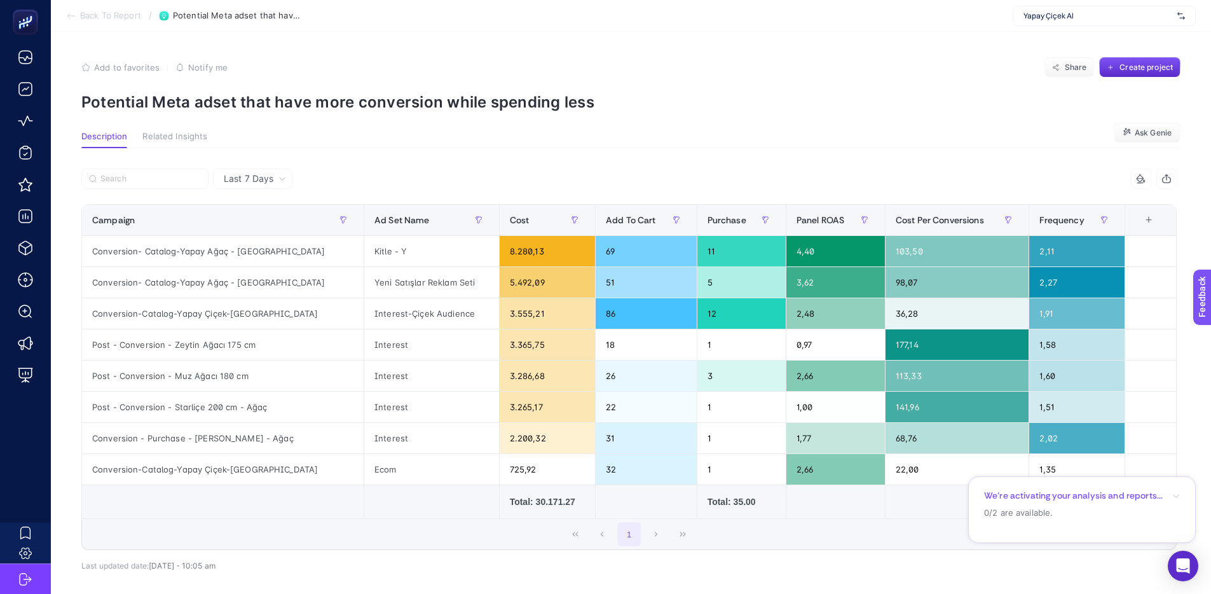
scroll to position [0, 6]
click at [104, 17] on span "Back To Report" at bounding box center [110, 16] width 61 height 10
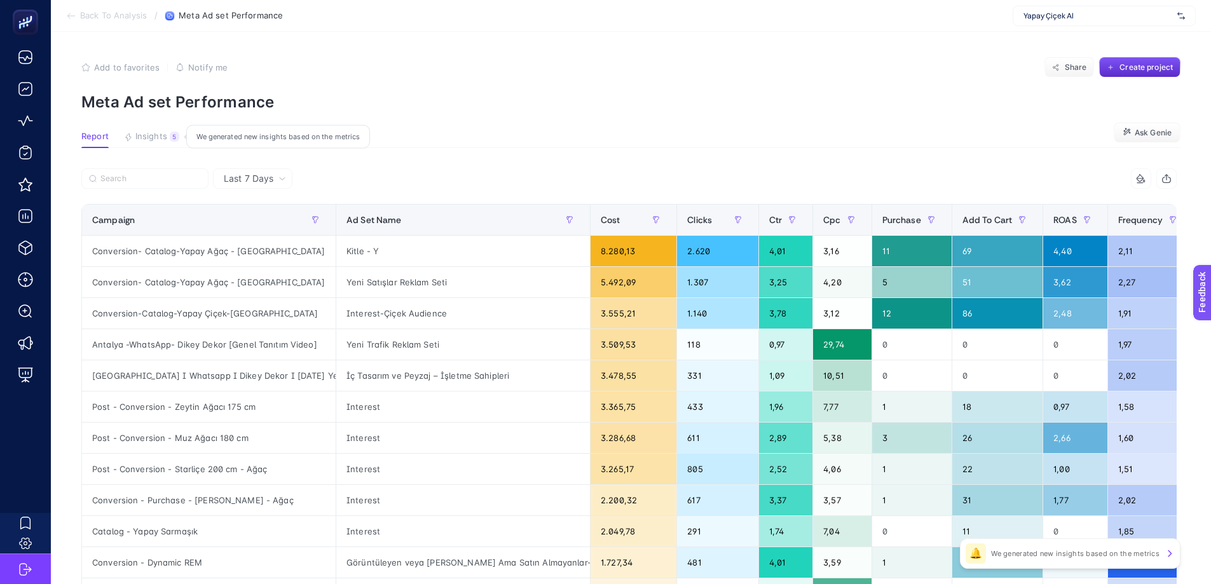
click at [159, 139] on span "Insights" at bounding box center [151, 137] width 32 height 10
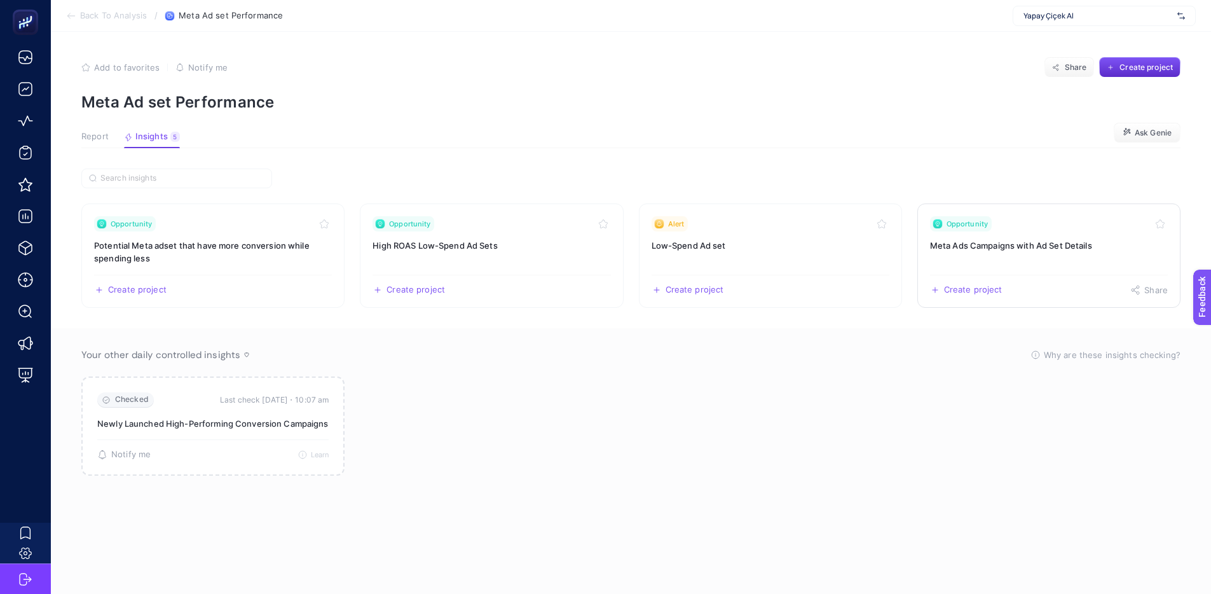
click at [1050, 259] on link "Opportunity Meta Ads Campaigns with Ad Set Details Create project Share" at bounding box center [1048, 255] width 263 height 104
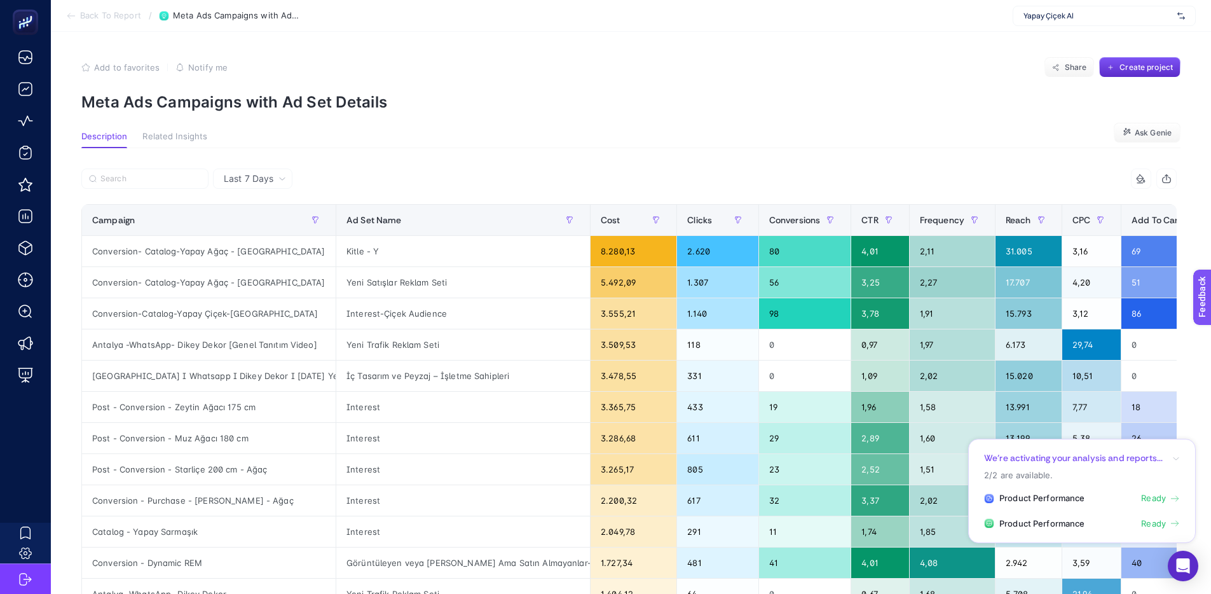
click at [1176, 459] on icon "button" at bounding box center [1176, 458] width 8 height 8
click at [410, 79] on section "Add to favorites false Notify me Share Create project Meta Ads Campaigns with A…" at bounding box center [630, 84] width 1099 height 54
click at [100, 16] on span "Back To Report" at bounding box center [110, 16] width 61 height 10
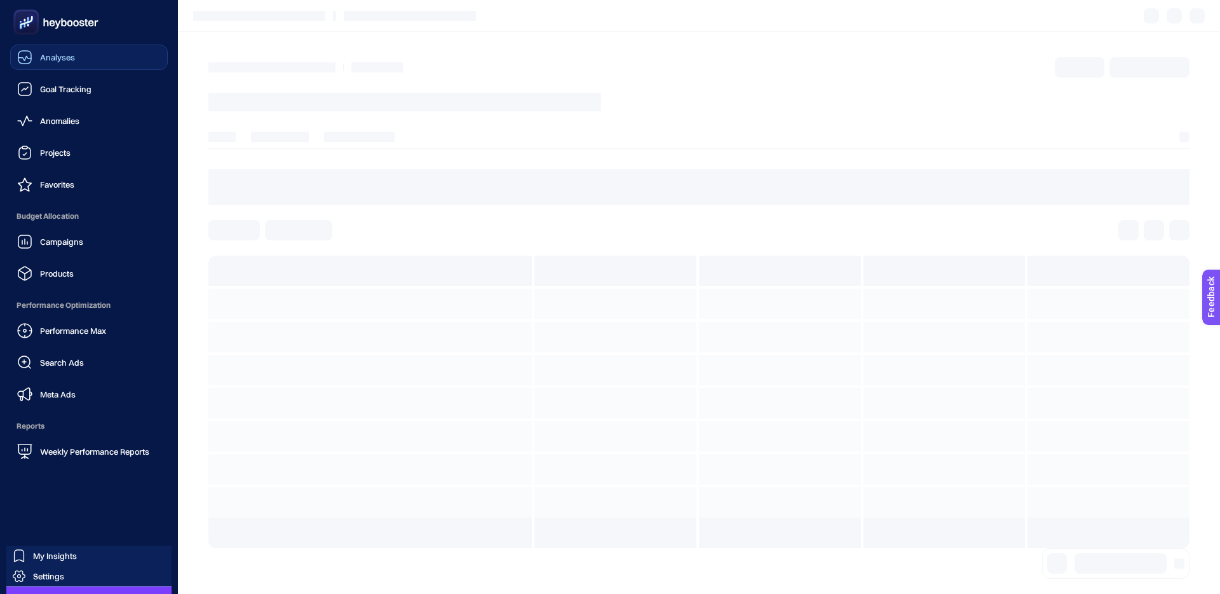
click at [35, 50] on div "Analyses" at bounding box center [46, 57] width 58 height 15
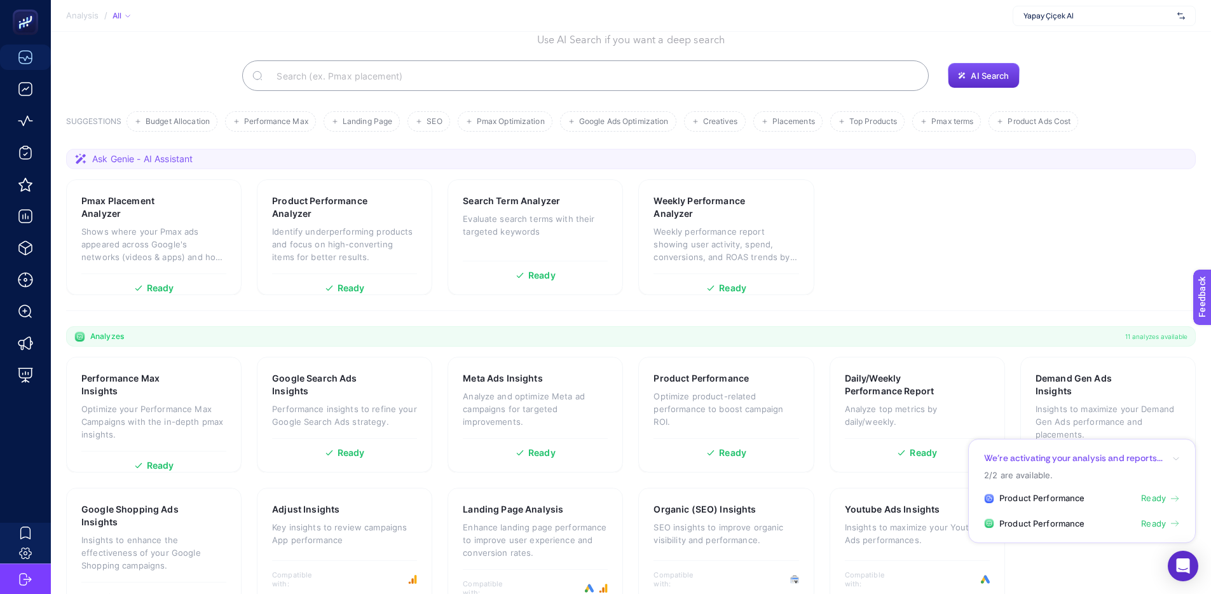
scroll to position [94, 0]
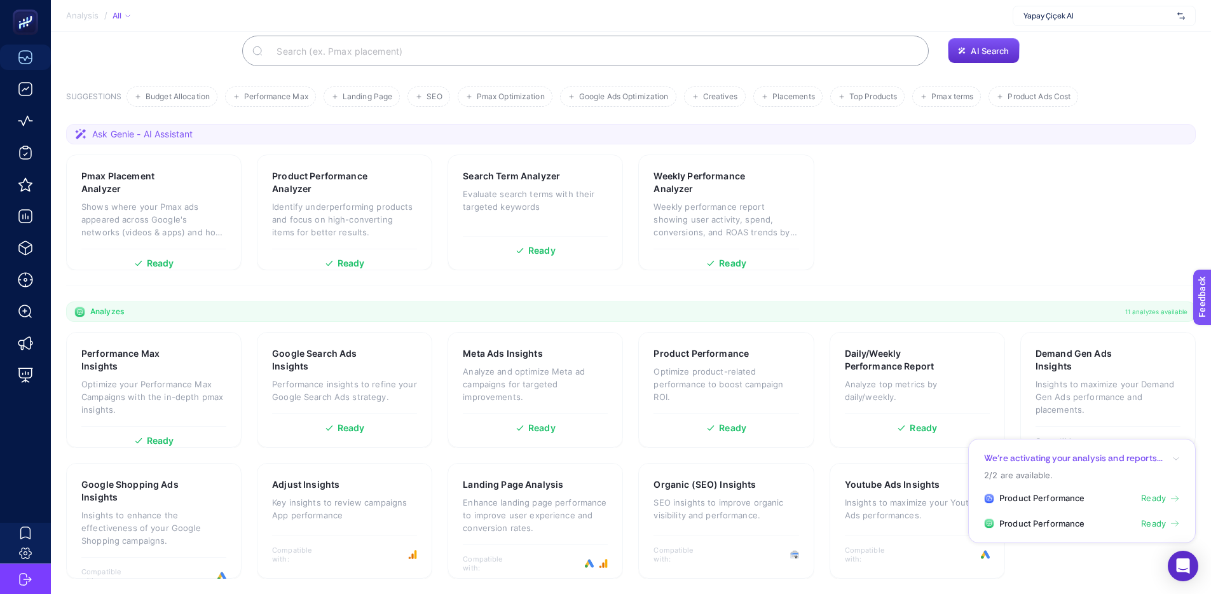
click at [1173, 457] on icon "button" at bounding box center [1176, 458] width 8 height 8
click at [1173, 456] on icon "button" at bounding box center [1176, 458] width 8 height 8
